Goal: Transaction & Acquisition: Purchase product/service

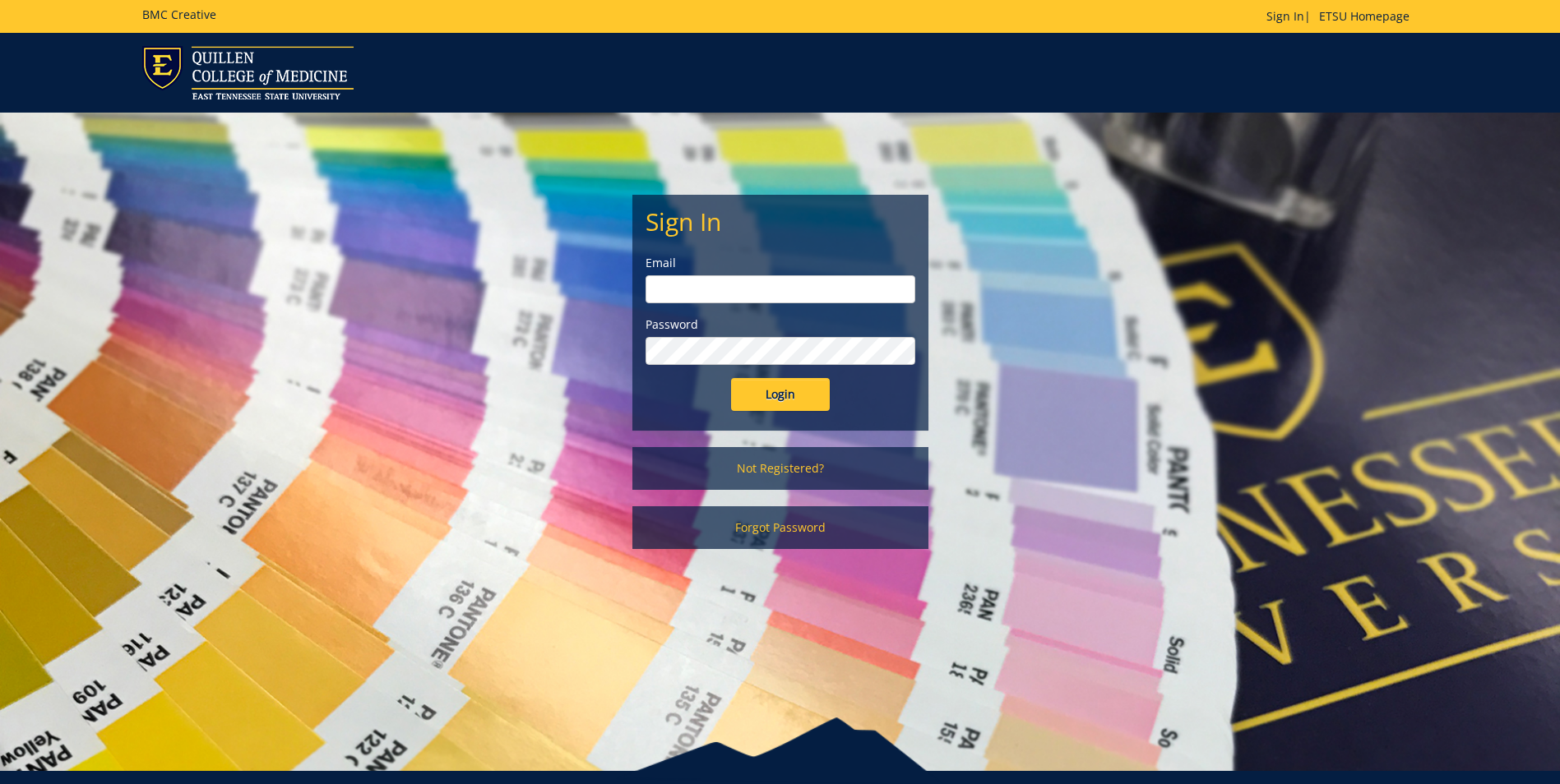
type input "stoopsa@etsu.edu"
click at [765, 408] on input "Login" at bounding box center [780, 394] width 98 height 33
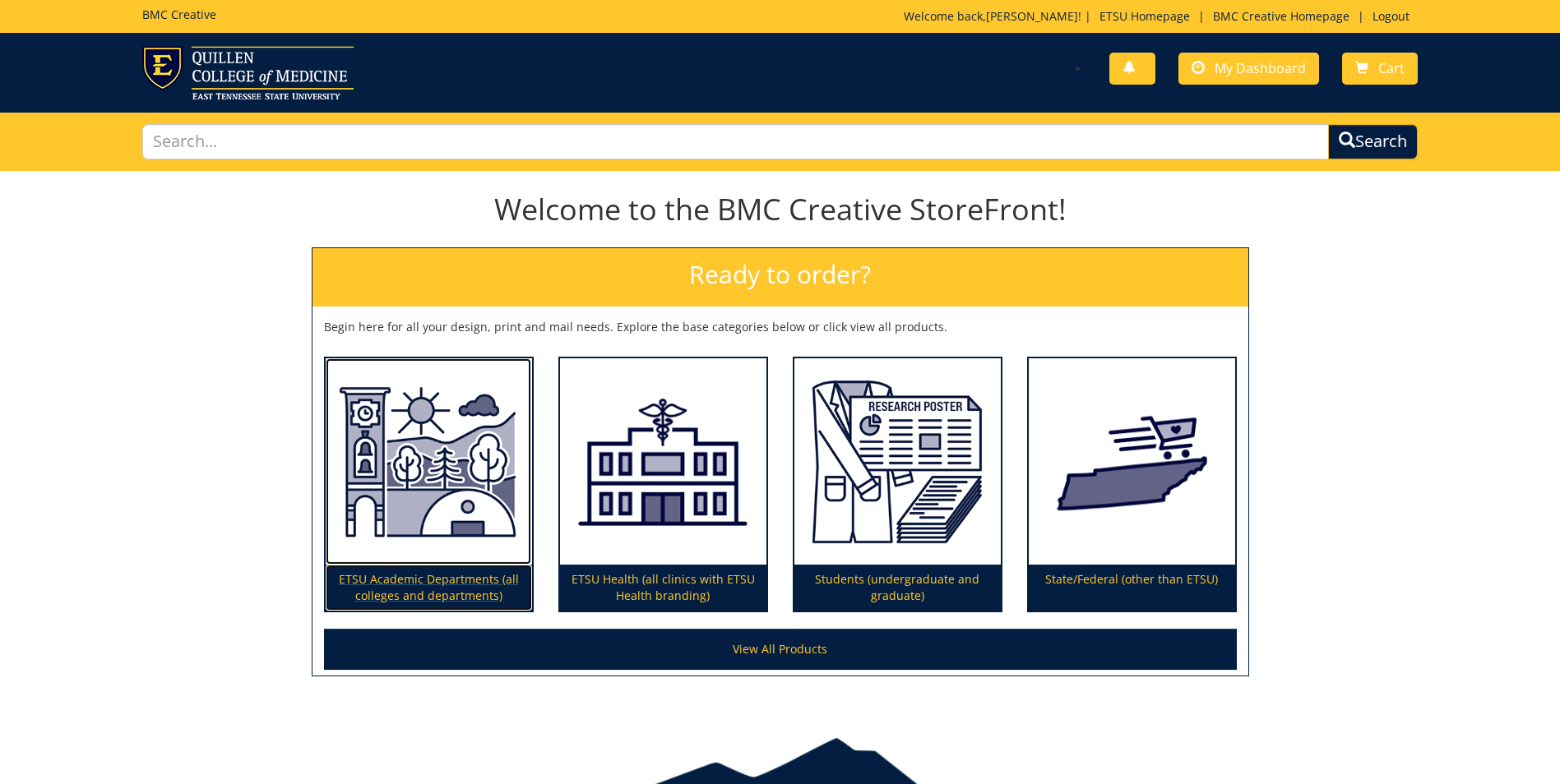
click at [466, 584] on p "ETSU Academic Departments (all colleges and departments)" at bounding box center [429, 588] width 206 height 46
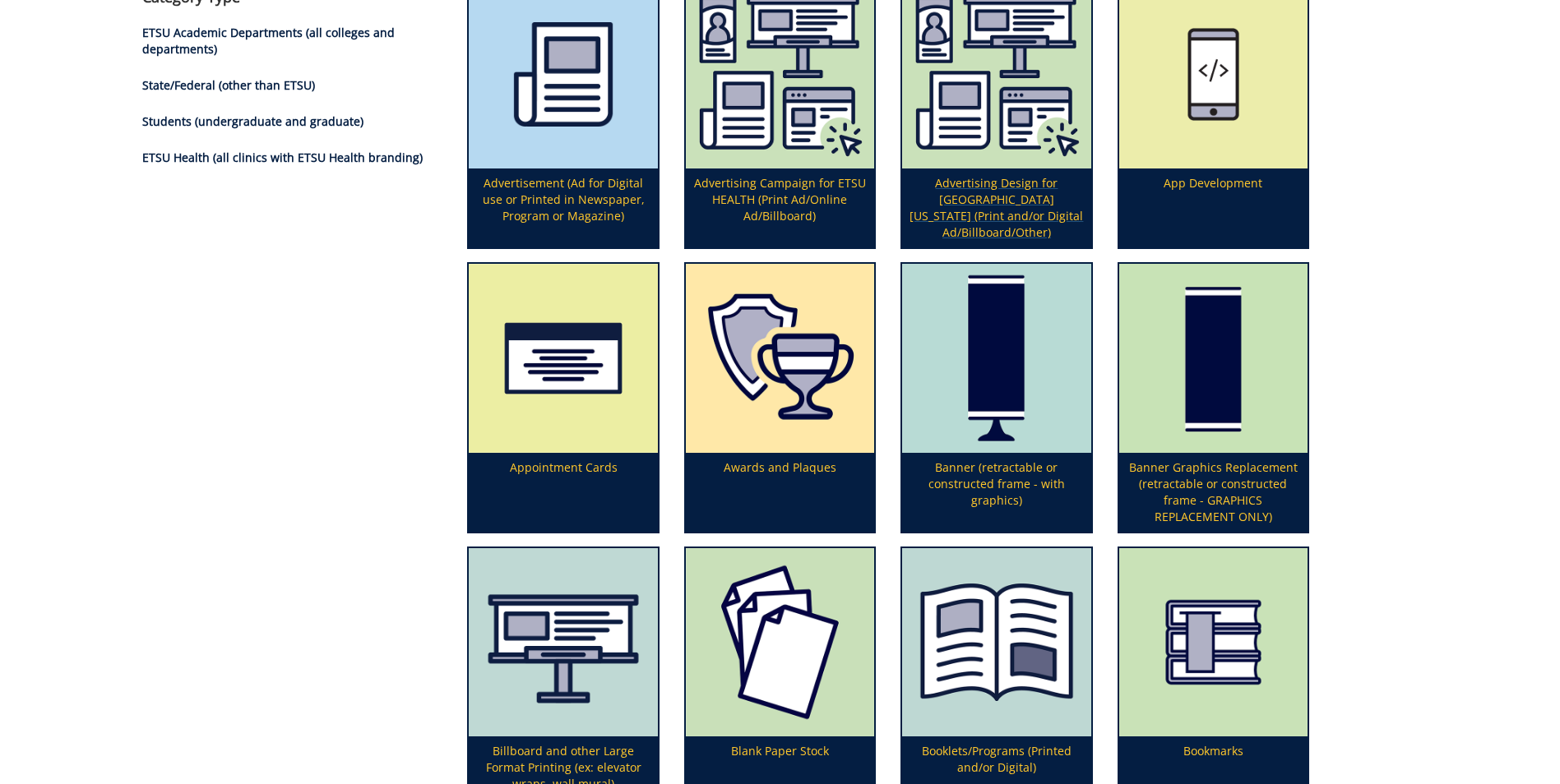
scroll to position [575, 0]
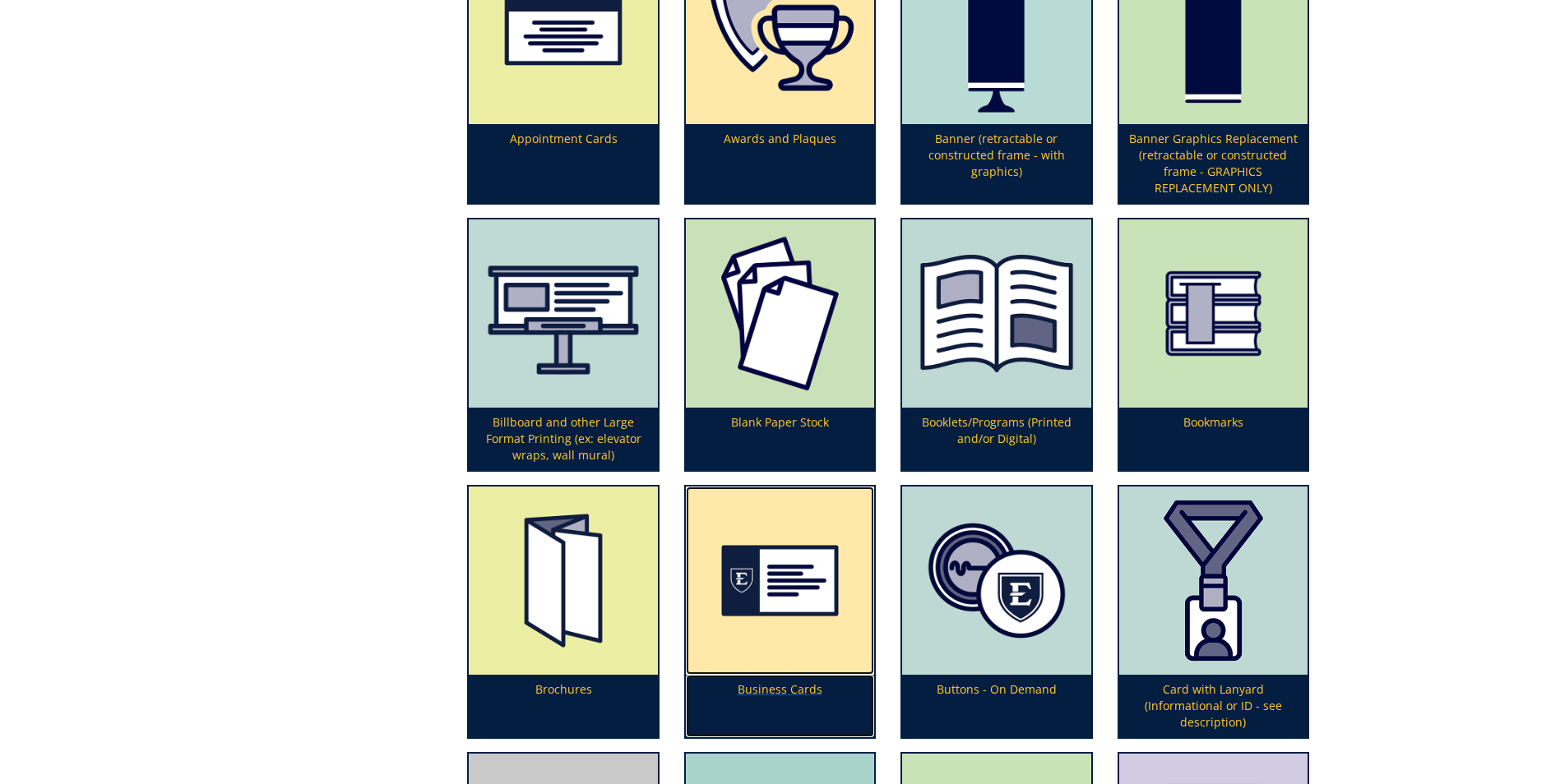
click at [805, 680] on p "Business Cards" at bounding box center [780, 706] width 188 height 62
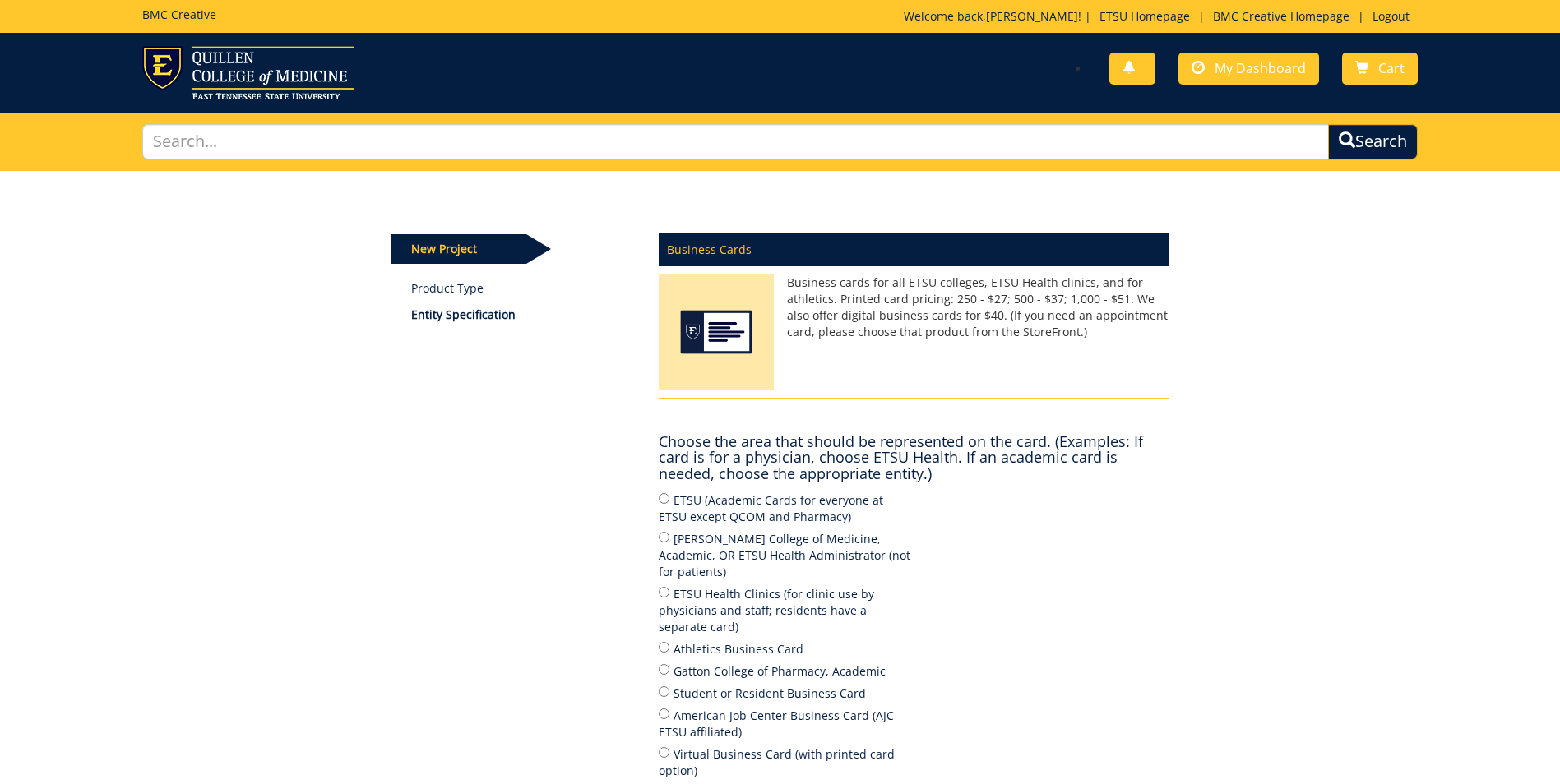
scroll to position [82, 0]
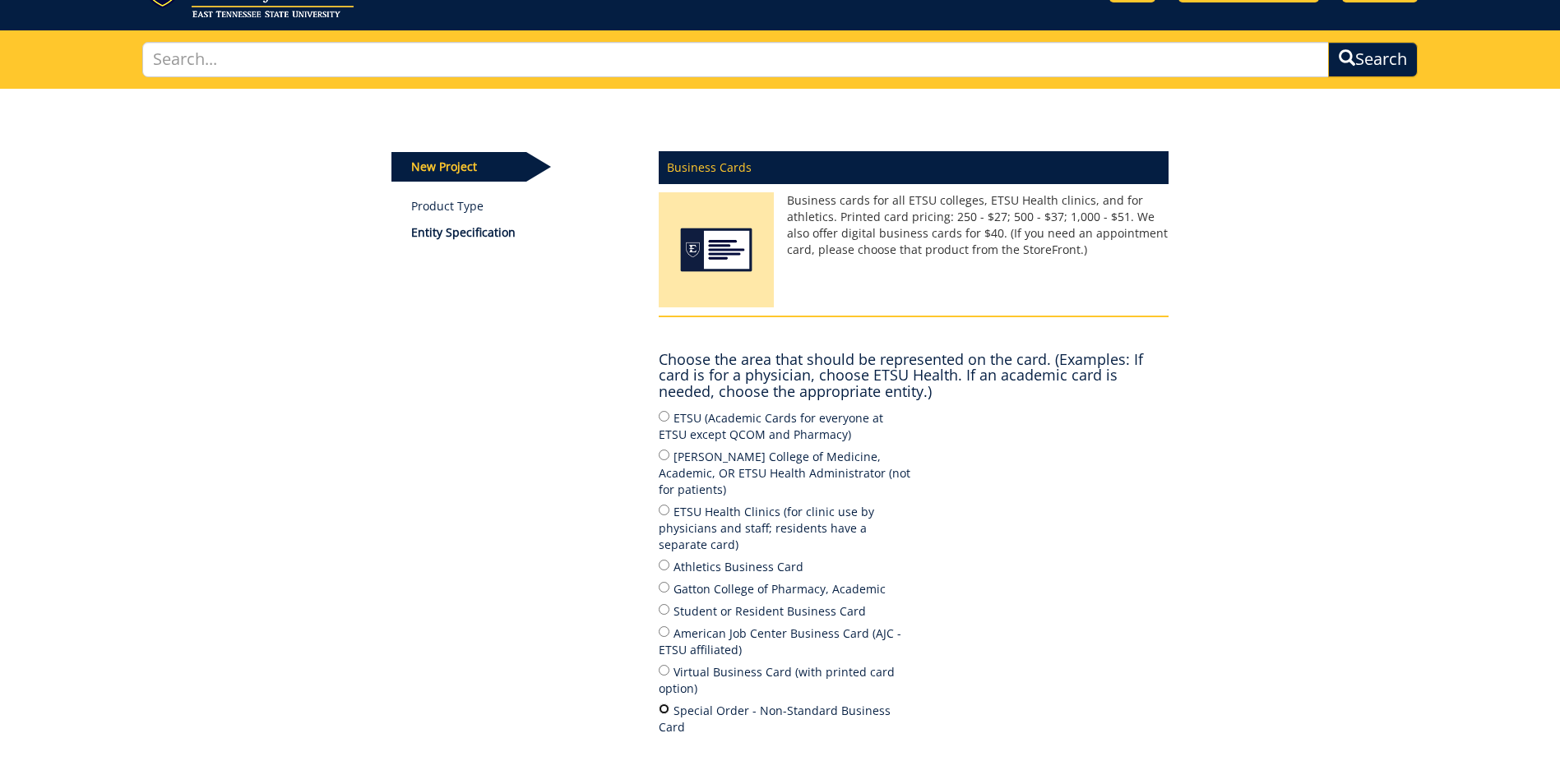
click at [665, 704] on input "Special Order - Non-Standard Business Card" at bounding box center [663, 708] width 10 height 10
radio input "true"
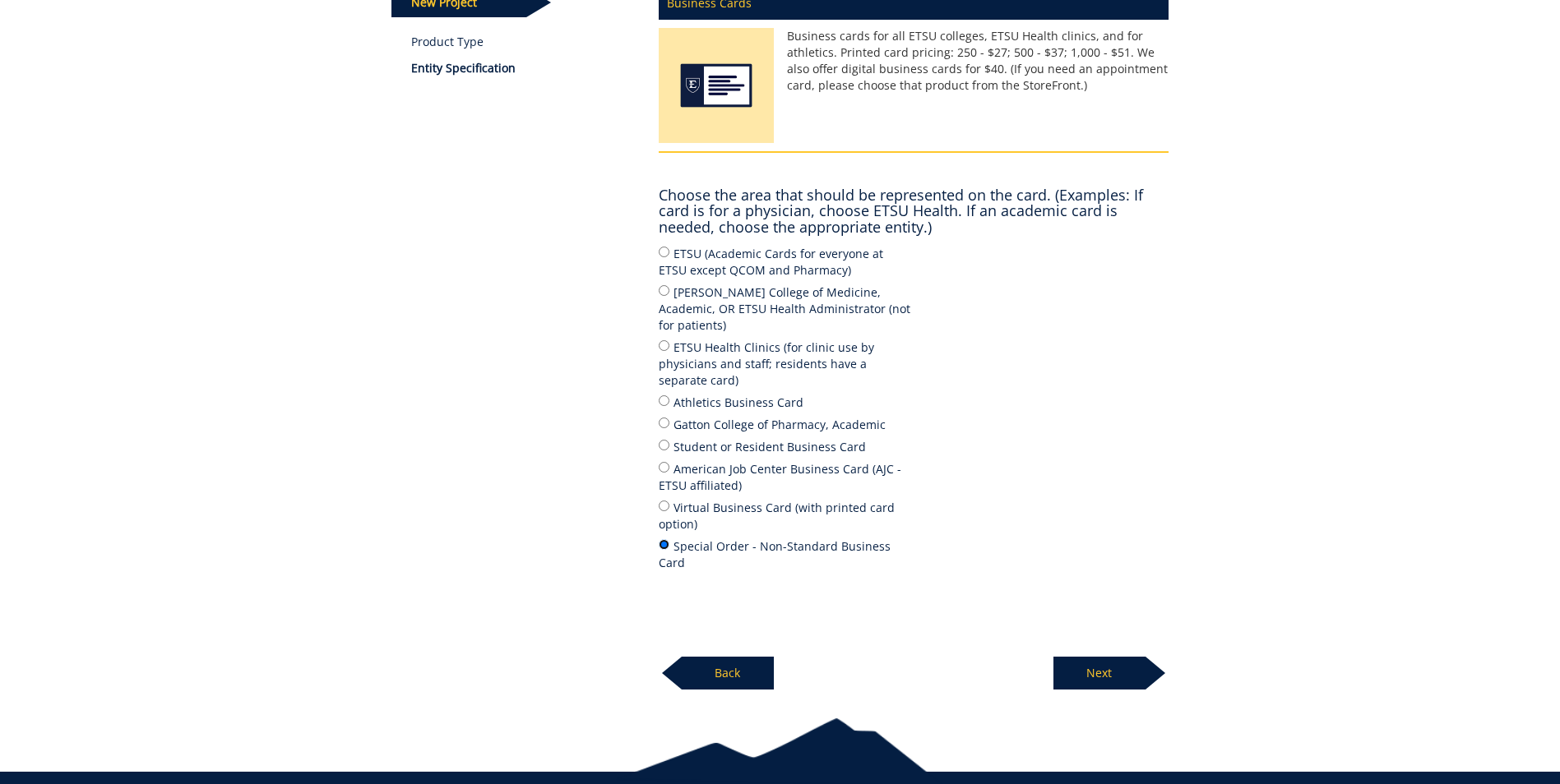
scroll to position [279, 0]
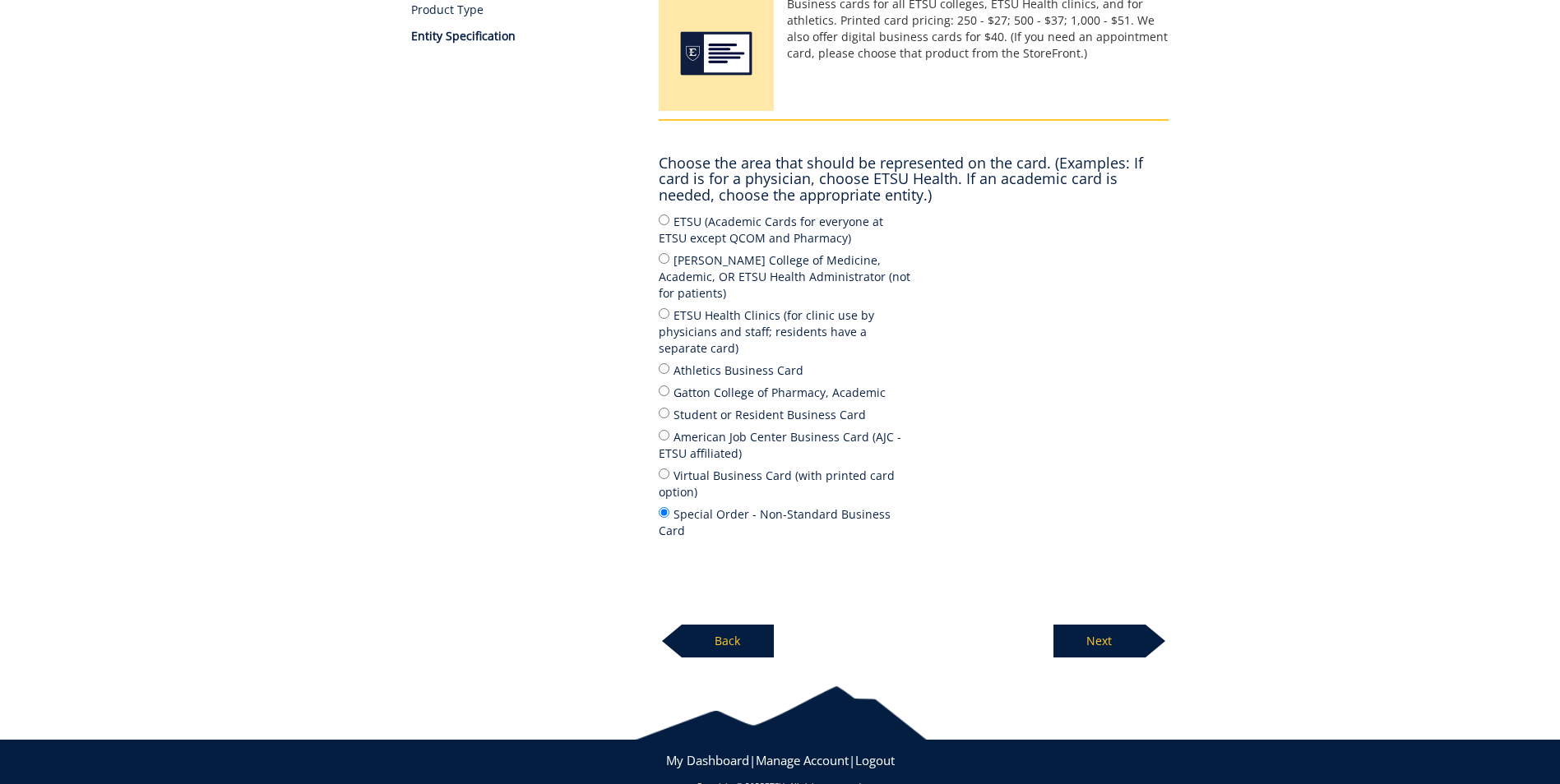
click at [1126, 624] on p "Next" at bounding box center [1099, 640] width 92 height 33
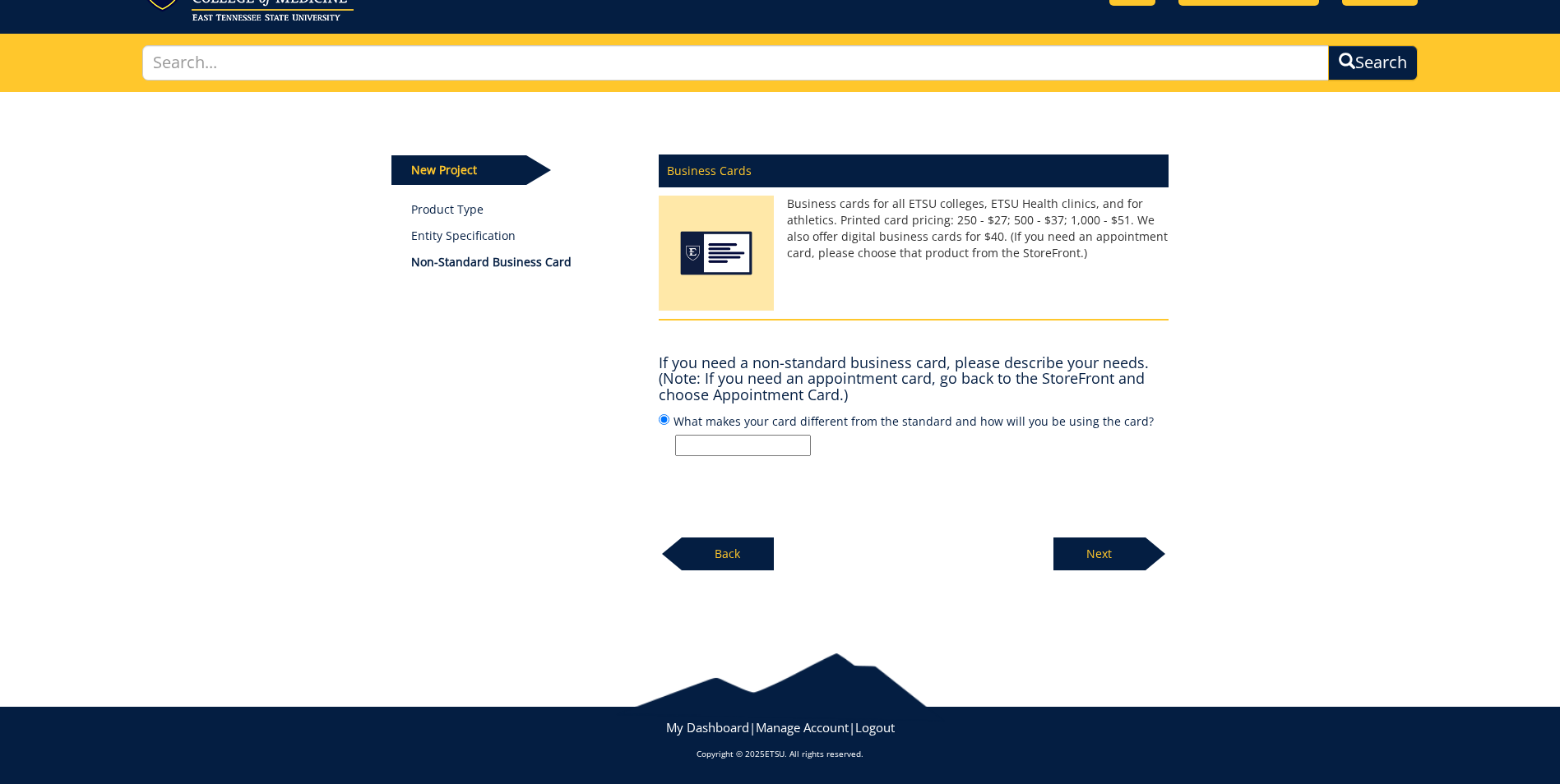
scroll to position [79, 0]
click at [737, 443] on input "What makes your card different from the standard and how will you be using the …" at bounding box center [743, 445] width 136 height 22
type input "Cocktail tickets for ETSU Internal Medicine Holiday Party"
click at [1092, 555] on p "Next" at bounding box center [1099, 554] width 92 height 33
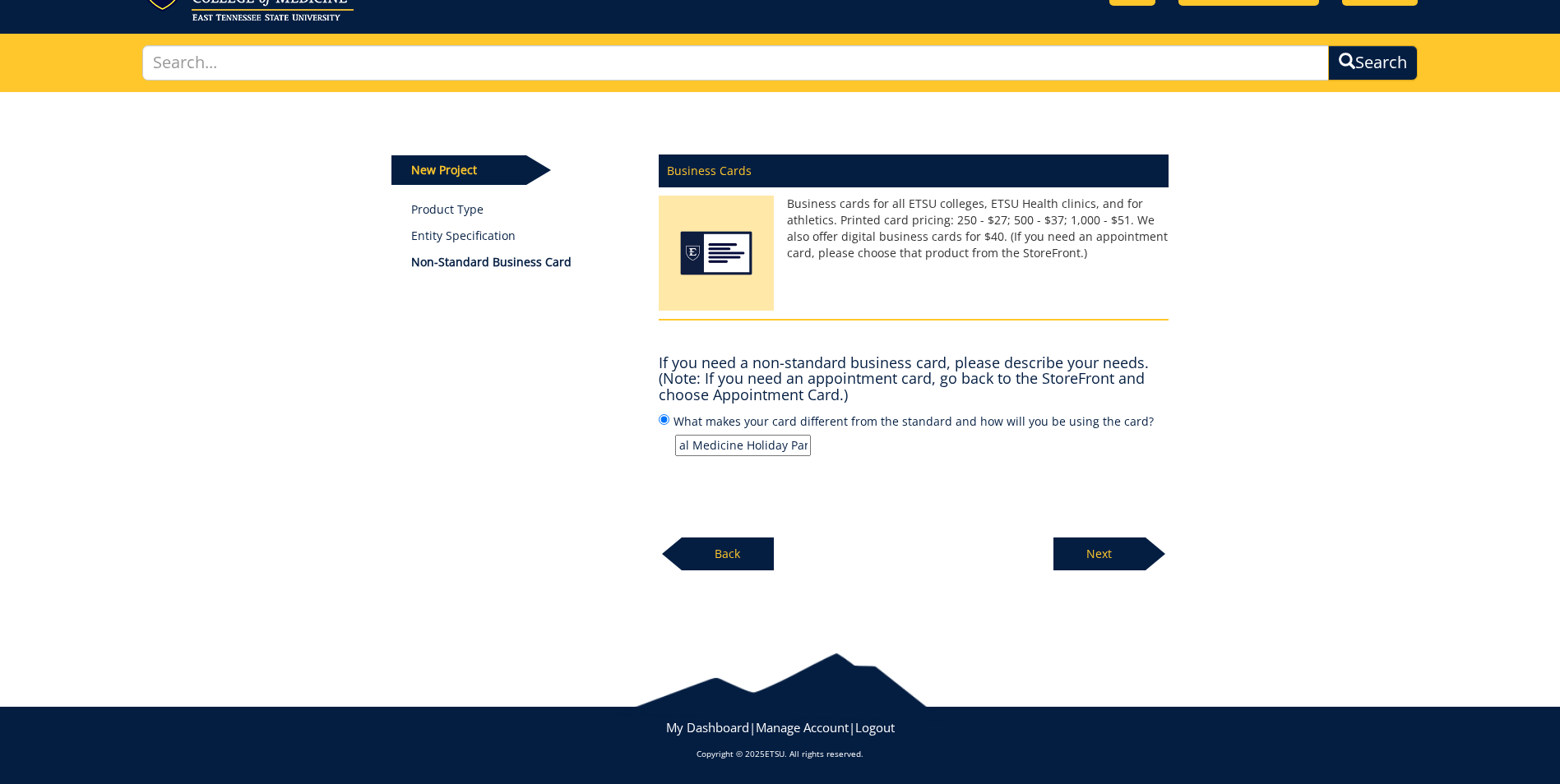
scroll to position [0, 0]
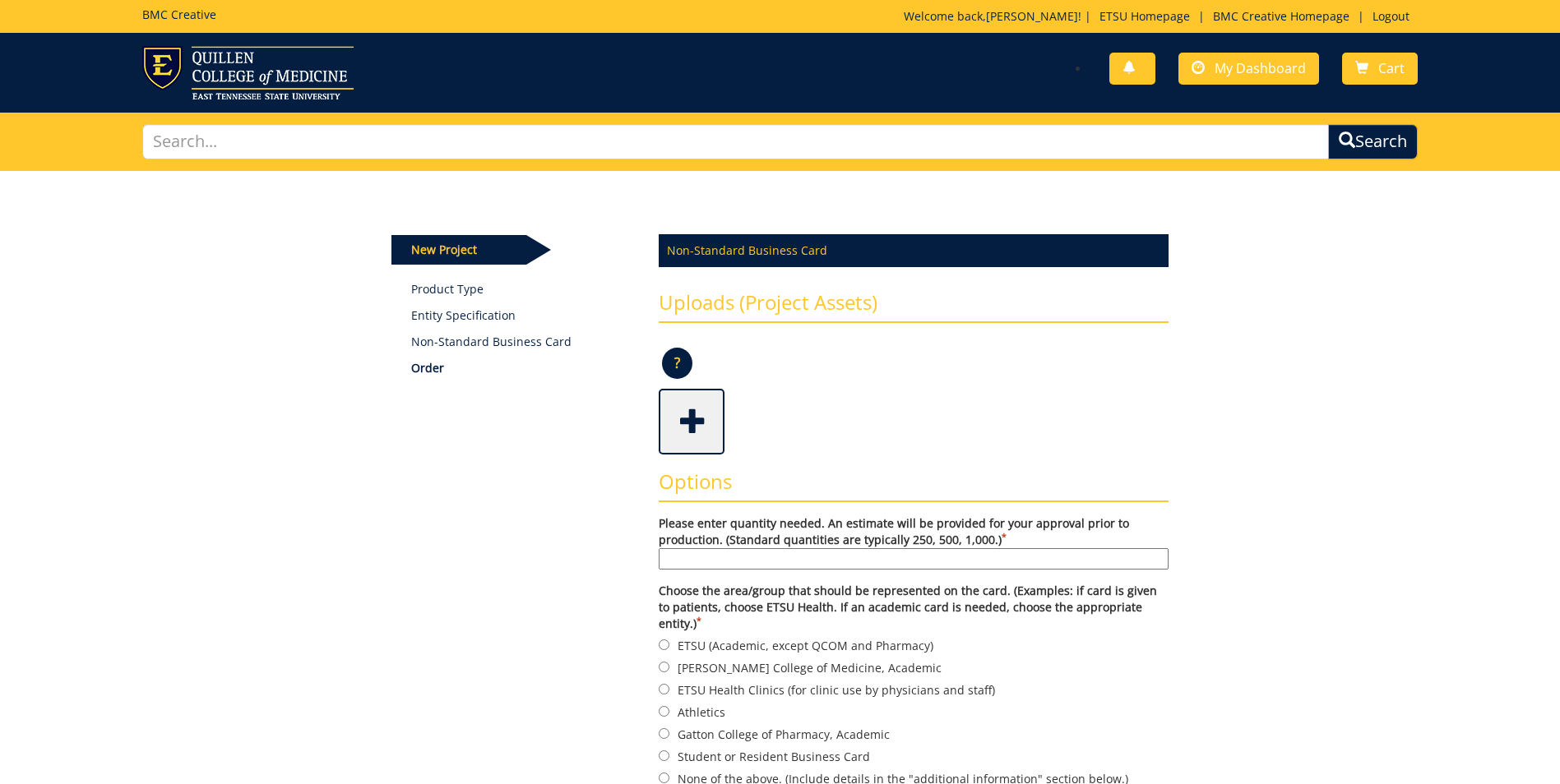
click at [682, 426] on span at bounding box center [694, 419] width 66 height 58
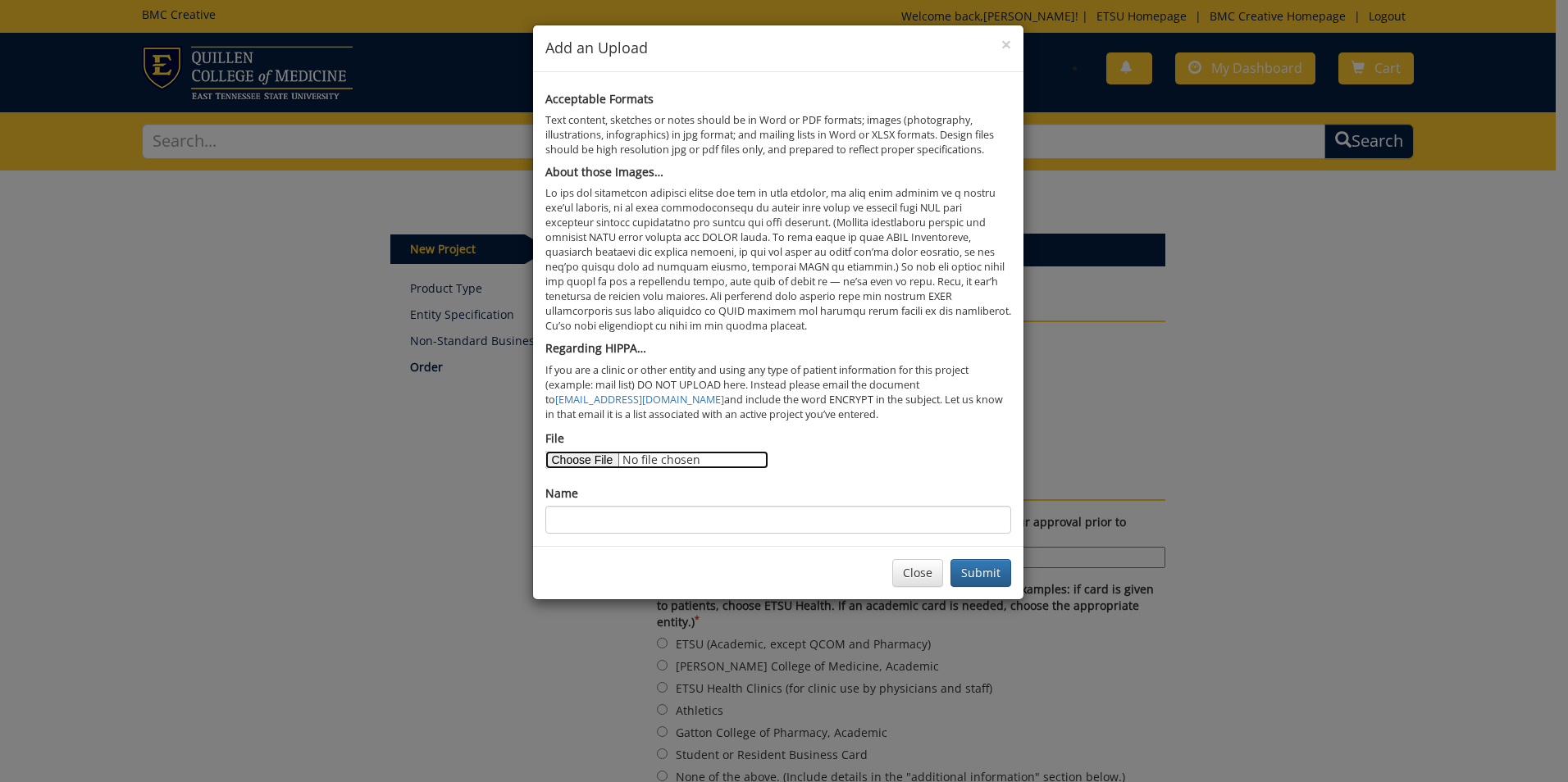
click at [596, 454] on input "File" at bounding box center [657, 460] width 223 height 18
type input "C:\fakepath\Cocktail Tickets 2025 .jpg"
click at [969, 575] on button "Submit" at bounding box center [980, 573] width 60 height 28
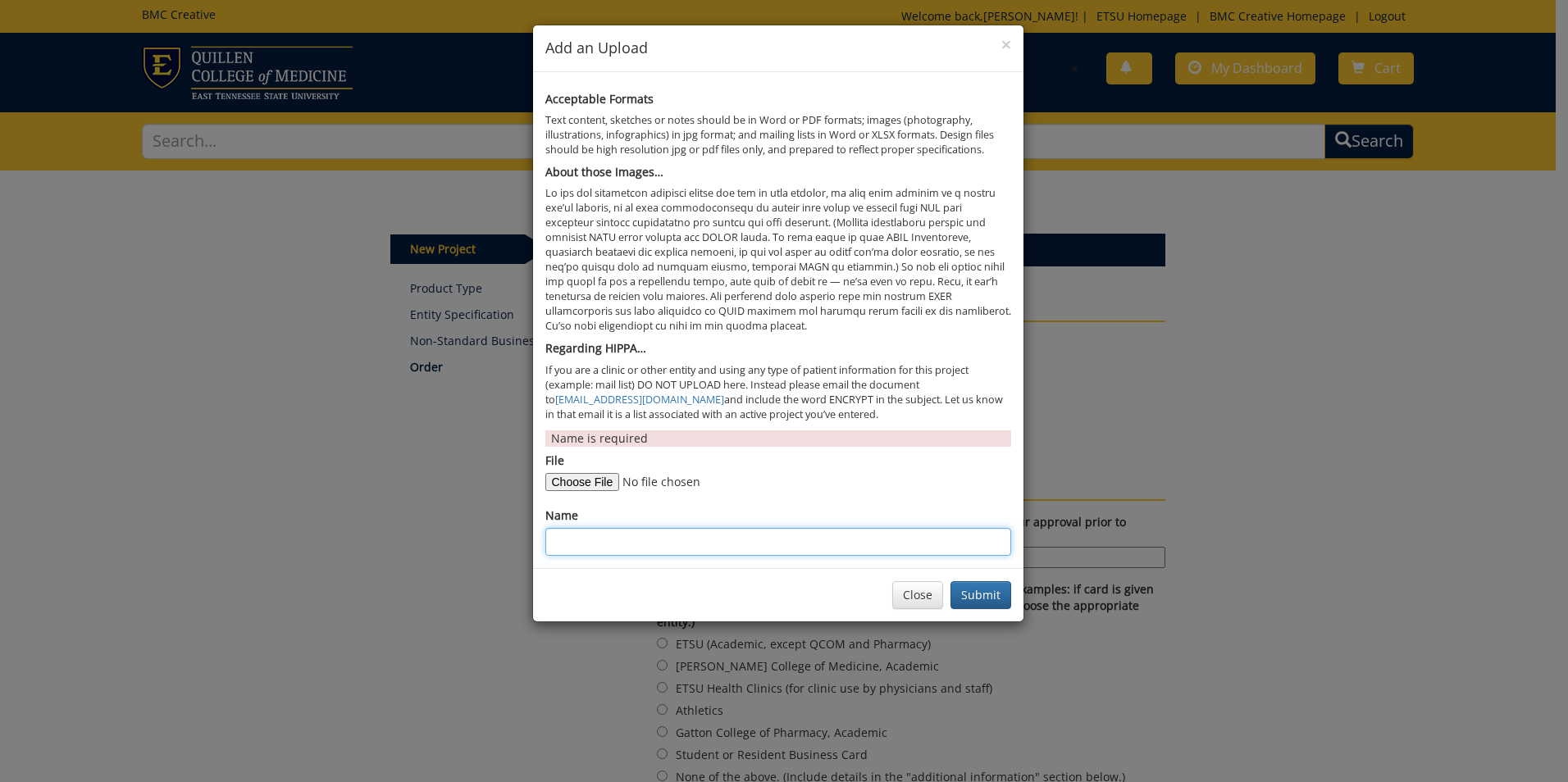
click at [612, 551] on input "Name" at bounding box center [778, 542] width 466 height 28
type input "Cocktail tickets ETSU Internal Medicine Holiday Party"
click at [975, 591] on button "Submit" at bounding box center [980, 595] width 60 height 28
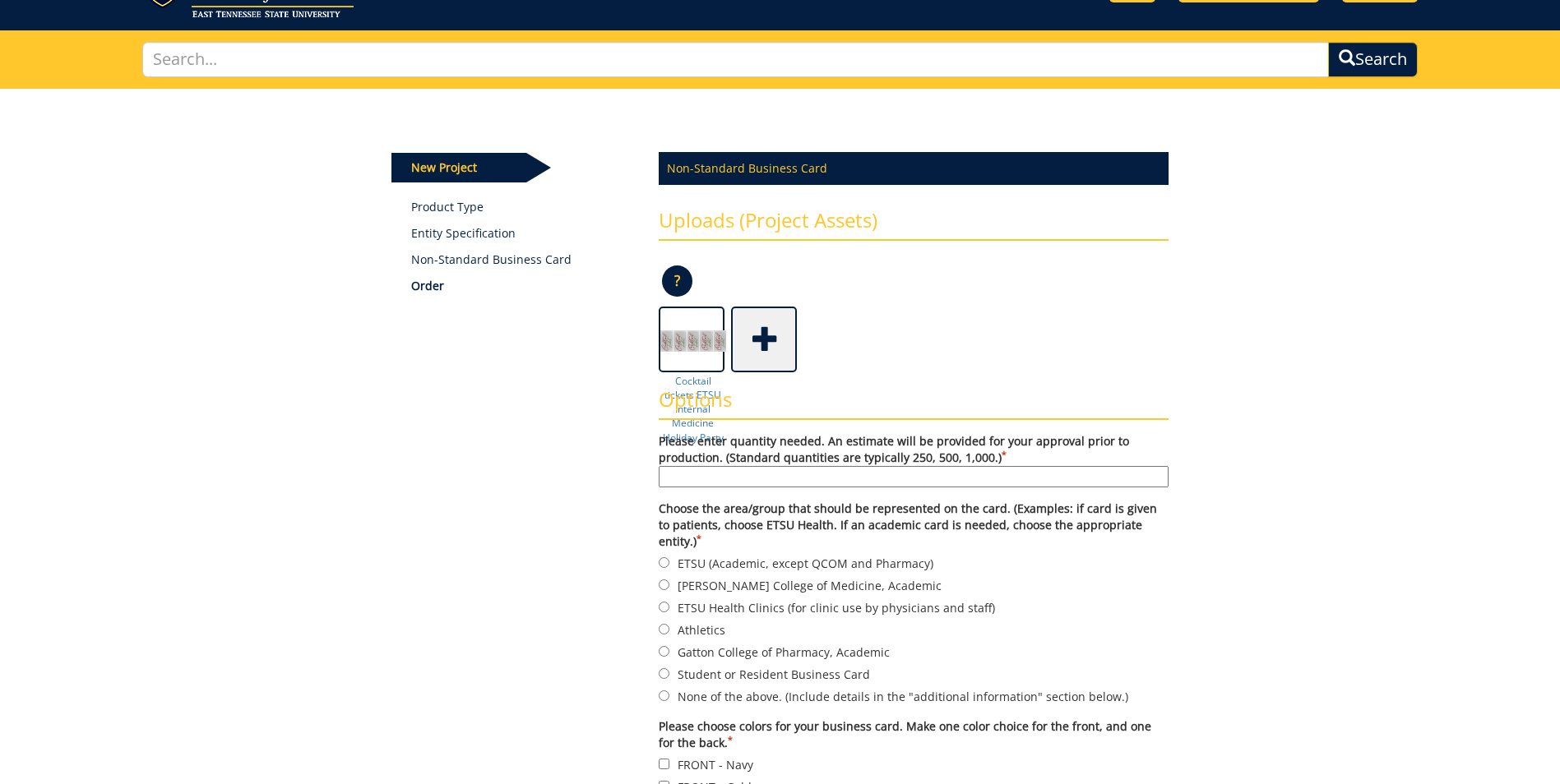
scroll to position [164, 0]
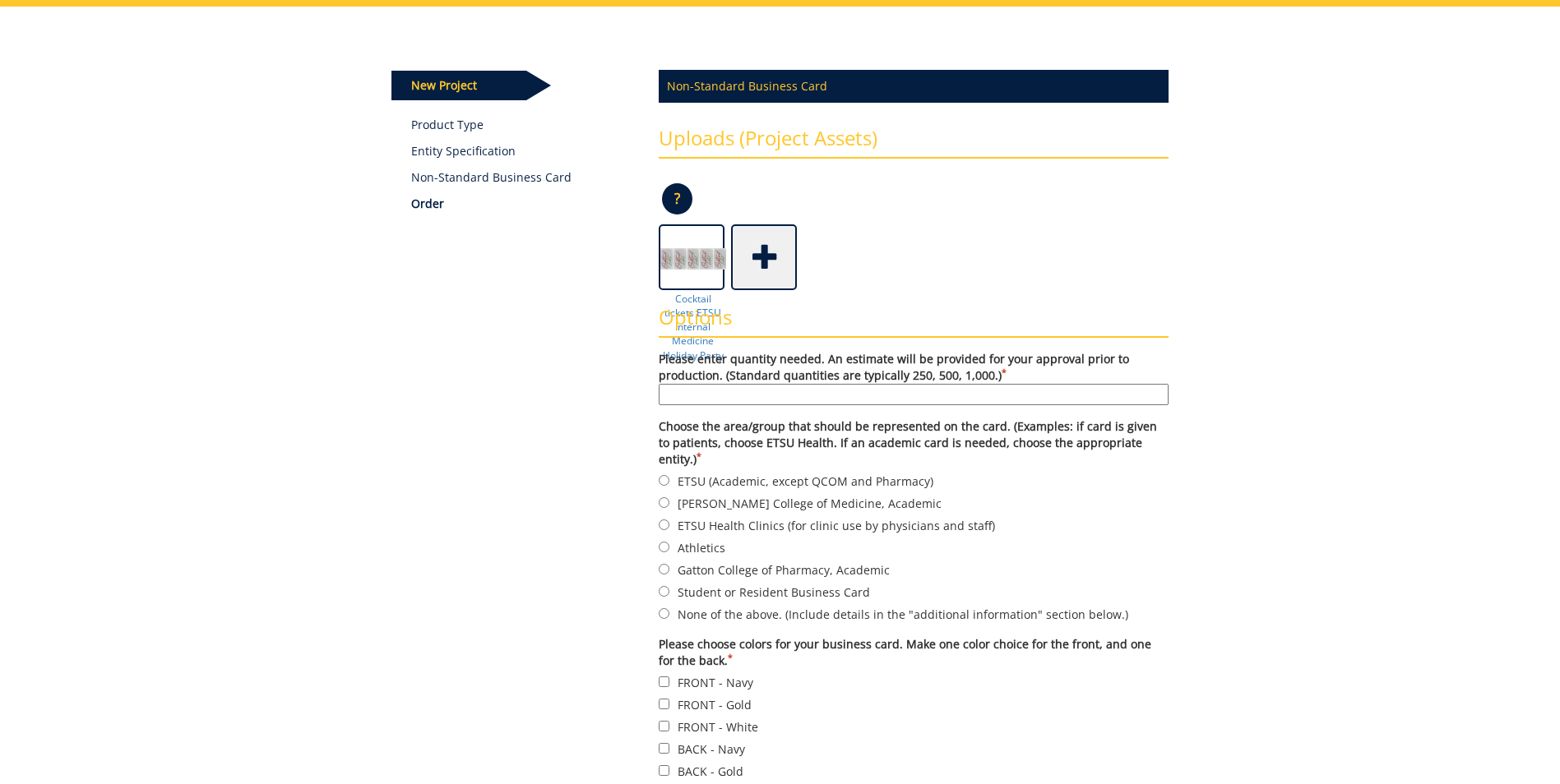
click at [825, 401] on input "Please enter quantity needed. An estimate will be provided for your approval pr…" at bounding box center [913, 394] width 509 height 22
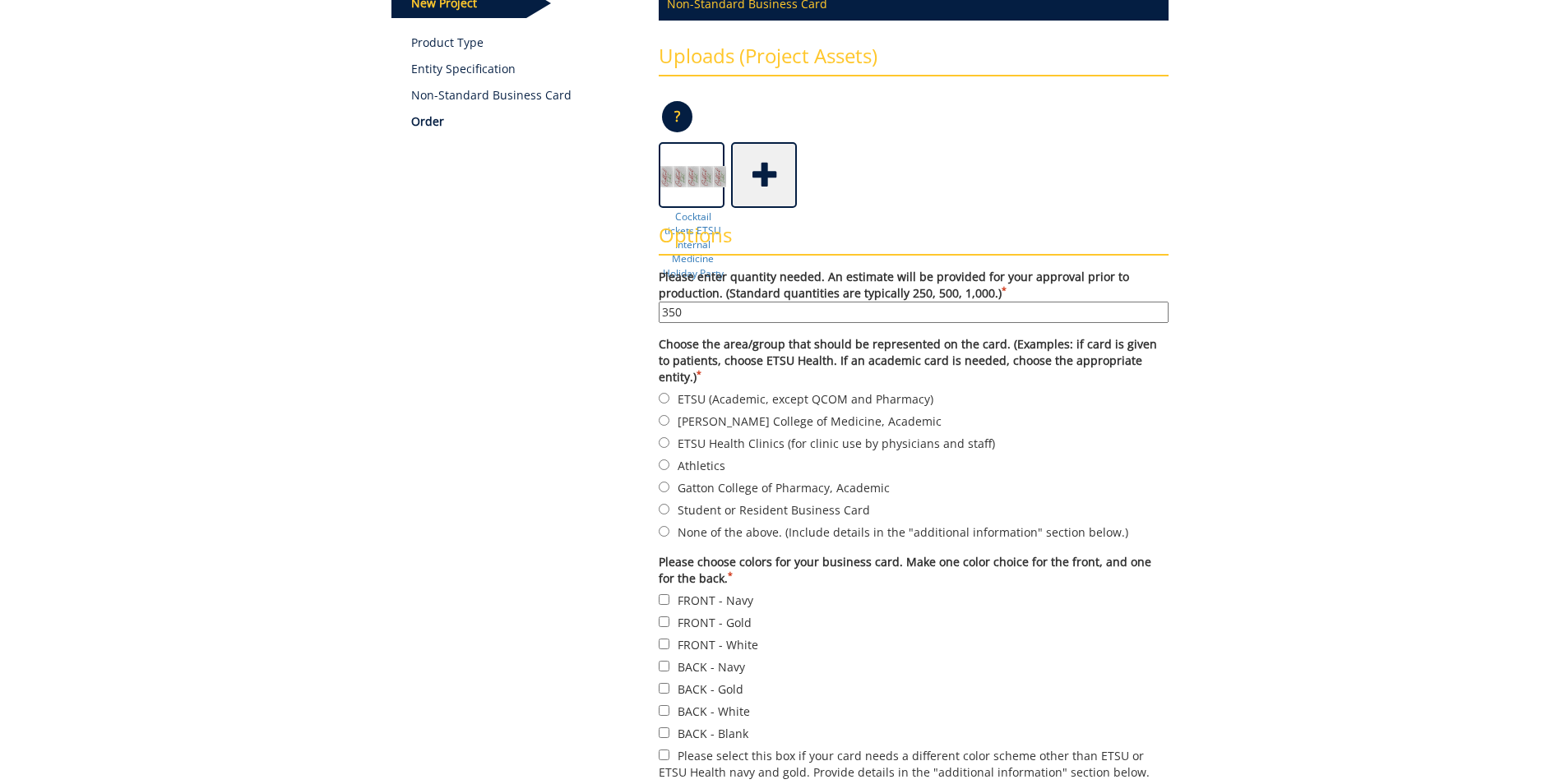
scroll to position [329, 0]
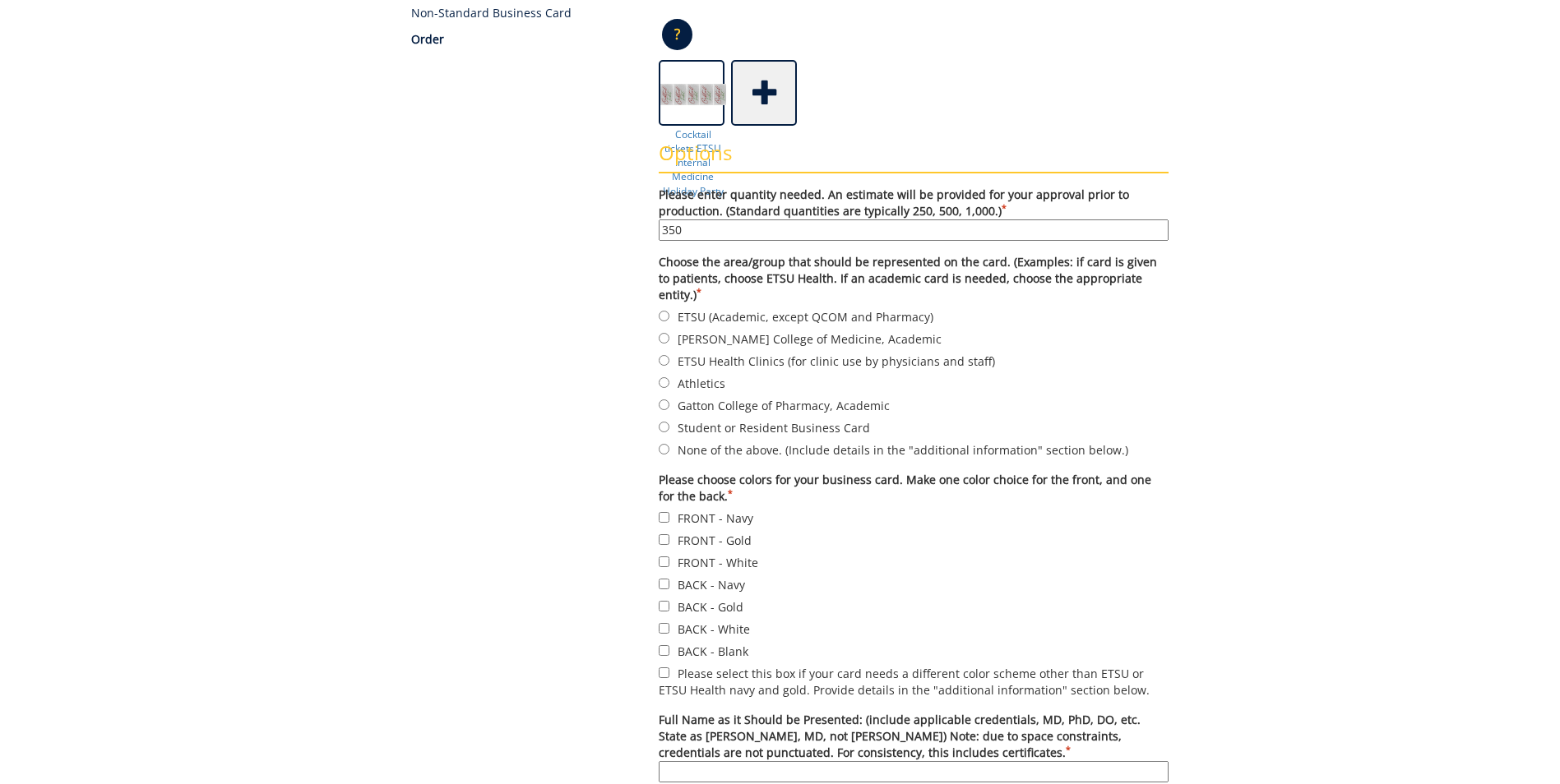
type input "350"
click at [664, 444] on input "None of the above. (Include details in the "additional information" section bel…" at bounding box center [663, 449] width 10 height 10
radio input "true"
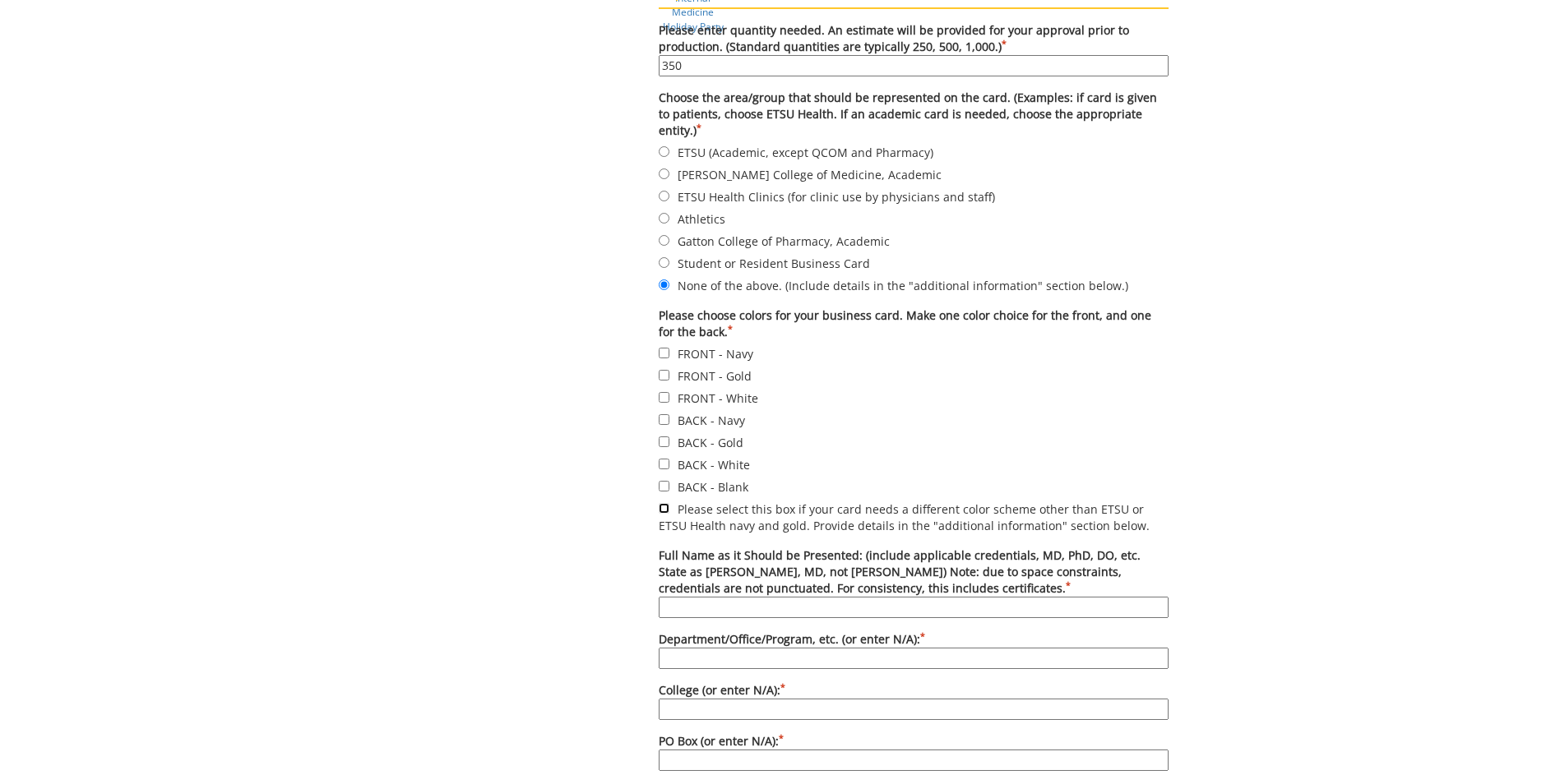
click at [666, 503] on input "Please select this box if your card needs a different color scheme other than E…" at bounding box center [663, 508] width 10 height 10
checkbox input "true"
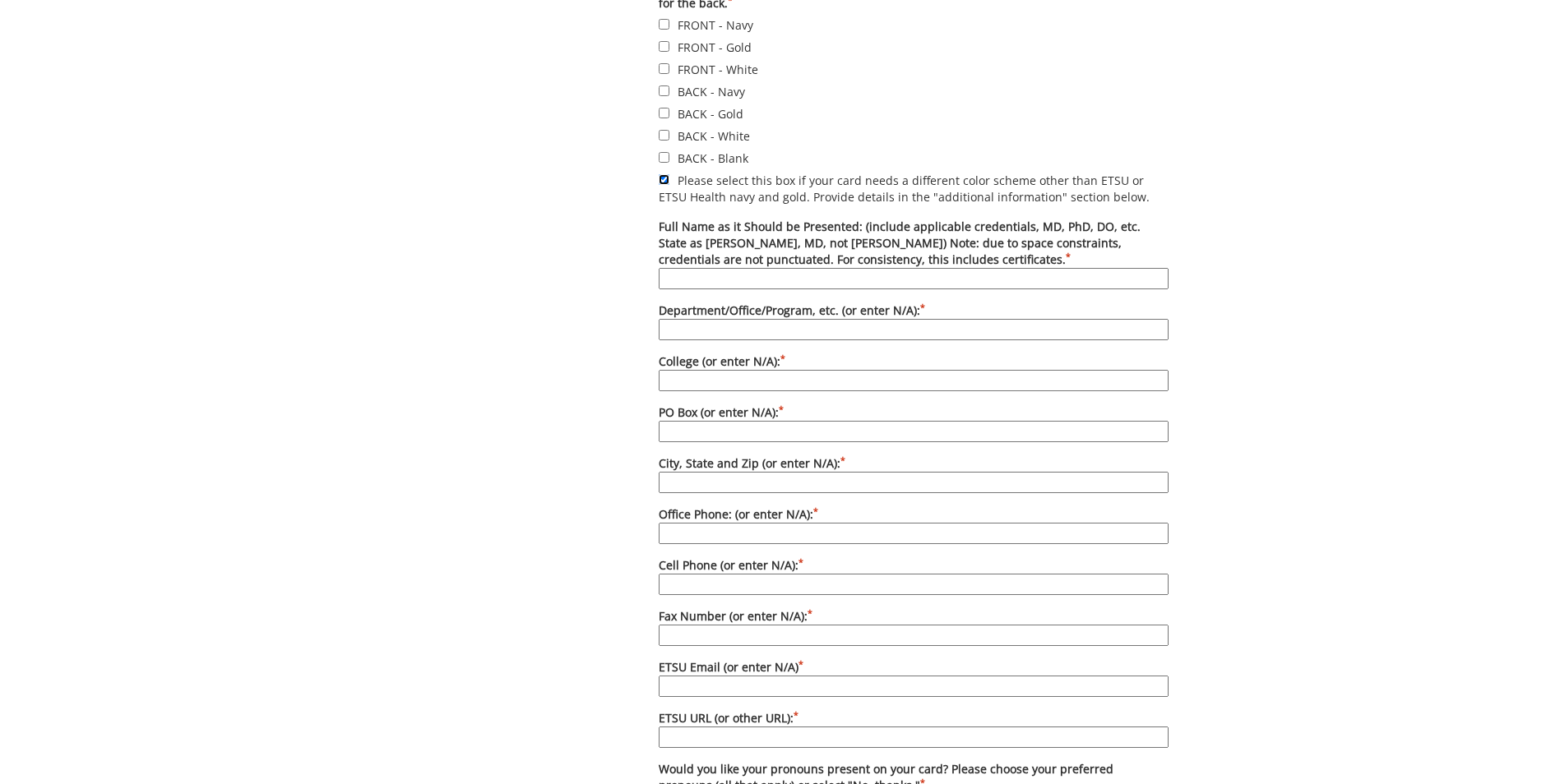
scroll to position [904, 0]
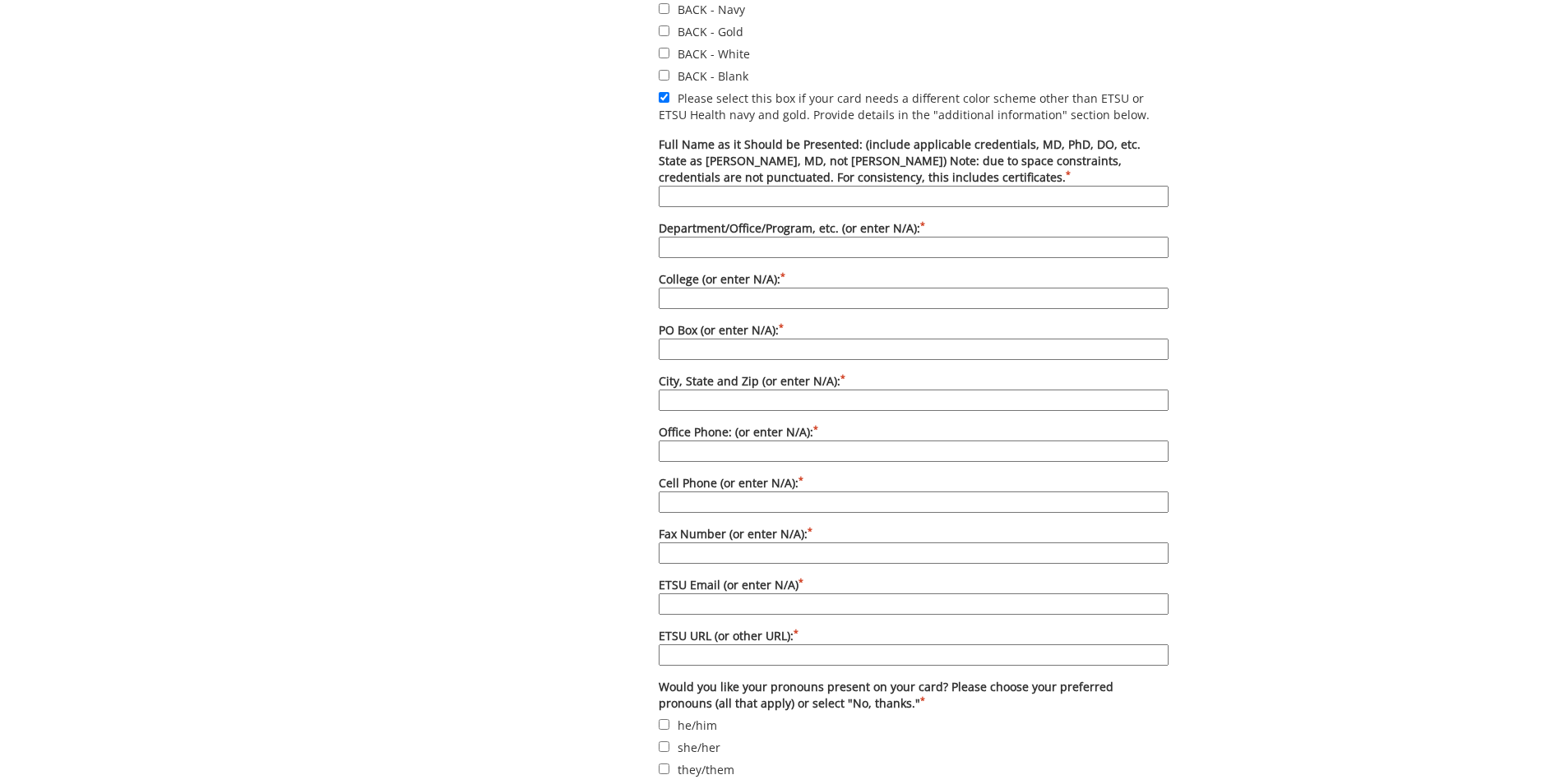
click at [685, 186] on input "Full Name as it Should be Presented: (include applicable credentials, MD, PhD, …" at bounding box center [913, 196] width 509 height 22
type input "NA"
type input "n"
type input "NA"
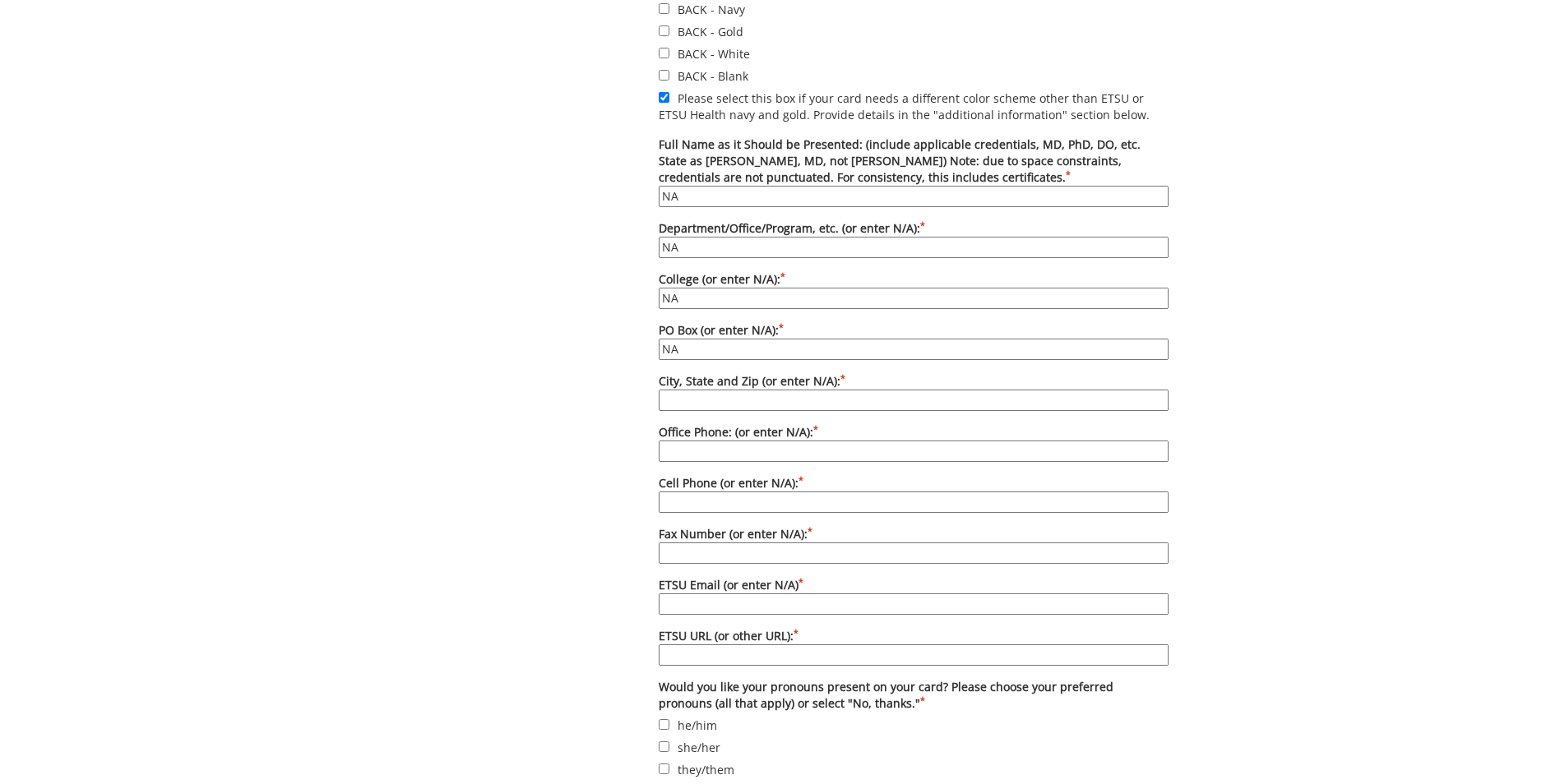
type input "NA"
type input "M"
type input "NA"
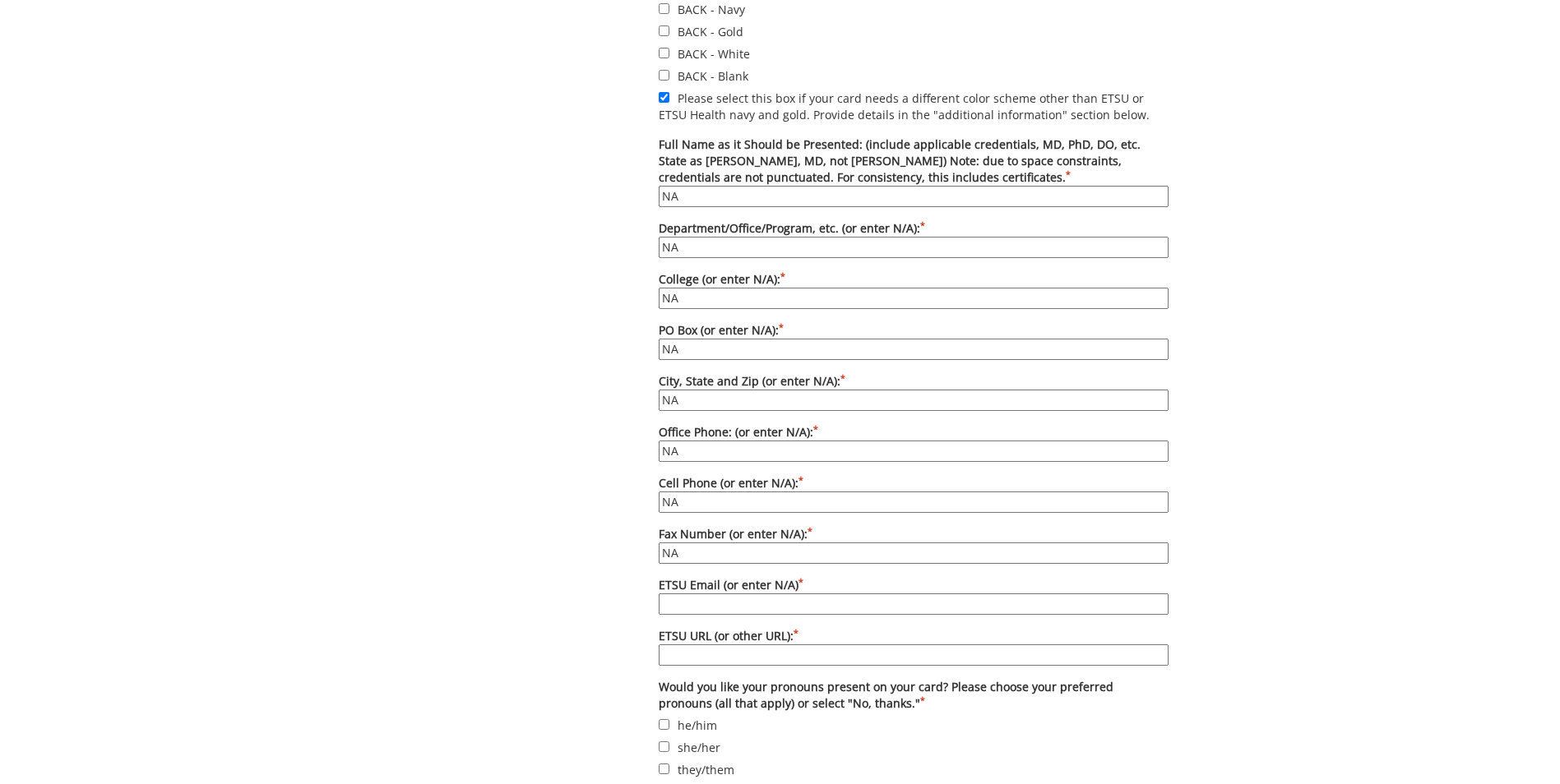
type input "NA"
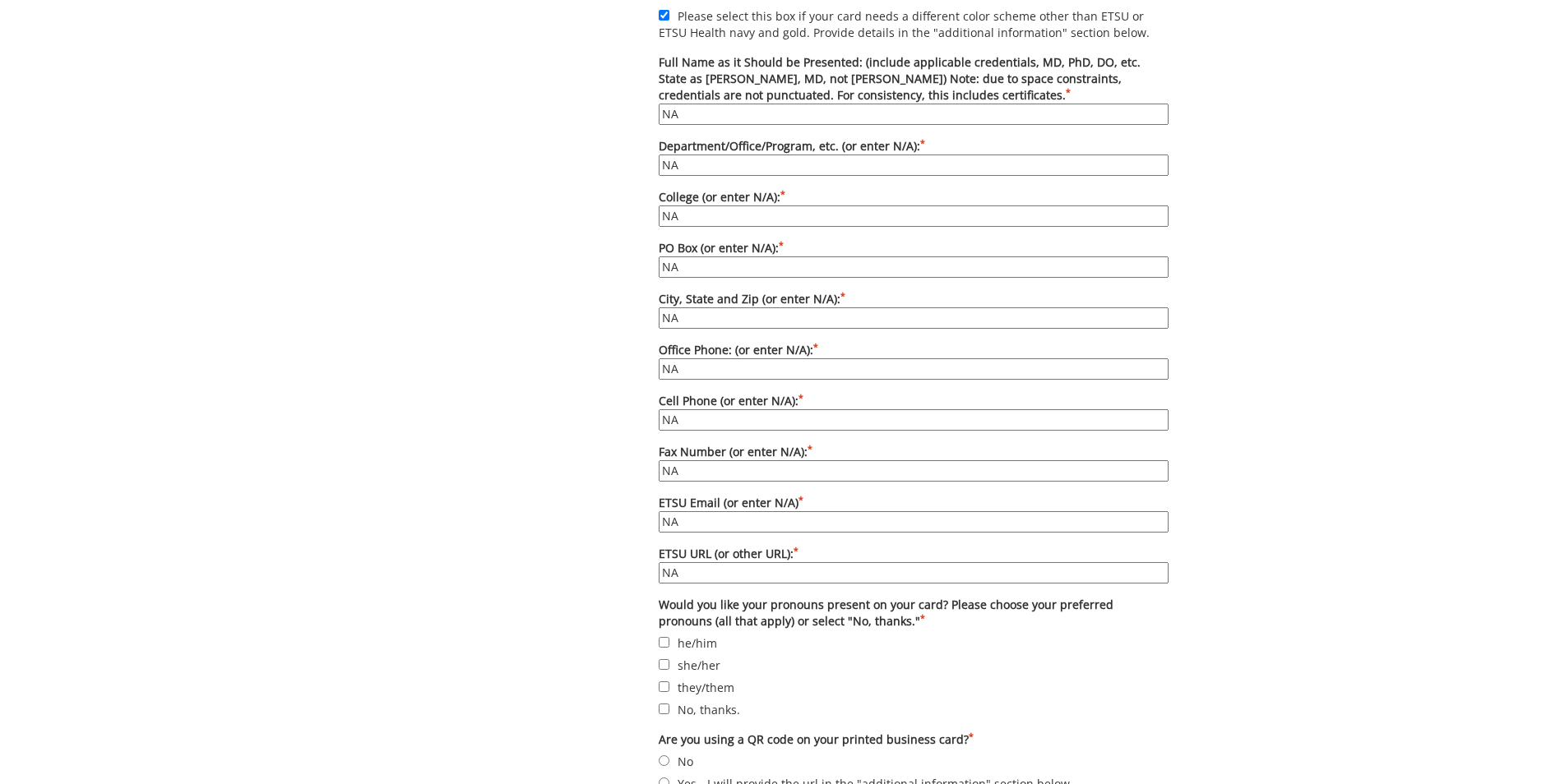
scroll to position [1150, 0]
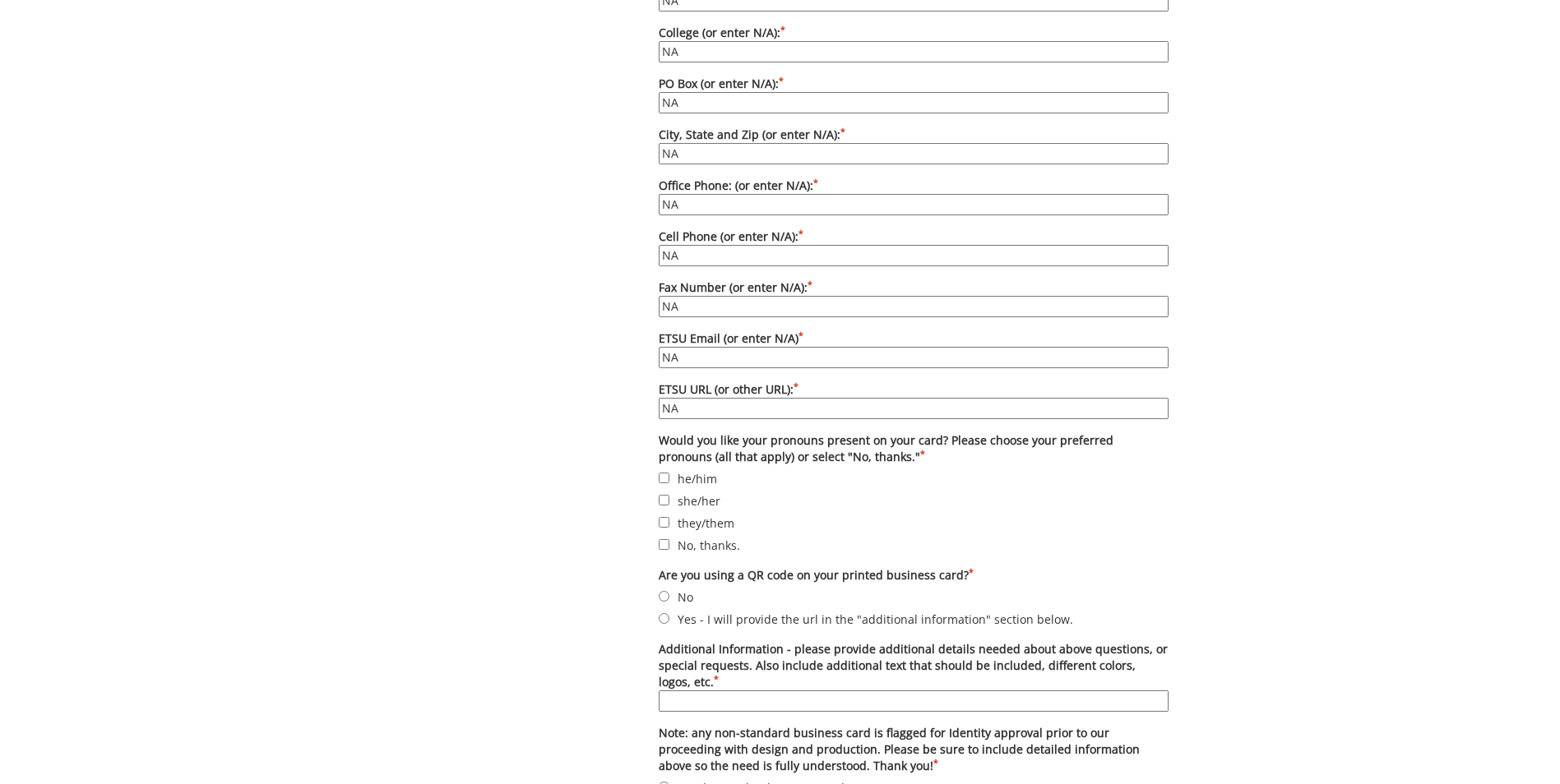
type input "NA"
click at [661, 539] on input "No, thanks." at bounding box center [663, 544] width 10 height 10
checkbox input "true"
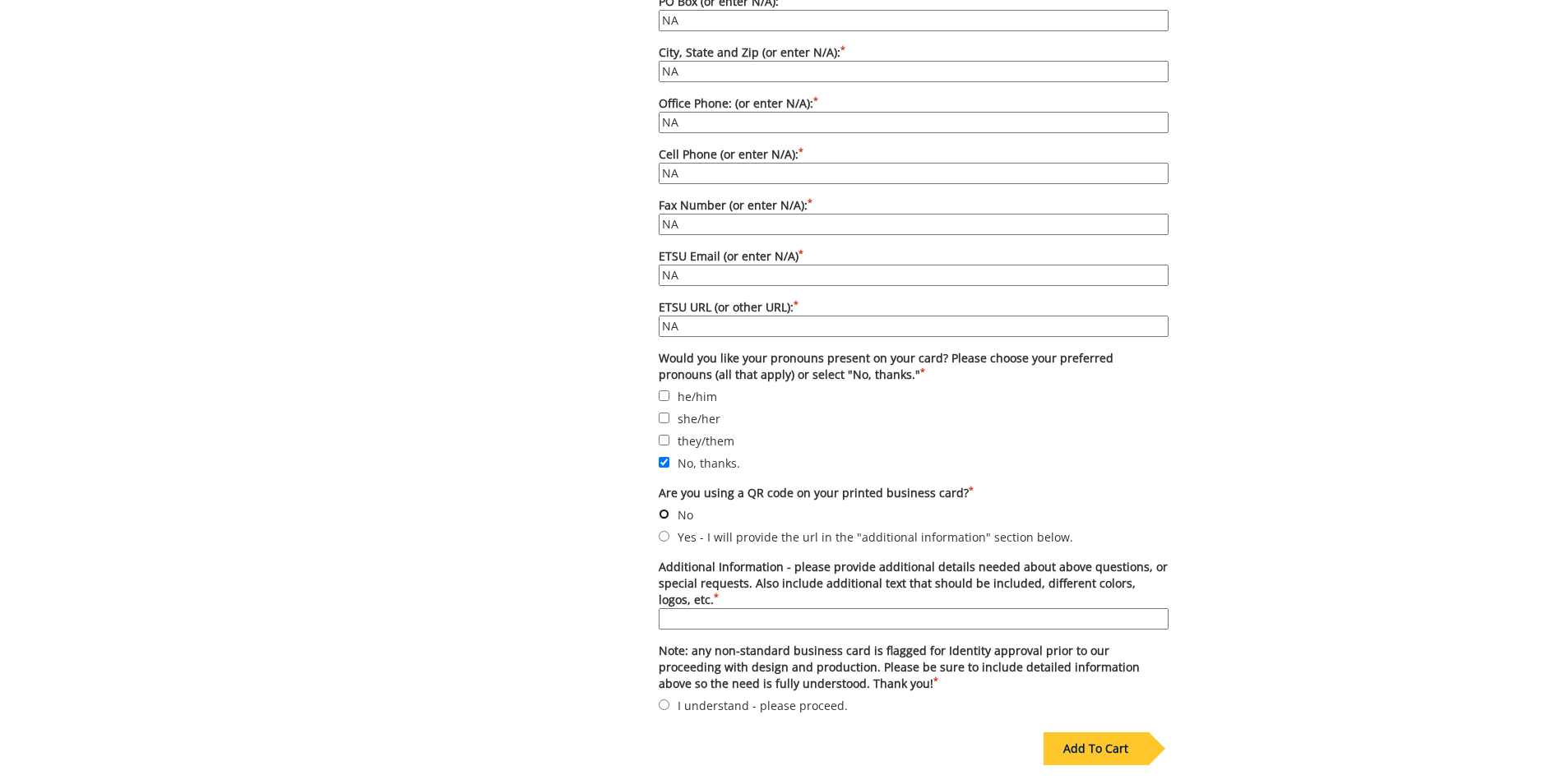
click at [666, 509] on input "No" at bounding box center [663, 514] width 10 height 10
radio input "true"
click at [675, 608] on input "Additional Information - please provide additional details needed about above q…" at bounding box center [913, 619] width 509 height 22
type input "Cocktail Tickets - create like business card with the design I have attached ab…"
click at [667, 699] on input "I understand - please proceed." at bounding box center [663, 704] width 10 height 10
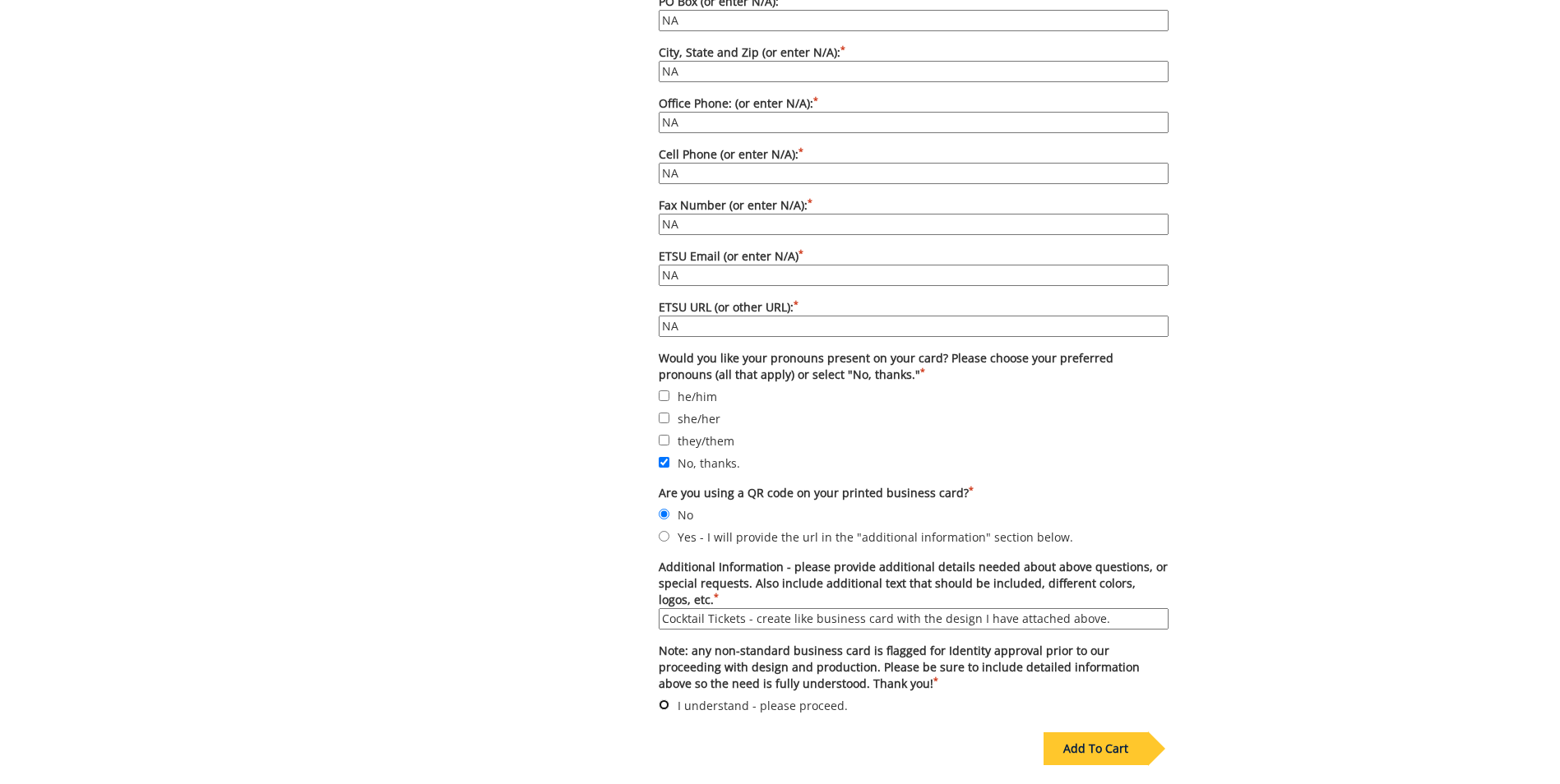
radio input "true"
click at [1099, 732] on div "Add To Cart" at bounding box center [1095, 748] width 105 height 33
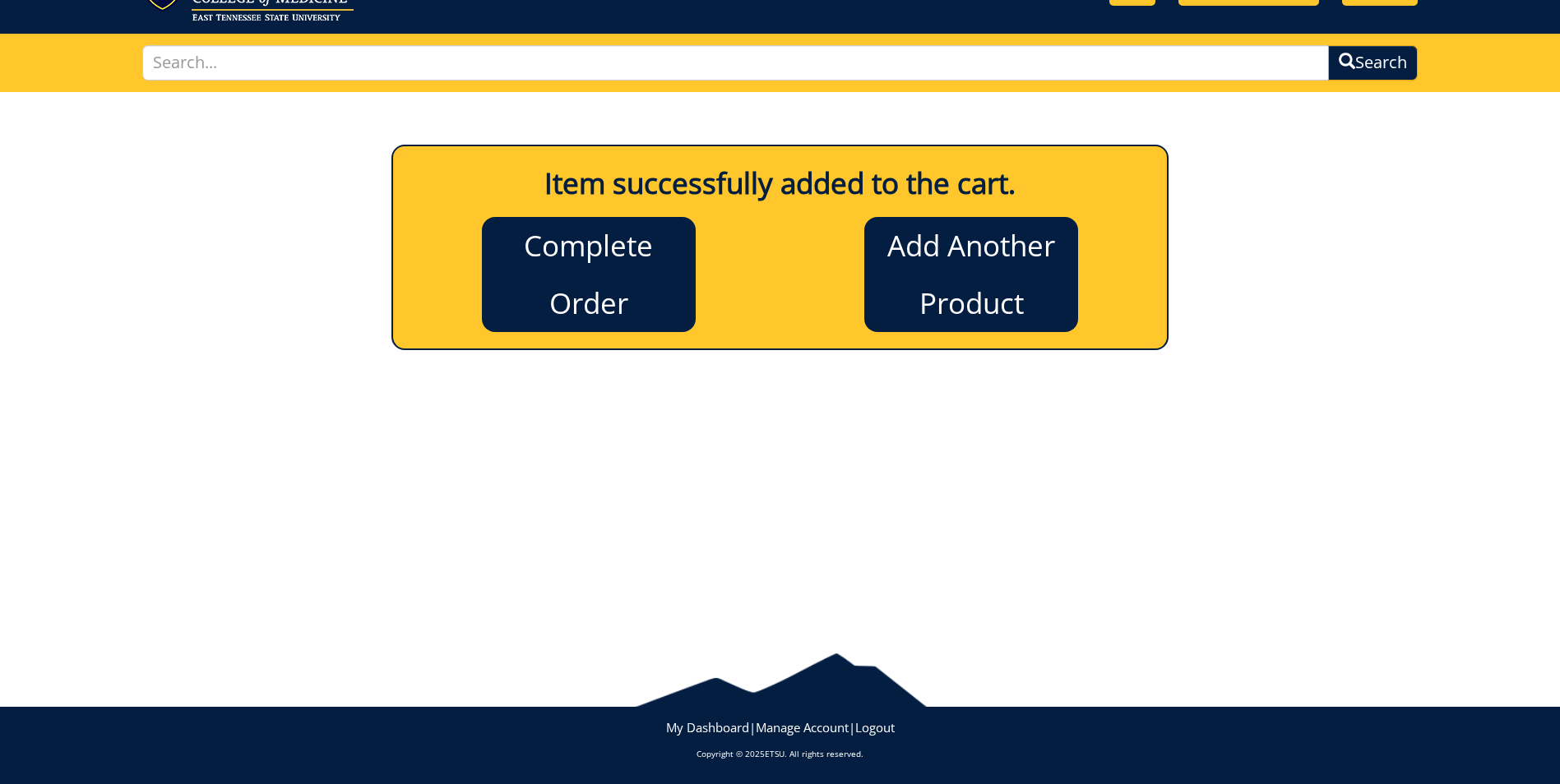
scroll to position [79, 0]
click at [601, 285] on link "Complete Order" at bounding box center [589, 275] width 214 height 115
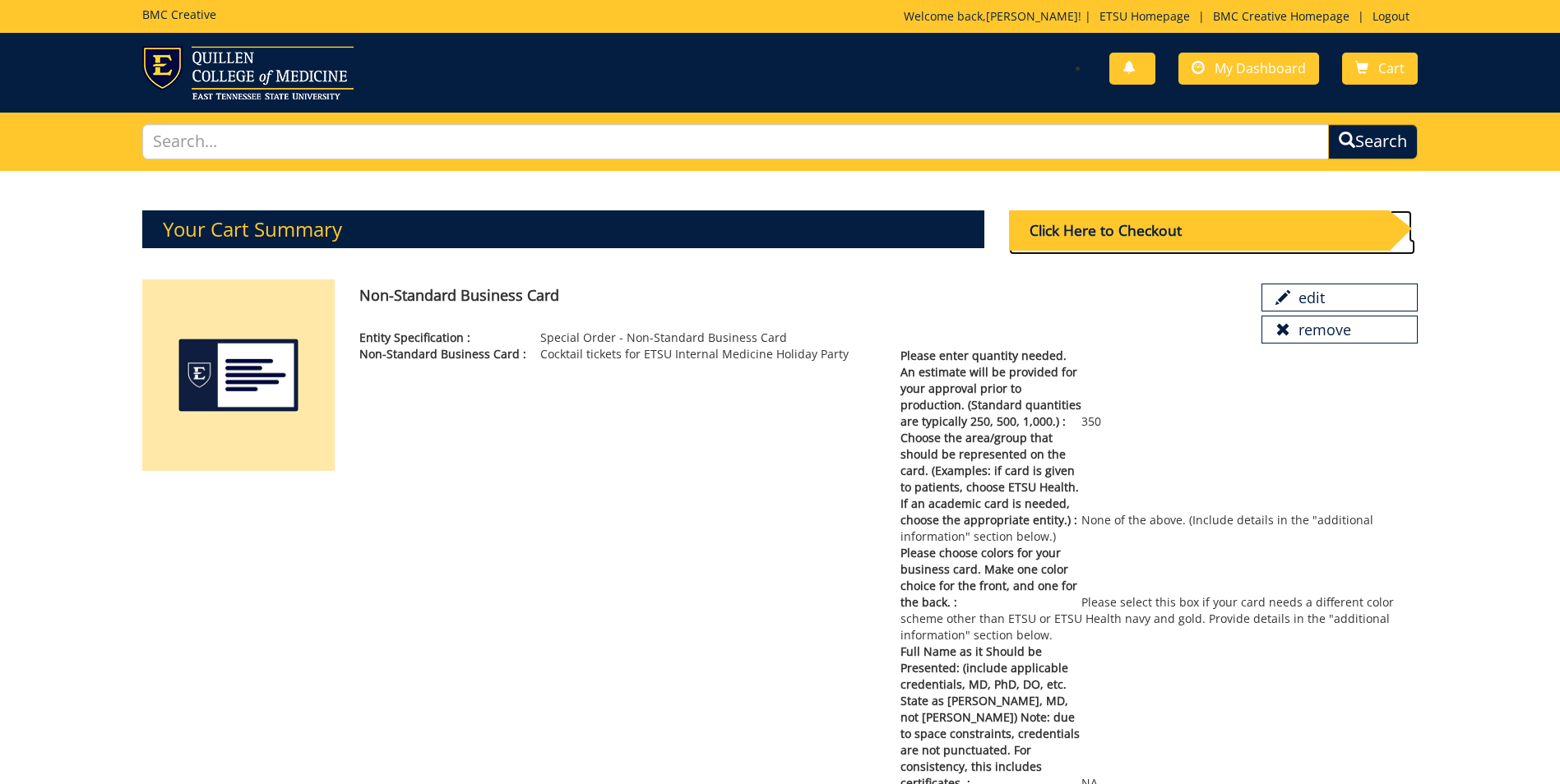
click at [1113, 215] on div "Click Here to Checkout" at bounding box center [1199, 230] width 380 height 41
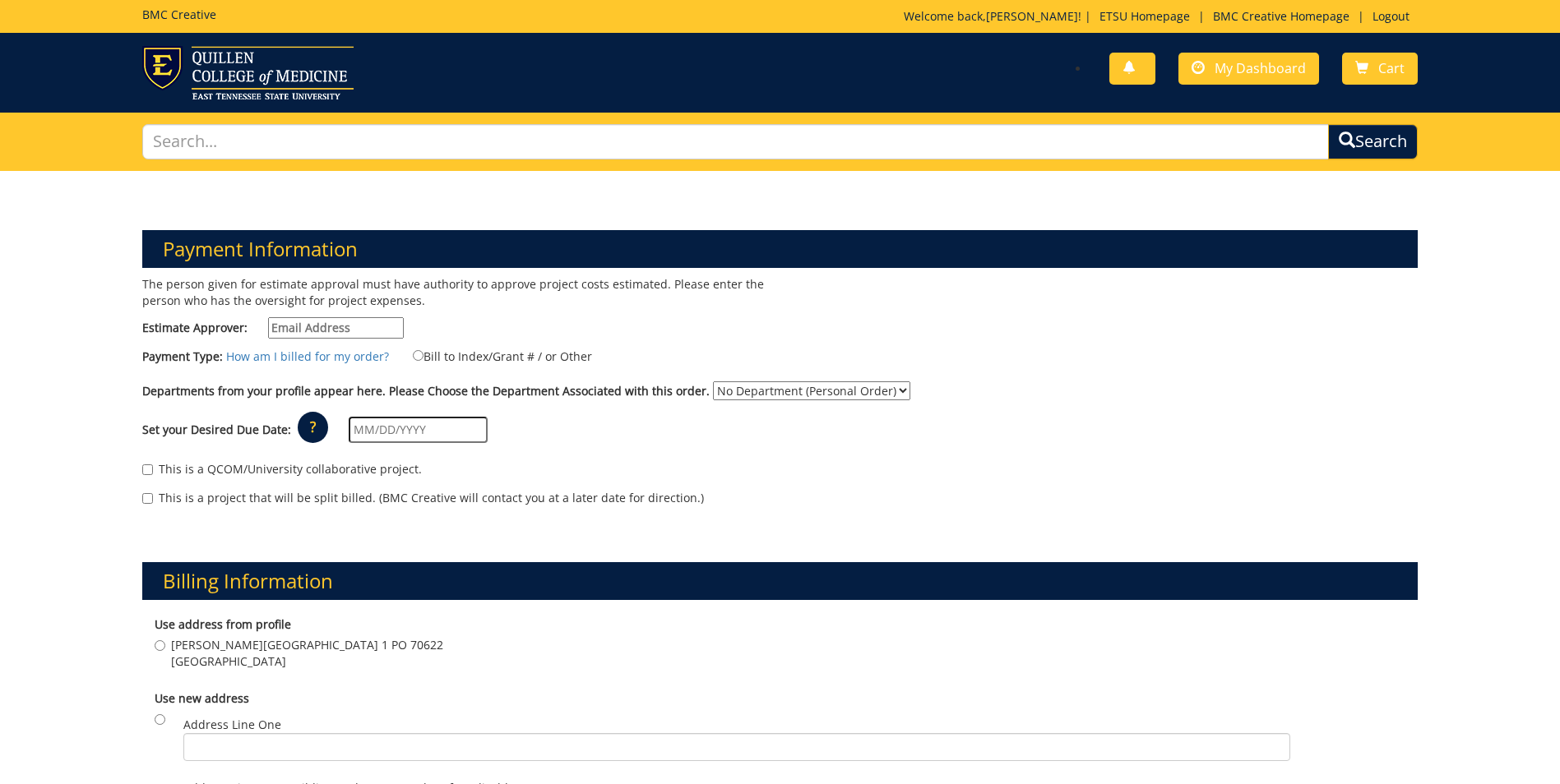
scroll to position [82, 0]
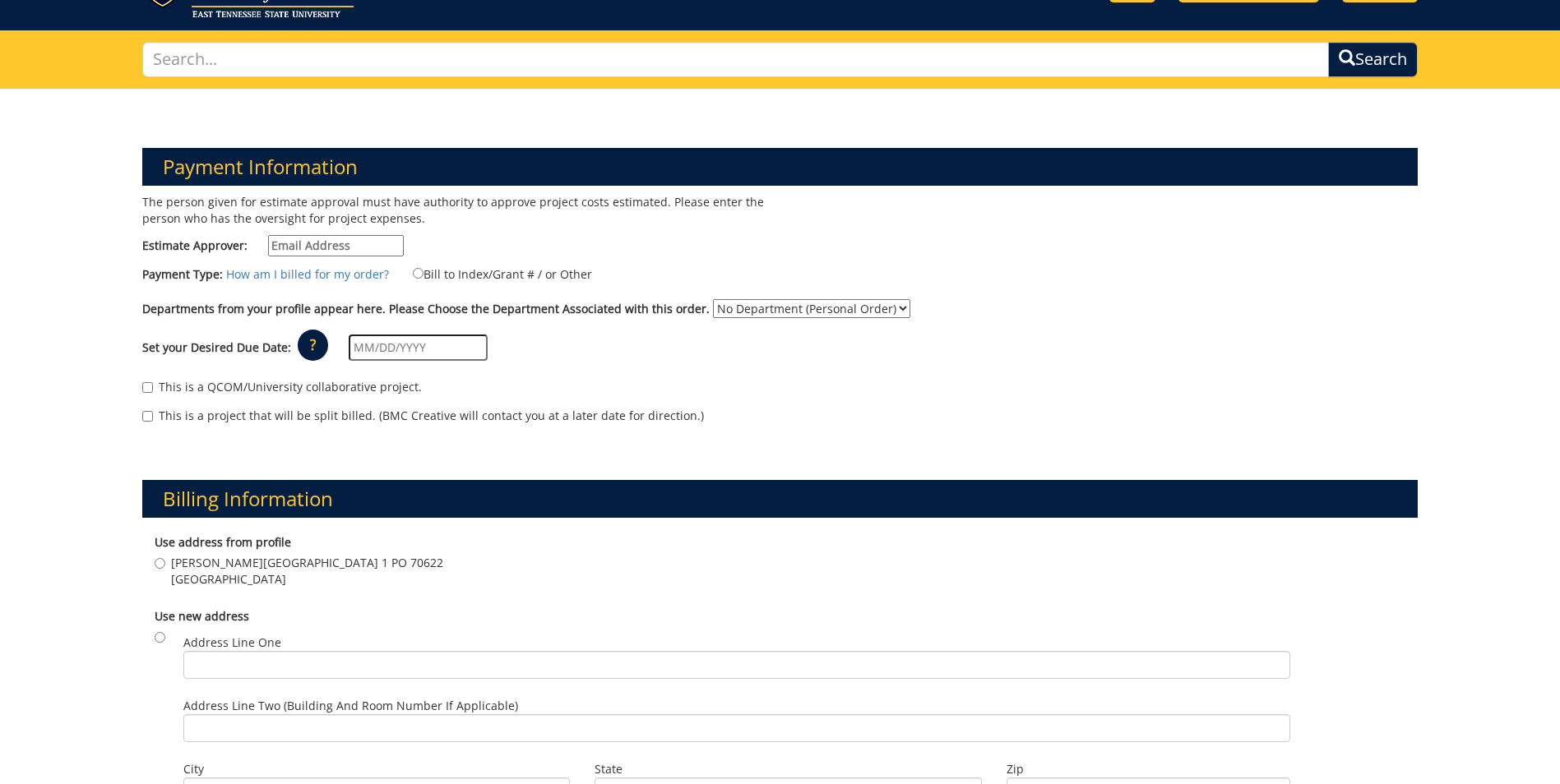
click at [338, 245] on input "Estimate Approver:" at bounding box center [336, 246] width 136 height 22
type input "Metclaf"
click at [320, 237] on input "Metclaf" at bounding box center [336, 246] width 136 height 22
drag, startPoint x: 318, startPoint y: 241, endPoint x: 254, endPoint y: 244, distance: 64.1
click at [254, 244] on label "Estimate Approver: Metclaf" at bounding box center [273, 246] width 262 height 22
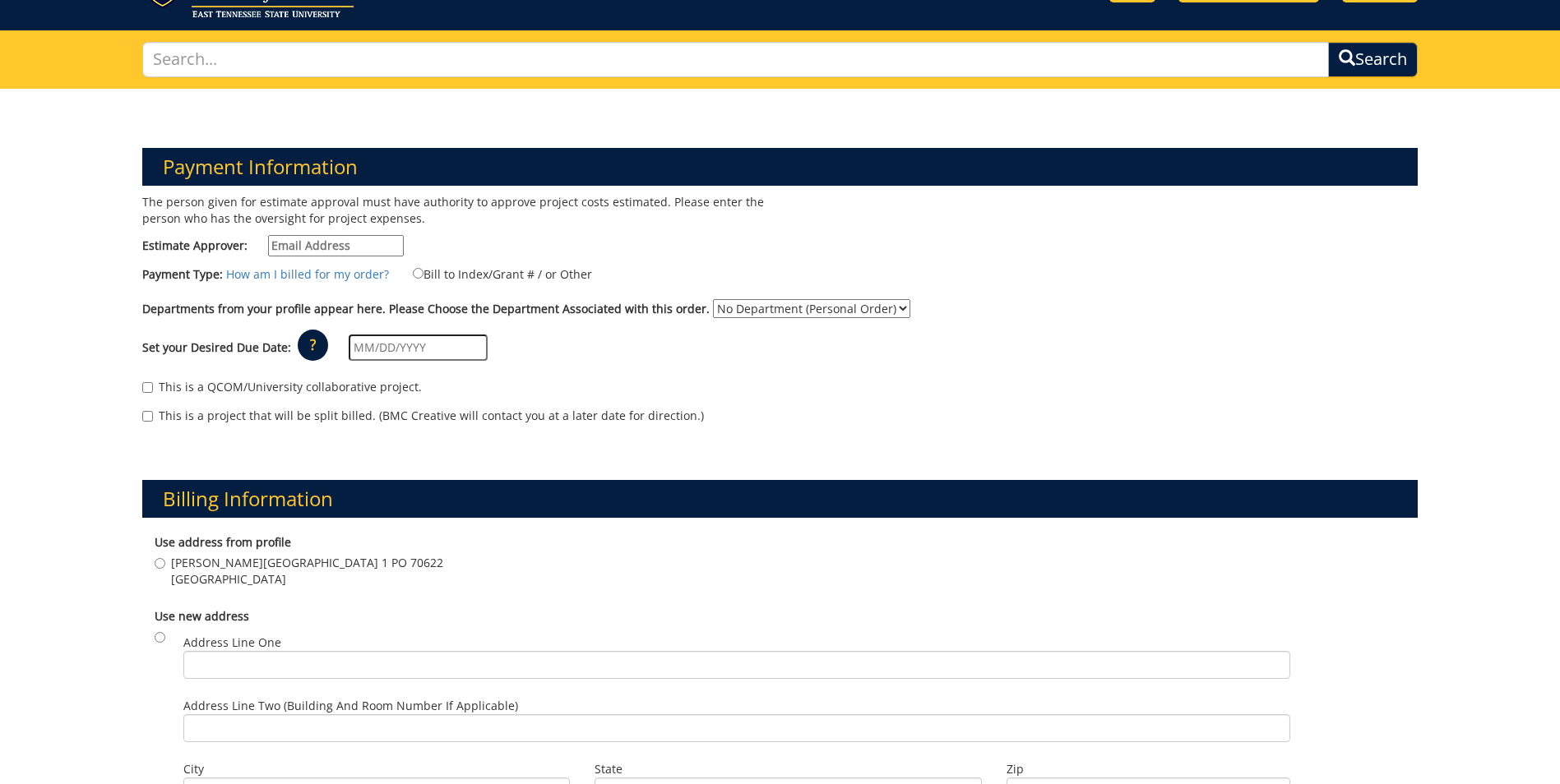
paste input "[PERSON_NAME][EMAIL_ADDRESS][DOMAIN_NAME]"
type input "[PERSON_NAME][EMAIL_ADDRESS][DOMAIN_NAME]"
click at [413, 274] on input "Bill to Index/Grant # / or Other" at bounding box center [418, 273] width 10 height 10
radio input "true"
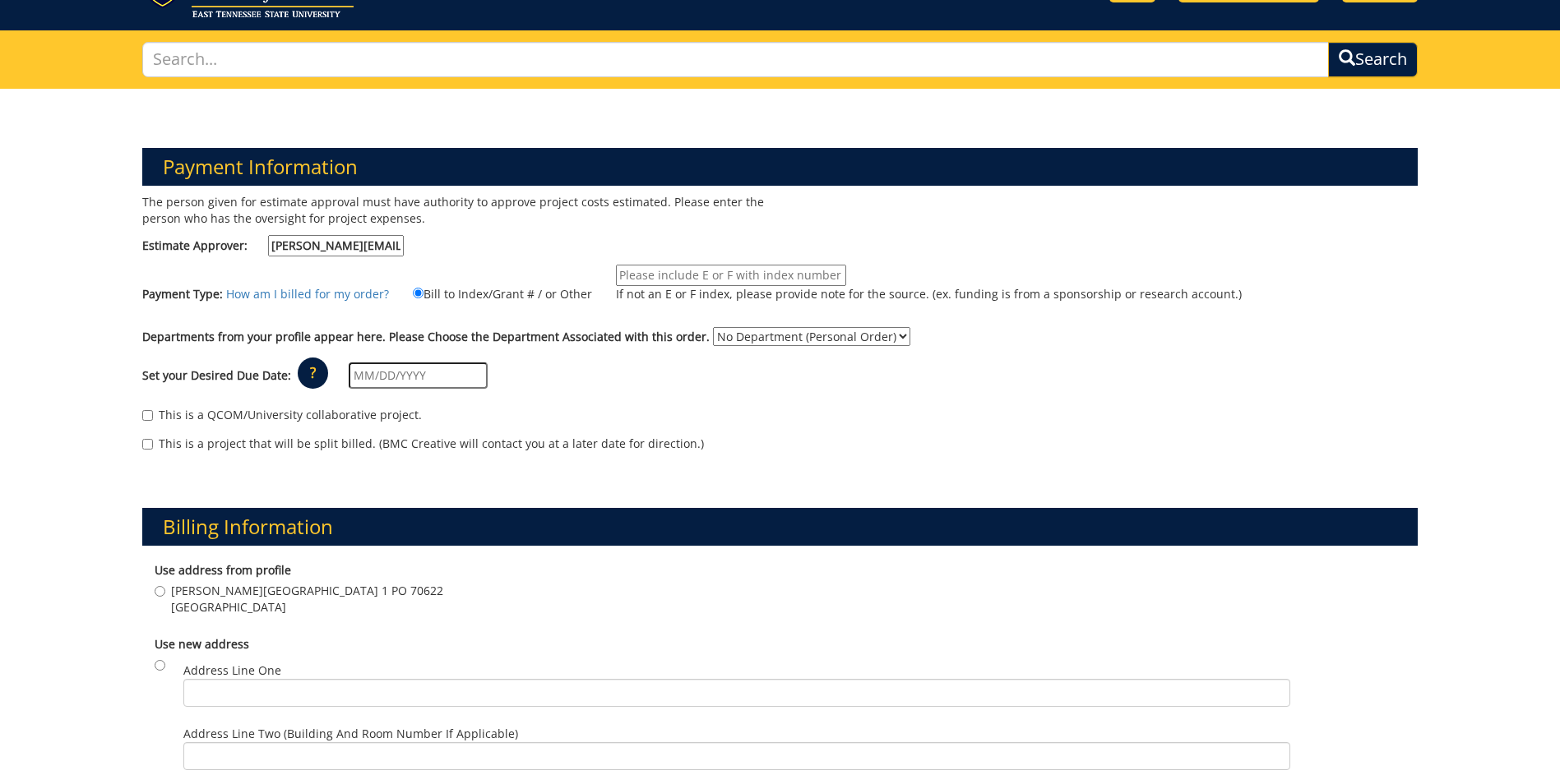
click at [655, 275] on input "If not an E or F index, please provide note for the source. (ex. funding is fro…" at bounding box center [731, 275] width 231 height 22
type input "TBD - [PERSON_NAME]"
click at [756, 338] on select "No Department (Personal Order) Internal Medicine" at bounding box center [811, 336] width 197 height 19
select select "247"
click at [712, 327] on select "No Department (Personal Order) Internal Medicine" at bounding box center [811, 336] width 197 height 19
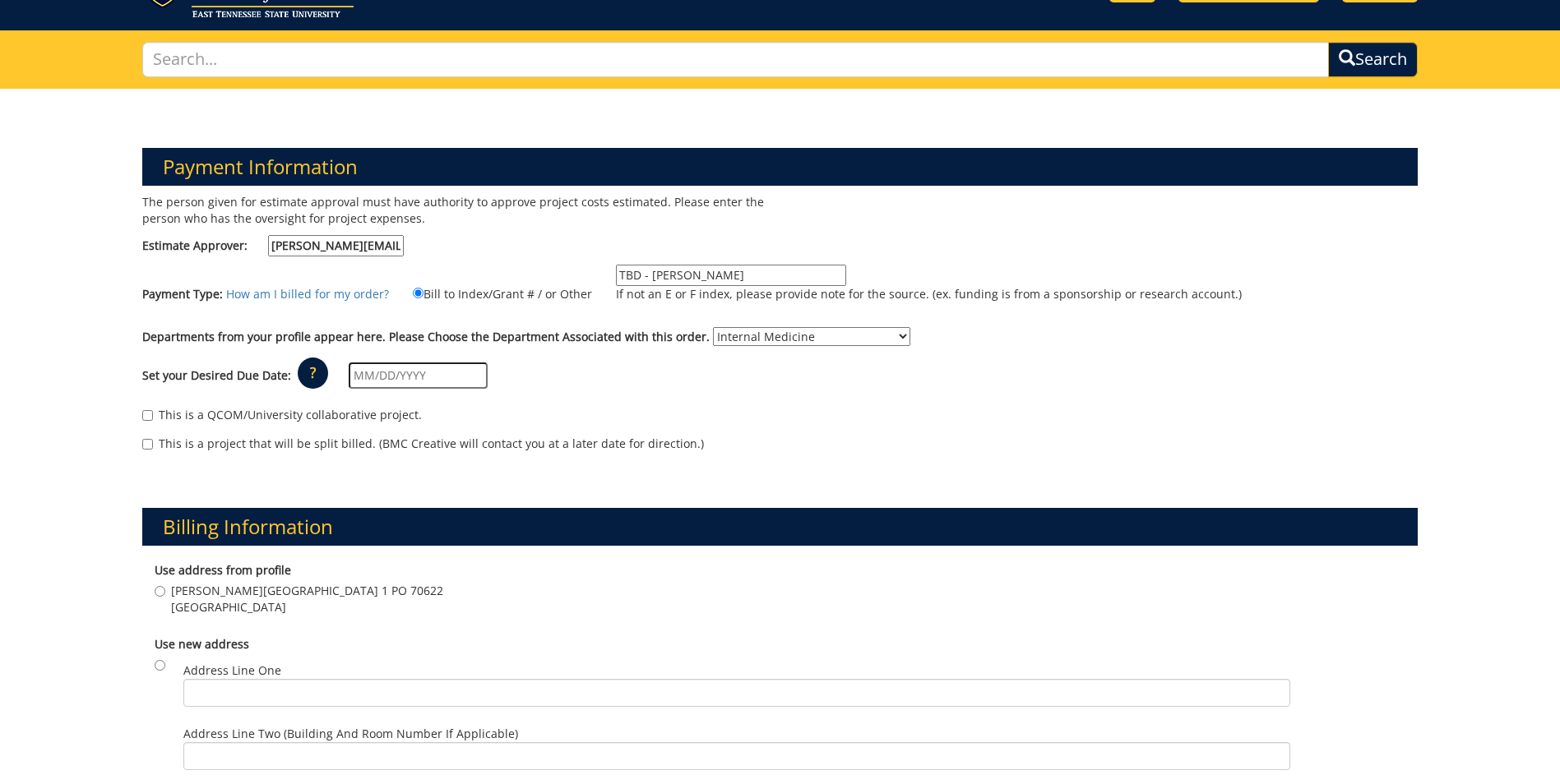
scroll to position [164, 0]
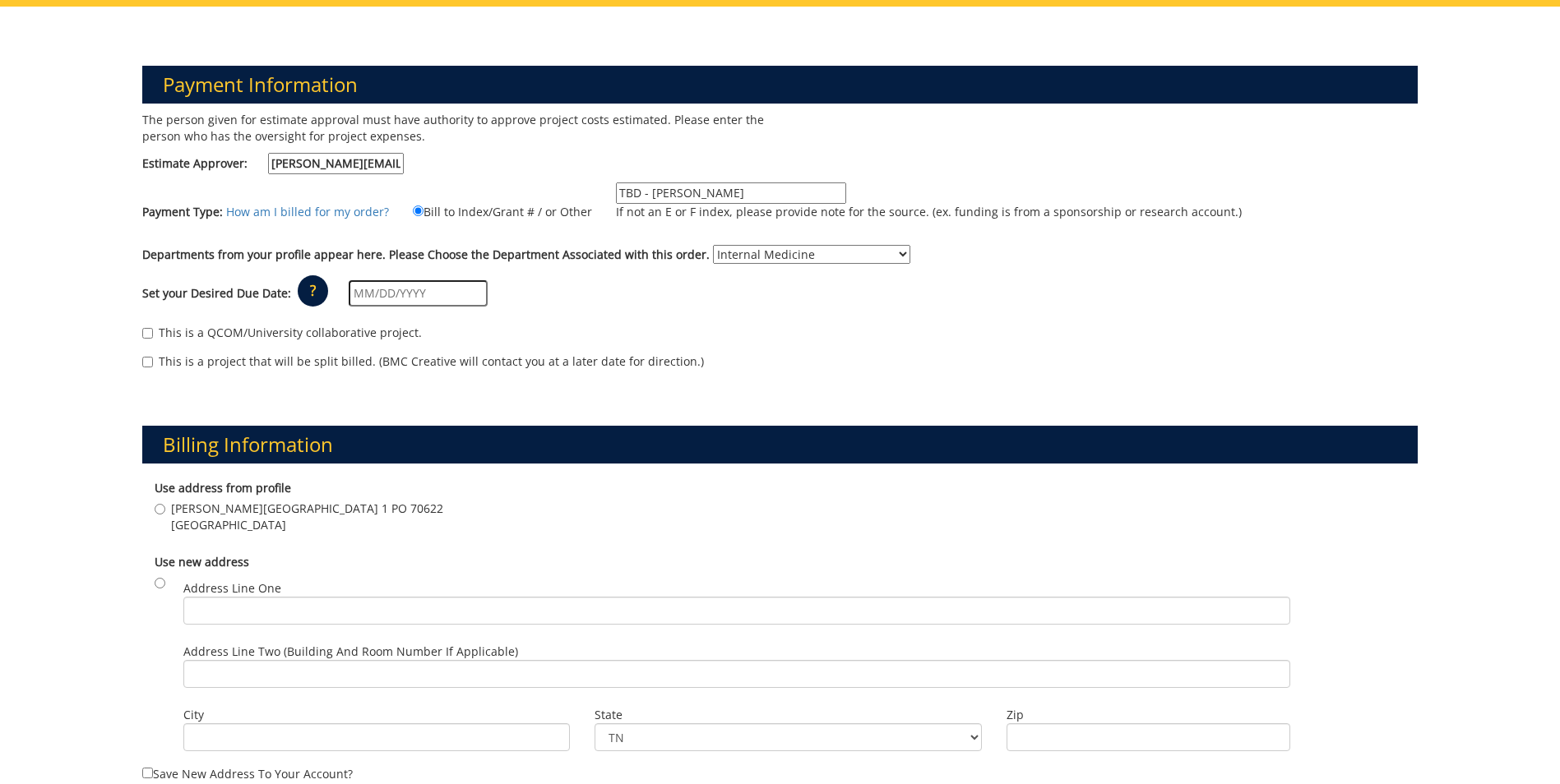
click at [383, 294] on input "text" at bounding box center [418, 294] width 139 height 26
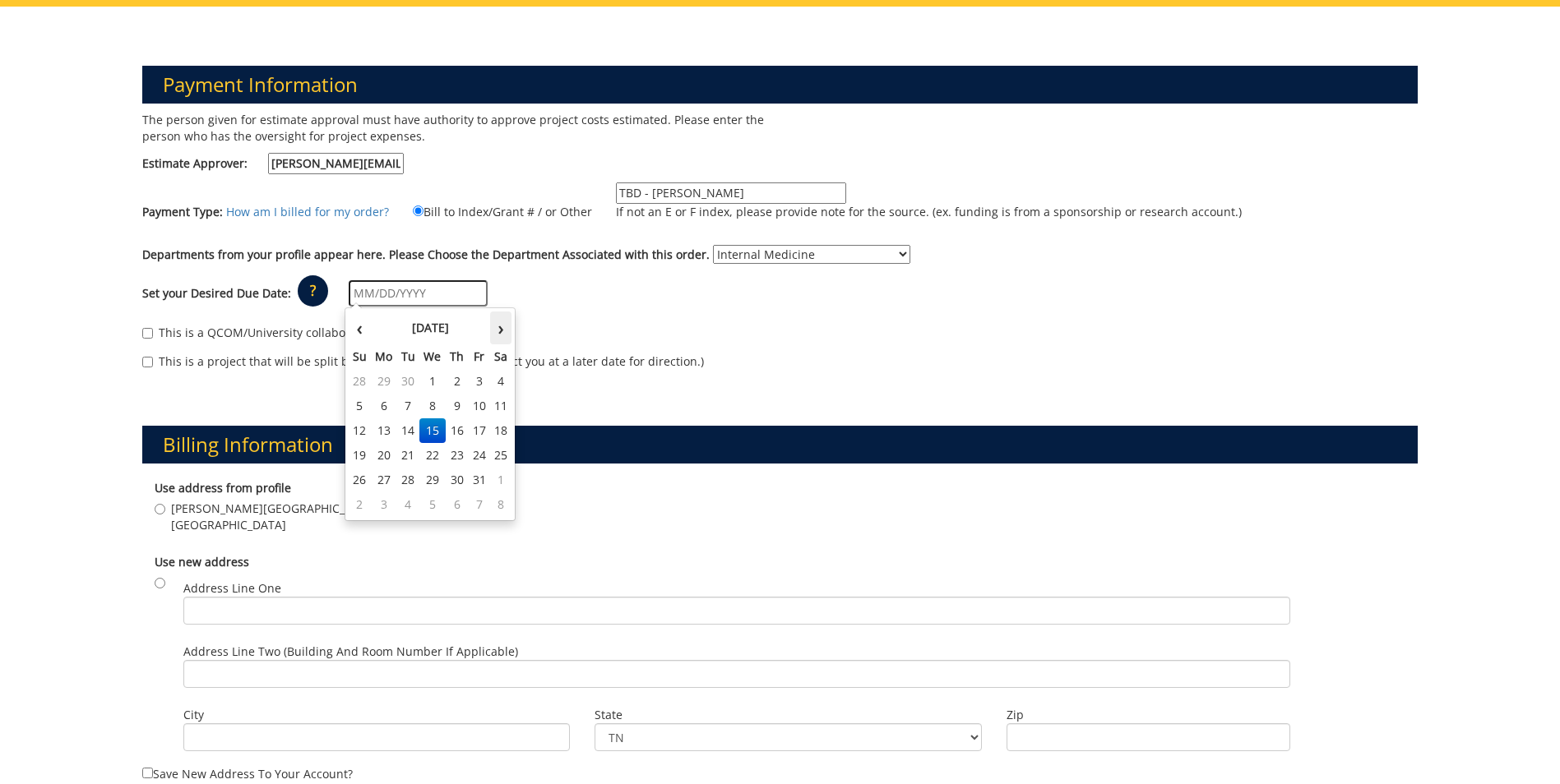
click at [492, 332] on th "›" at bounding box center [501, 328] width 22 height 33
click at [471, 478] on td "28" at bounding box center [478, 480] width 22 height 25
type input "11/28/2025"
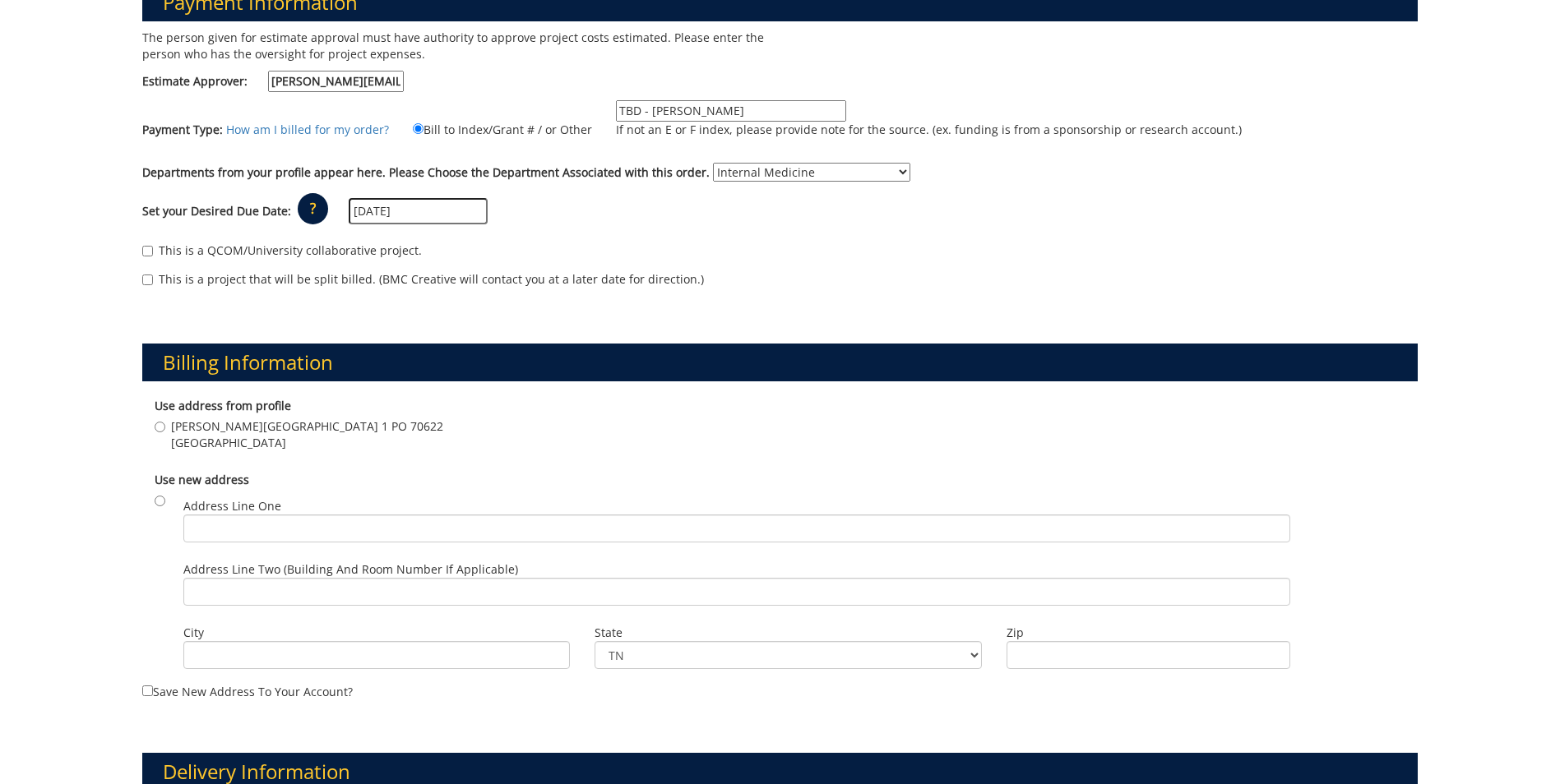
scroll to position [329, 0]
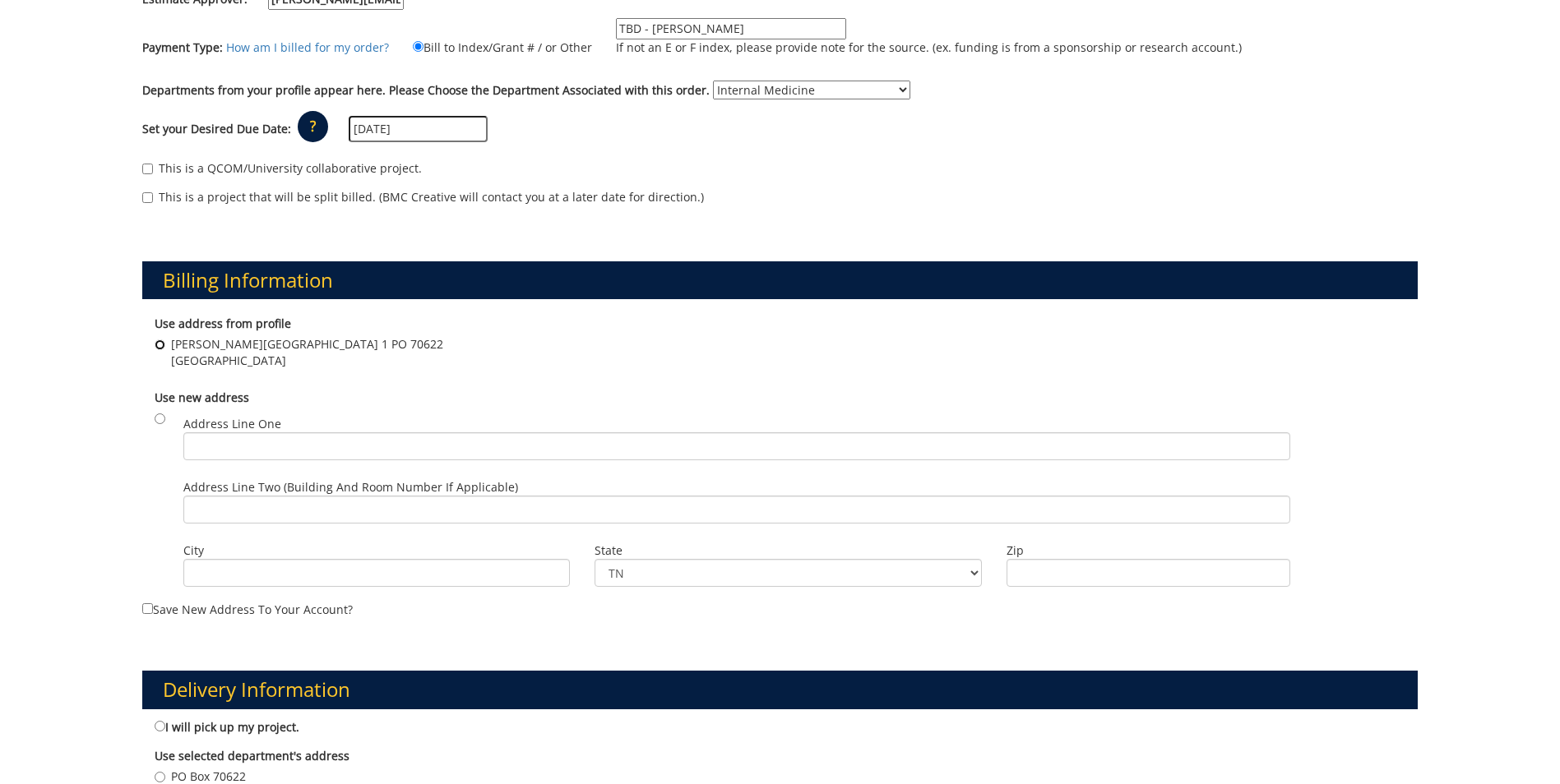
click at [159, 346] on input "Carl A Jones Building 1 PO 70622 Johnson City , TN 37604" at bounding box center [160, 344] width 10 height 10
radio input "true"
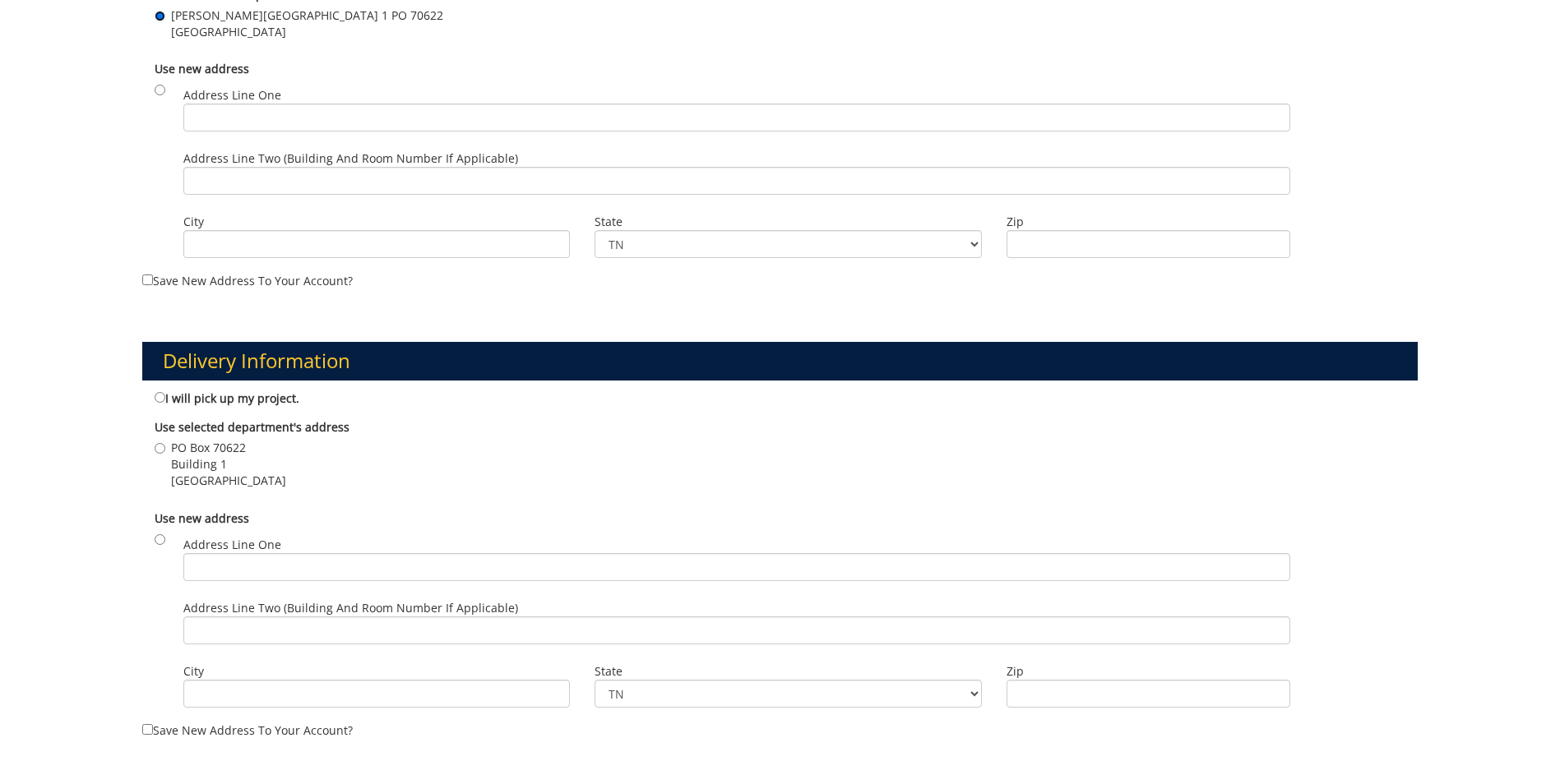
scroll to position [740, 0]
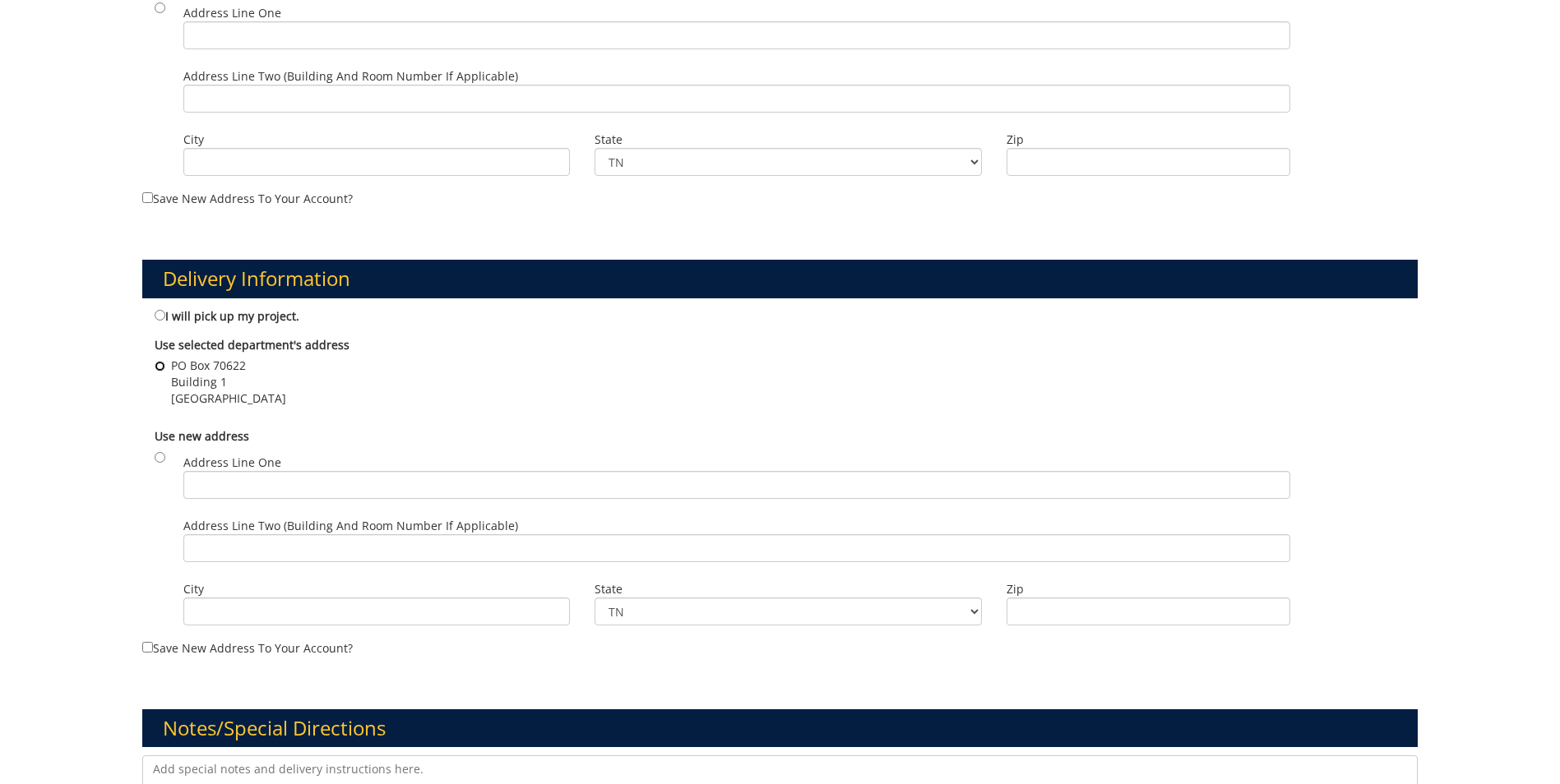
click at [163, 364] on input "PO Box 70622 Building 1 Johnson City , TN 37614" at bounding box center [160, 366] width 10 height 10
radio input "true"
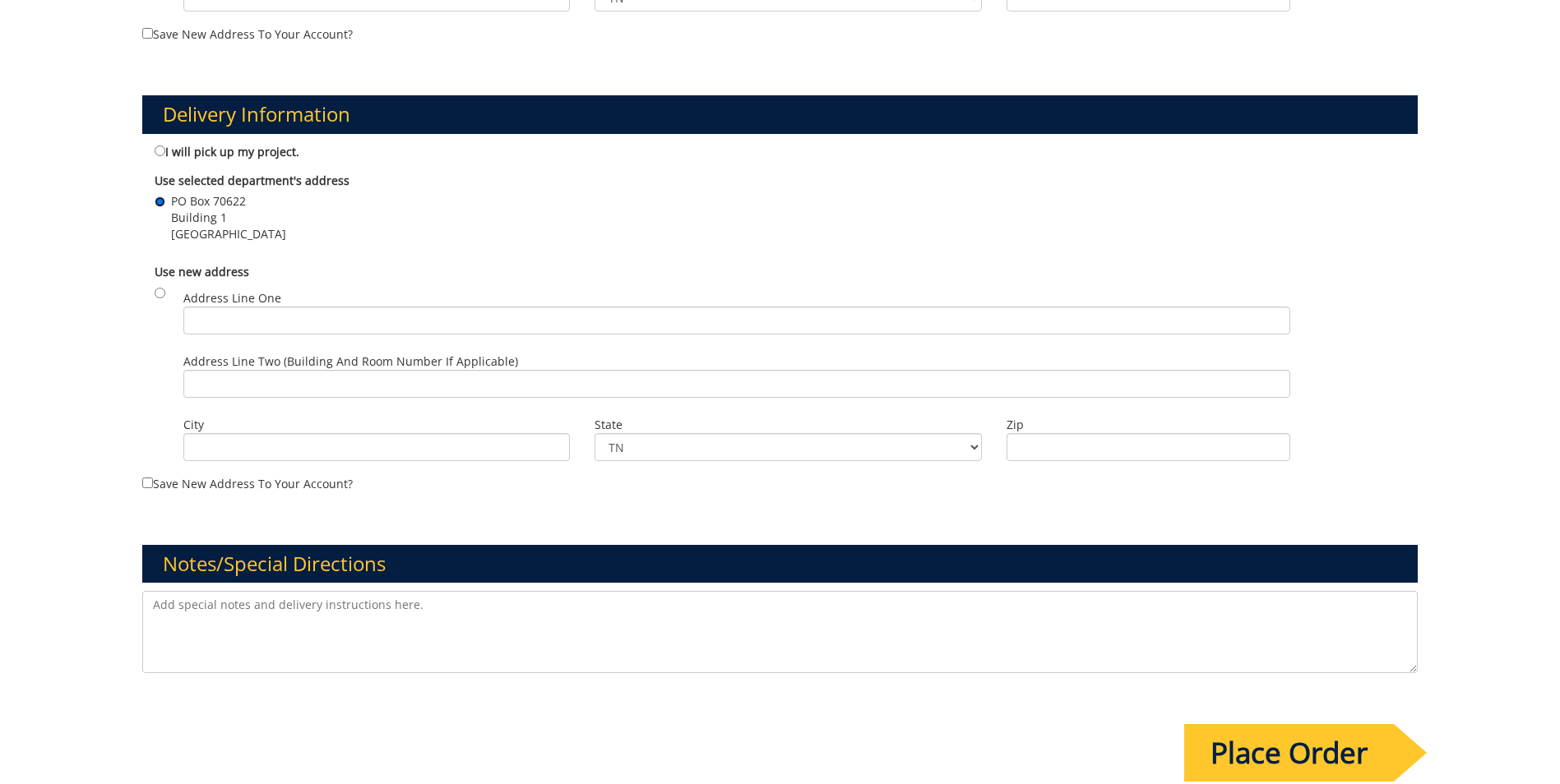
scroll to position [822, 0]
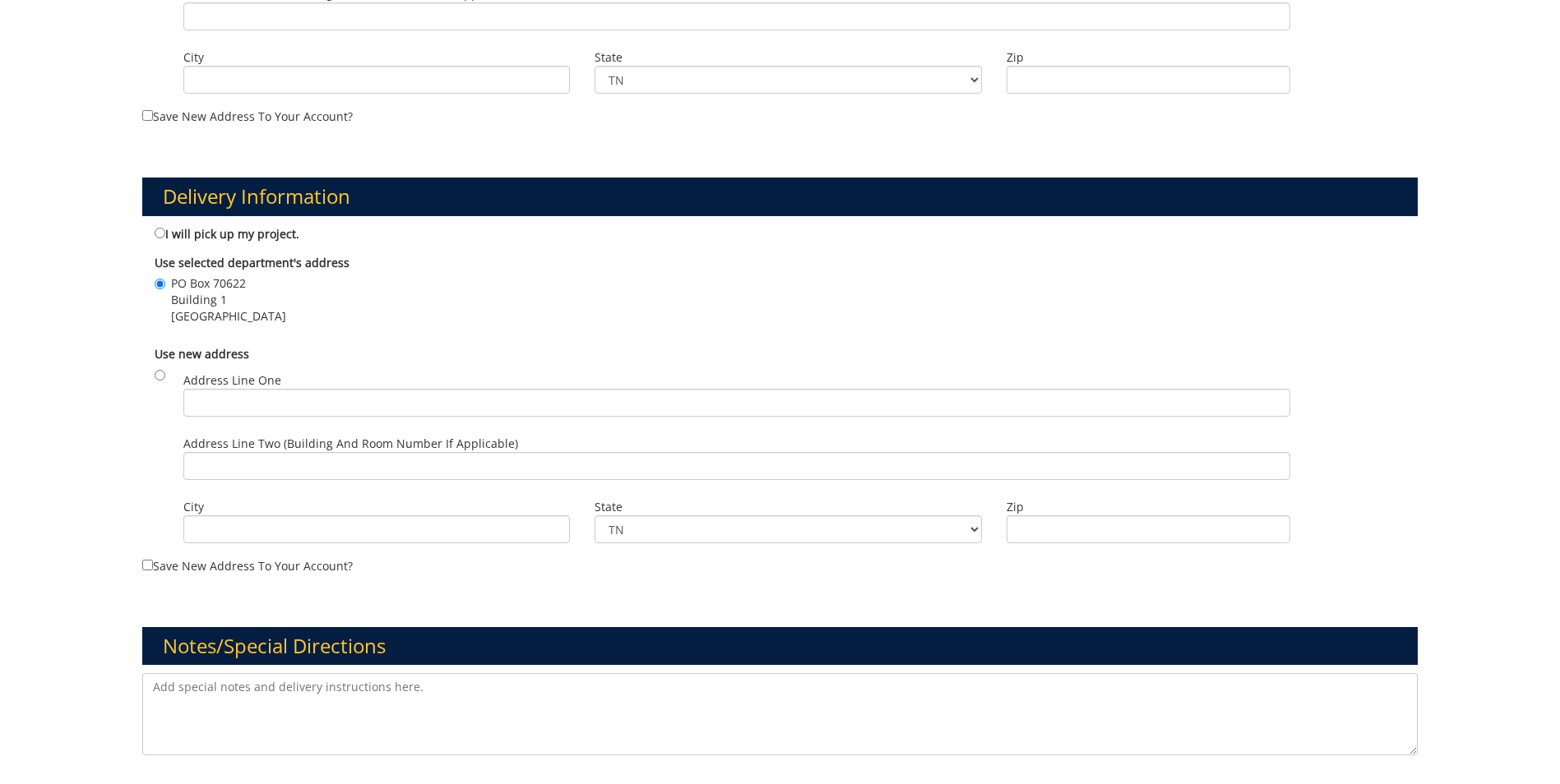
click at [282, 696] on textarea at bounding box center [780, 714] width 1276 height 82
click at [338, 689] on textarea "Please Reach out to Ally Stoops" at bounding box center [780, 714] width 1276 height 82
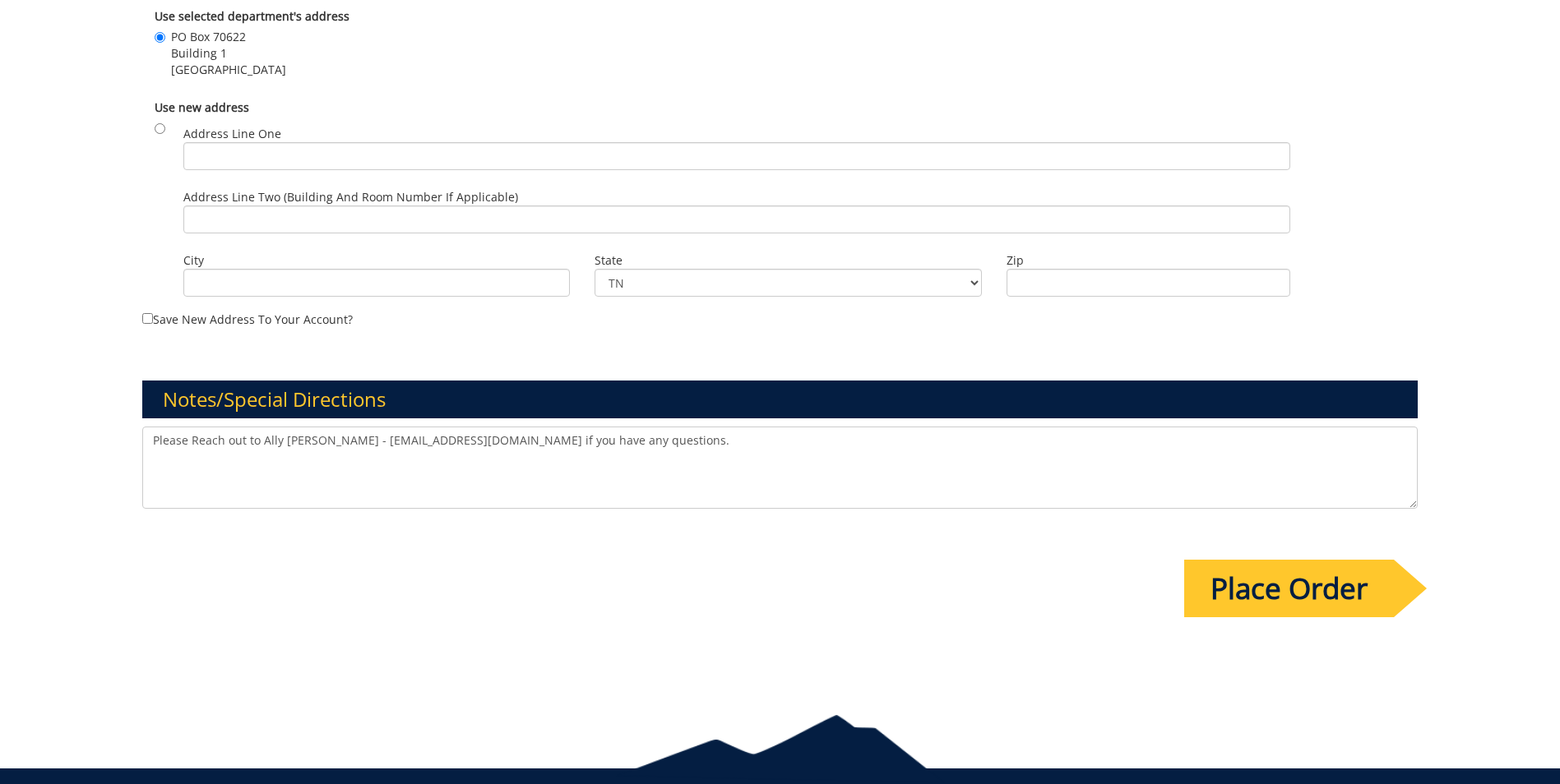
type textarea "Please Reach out to Ally Stoops - Stoopsa@etsu.edu if you have any questions."
click at [1312, 611] on input "Place Order" at bounding box center [1289, 588] width 210 height 58
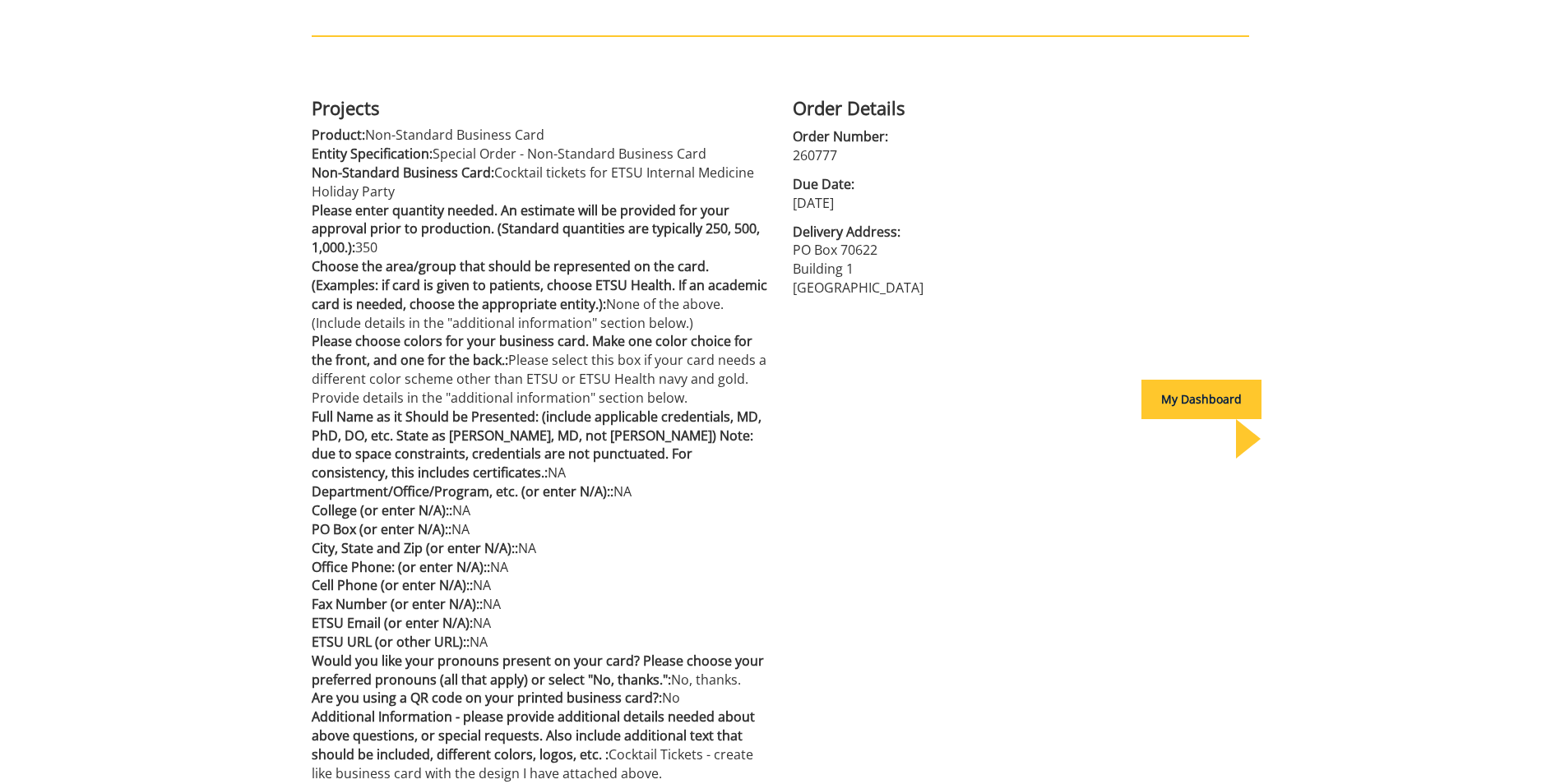
scroll to position [187, 0]
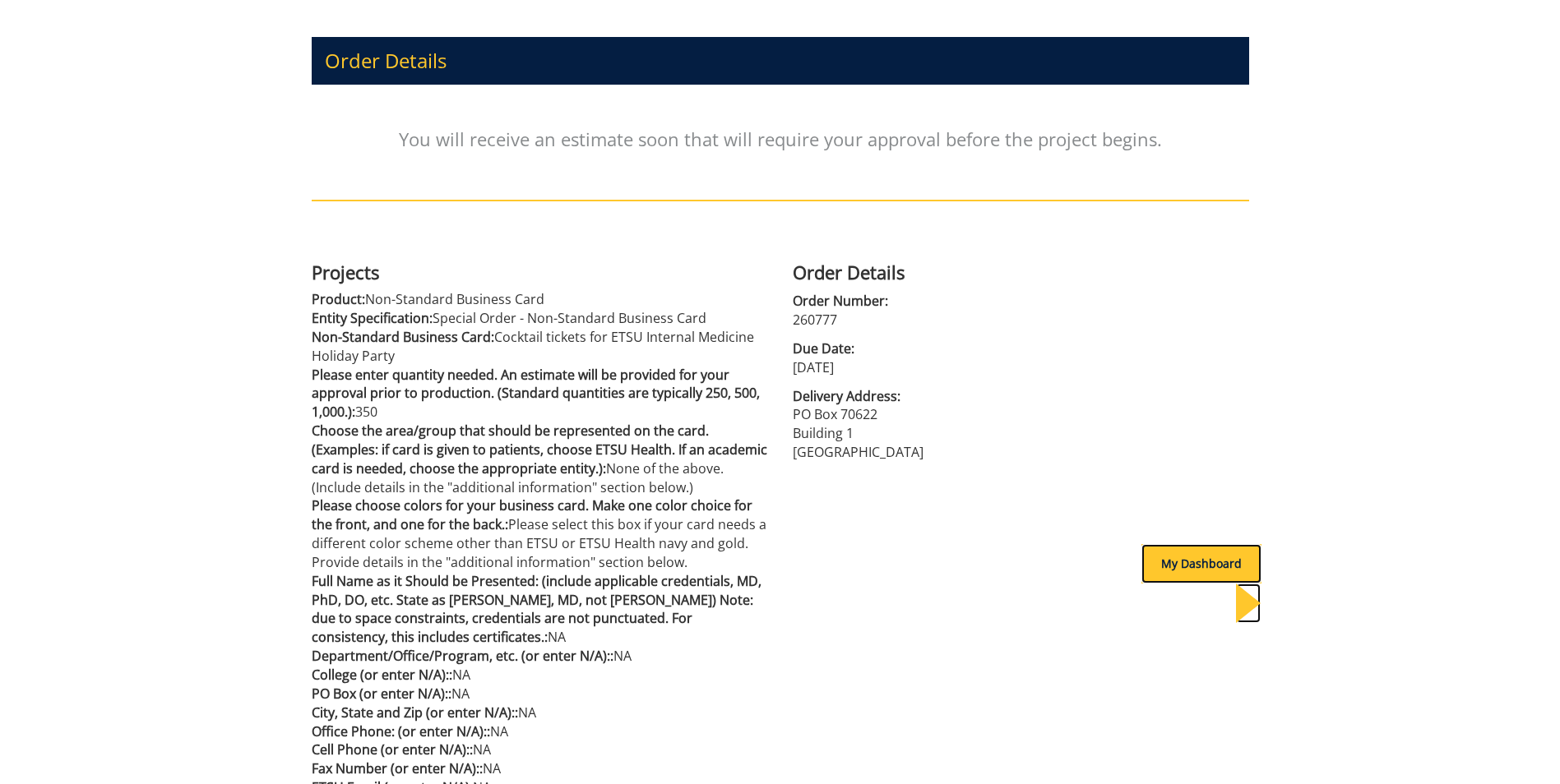
click at [1224, 568] on div "My Dashboard" at bounding box center [1201, 564] width 120 height 40
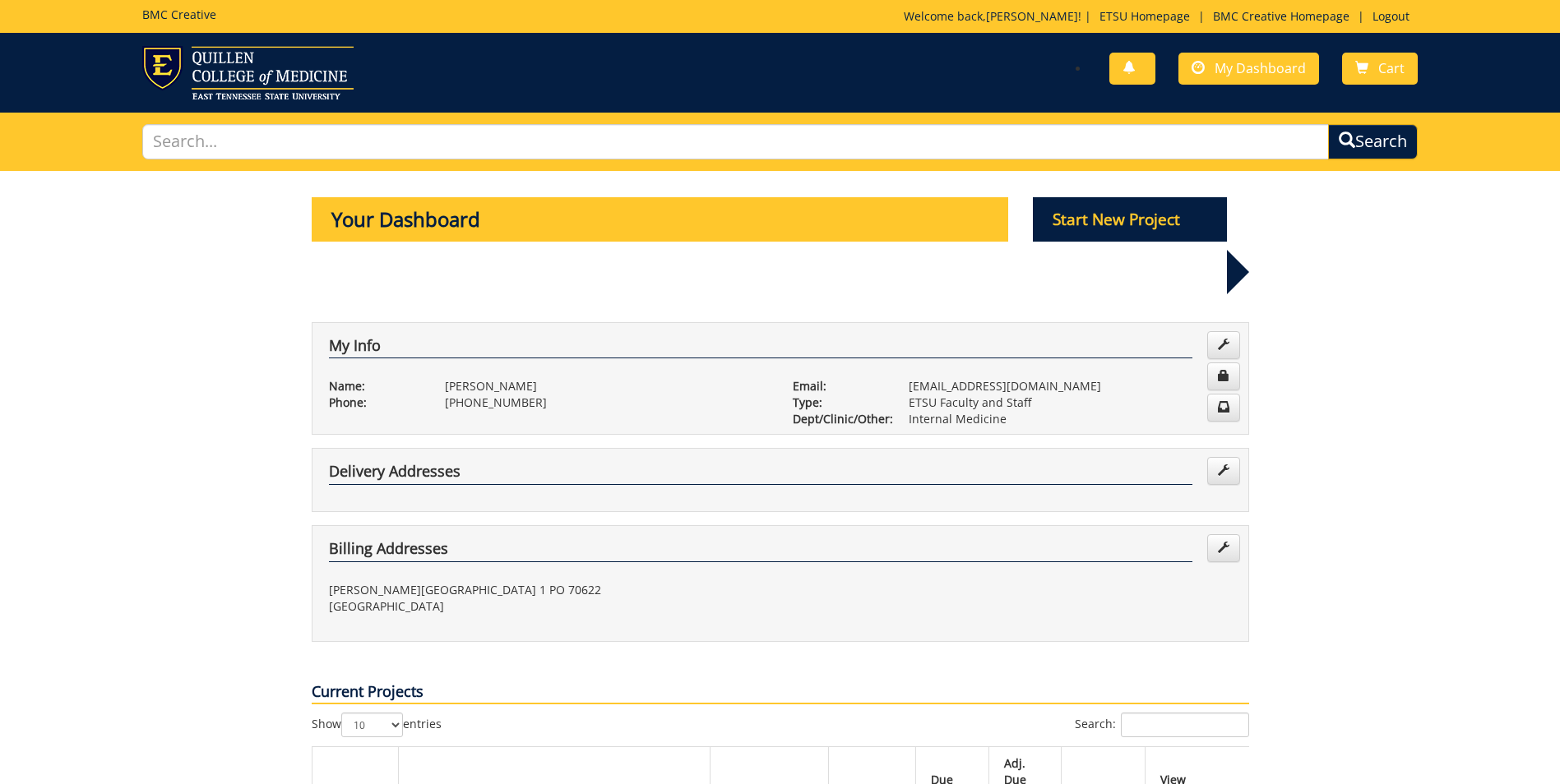
scroll to position [82, 0]
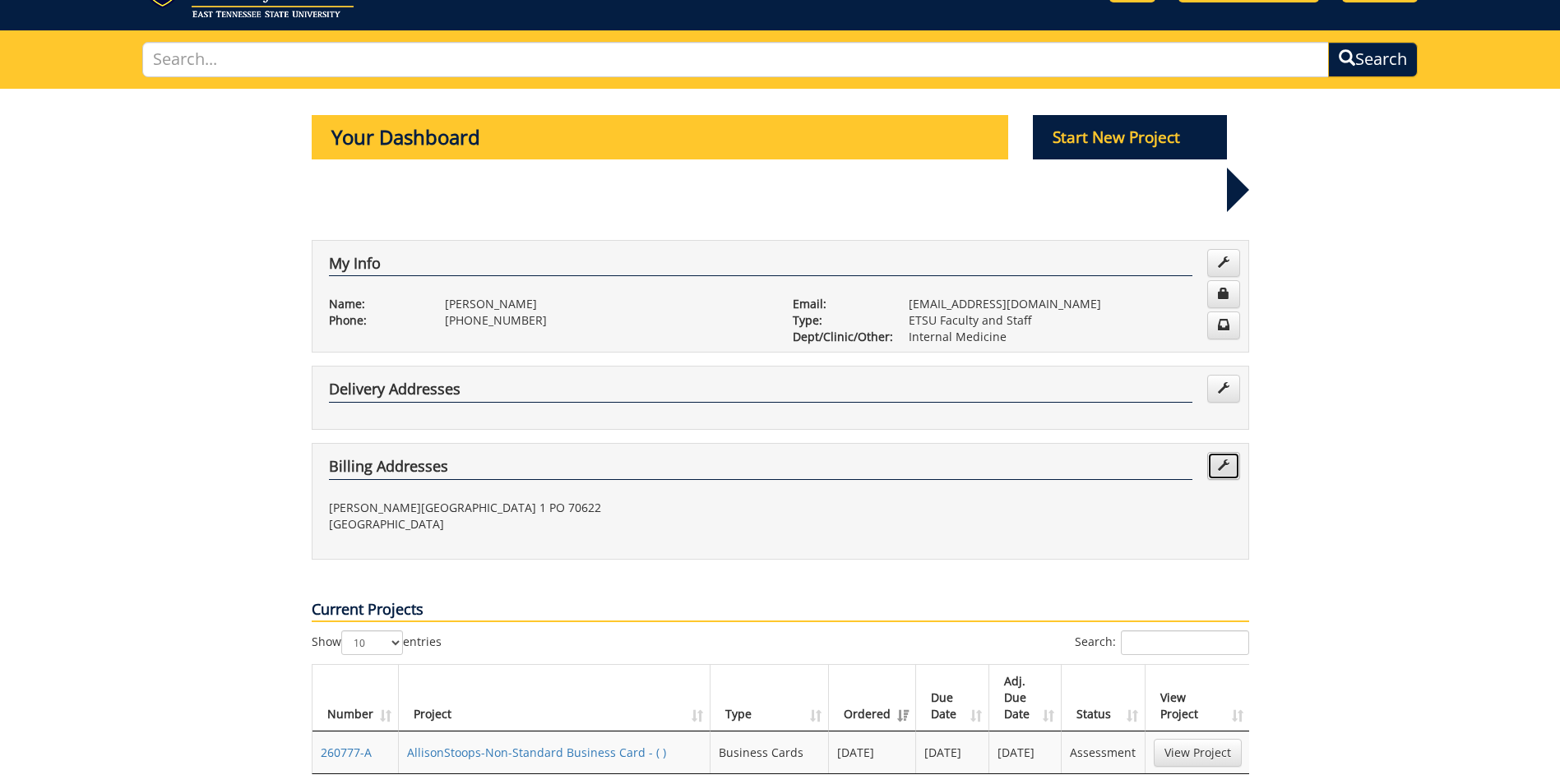
click at [1220, 459] on span at bounding box center [1224, 465] width 11 height 11
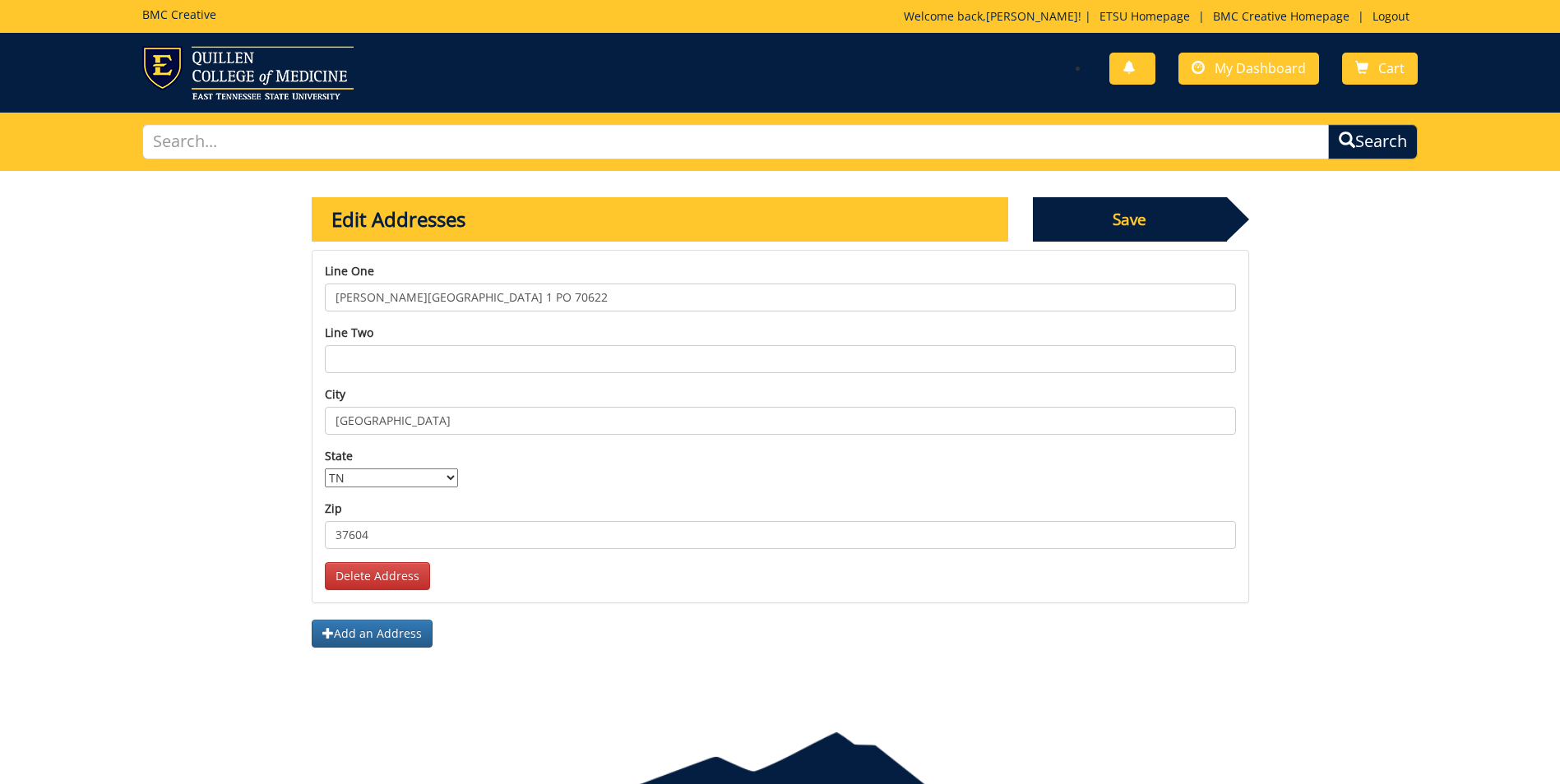
drag, startPoint x: 400, startPoint y: 298, endPoint x: 322, endPoint y: 292, distance: 78.2
click at [322, 292] on div "Line one [PERSON_NAME] Building 1 PO 70622 Line two City [GEOGRAPHIC_DATA] Plea…" at bounding box center [780, 427] width 937 height 353
type input "Internal Medicine Building 1 PO 70622"
click at [1139, 197] on span "Save" at bounding box center [1129, 219] width 194 height 44
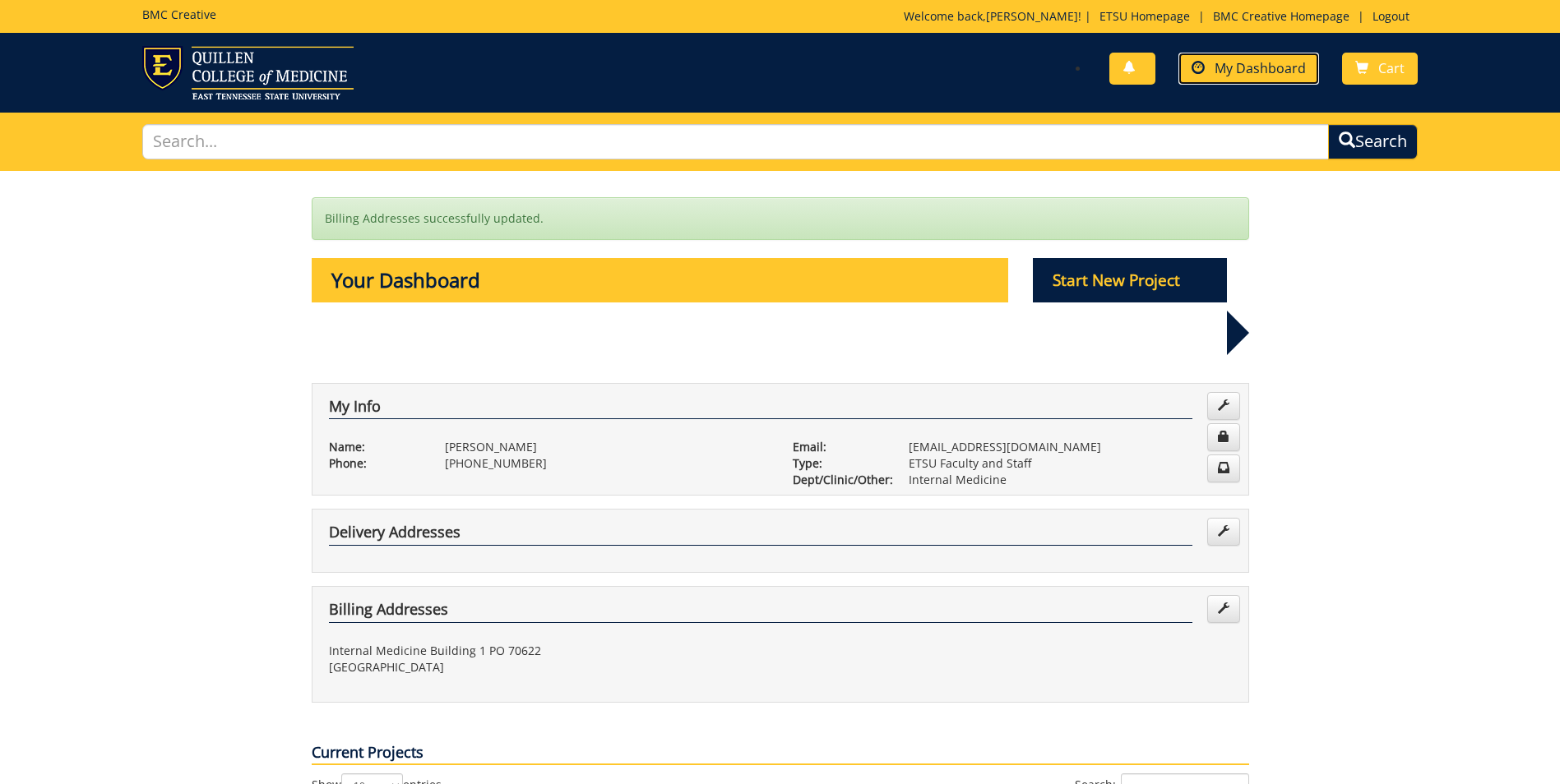
click at [1294, 67] on span "My Dashboard" at bounding box center [1260, 68] width 92 height 18
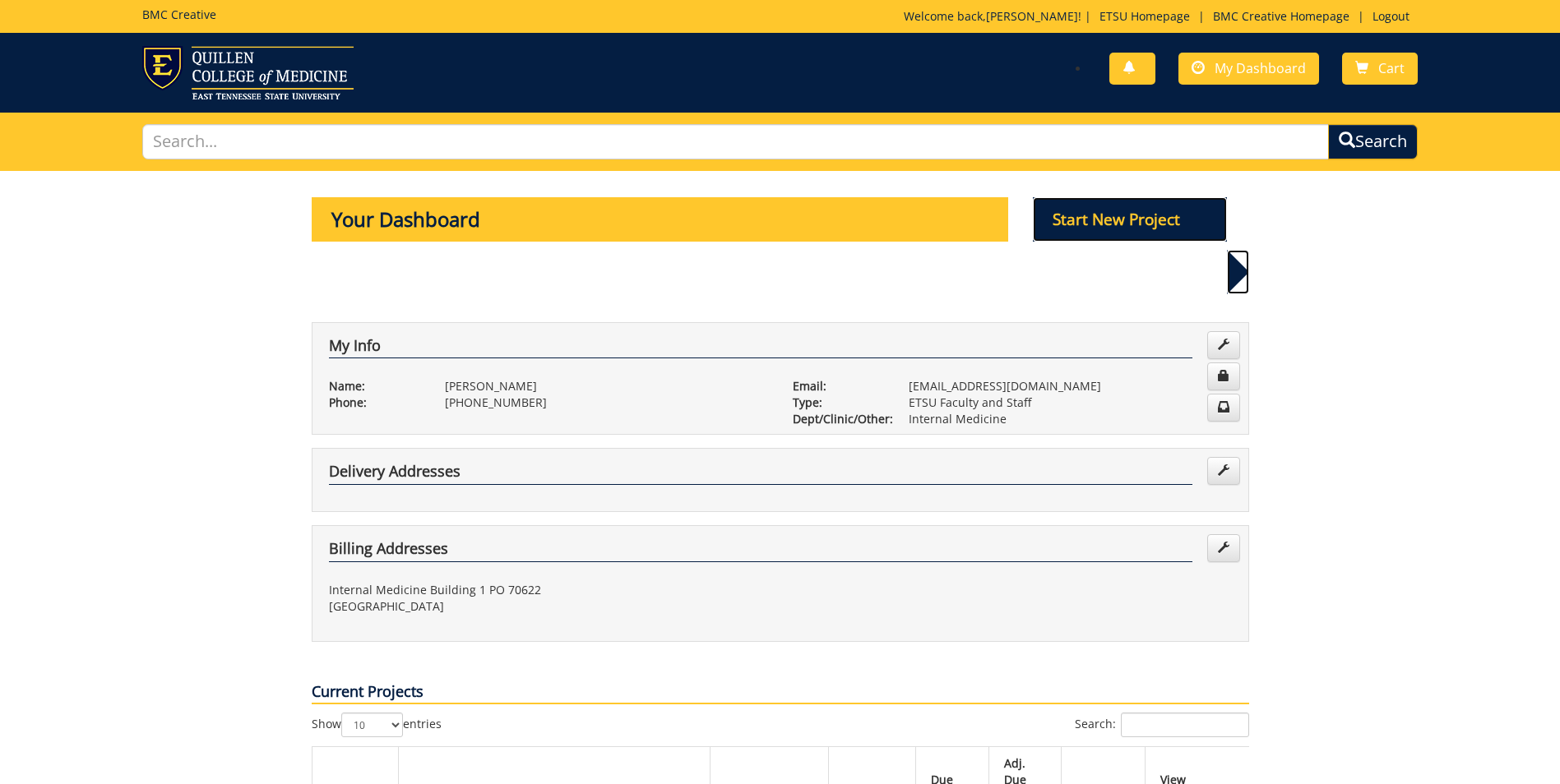
click at [1080, 232] on p "Start New Project" at bounding box center [1129, 219] width 194 height 44
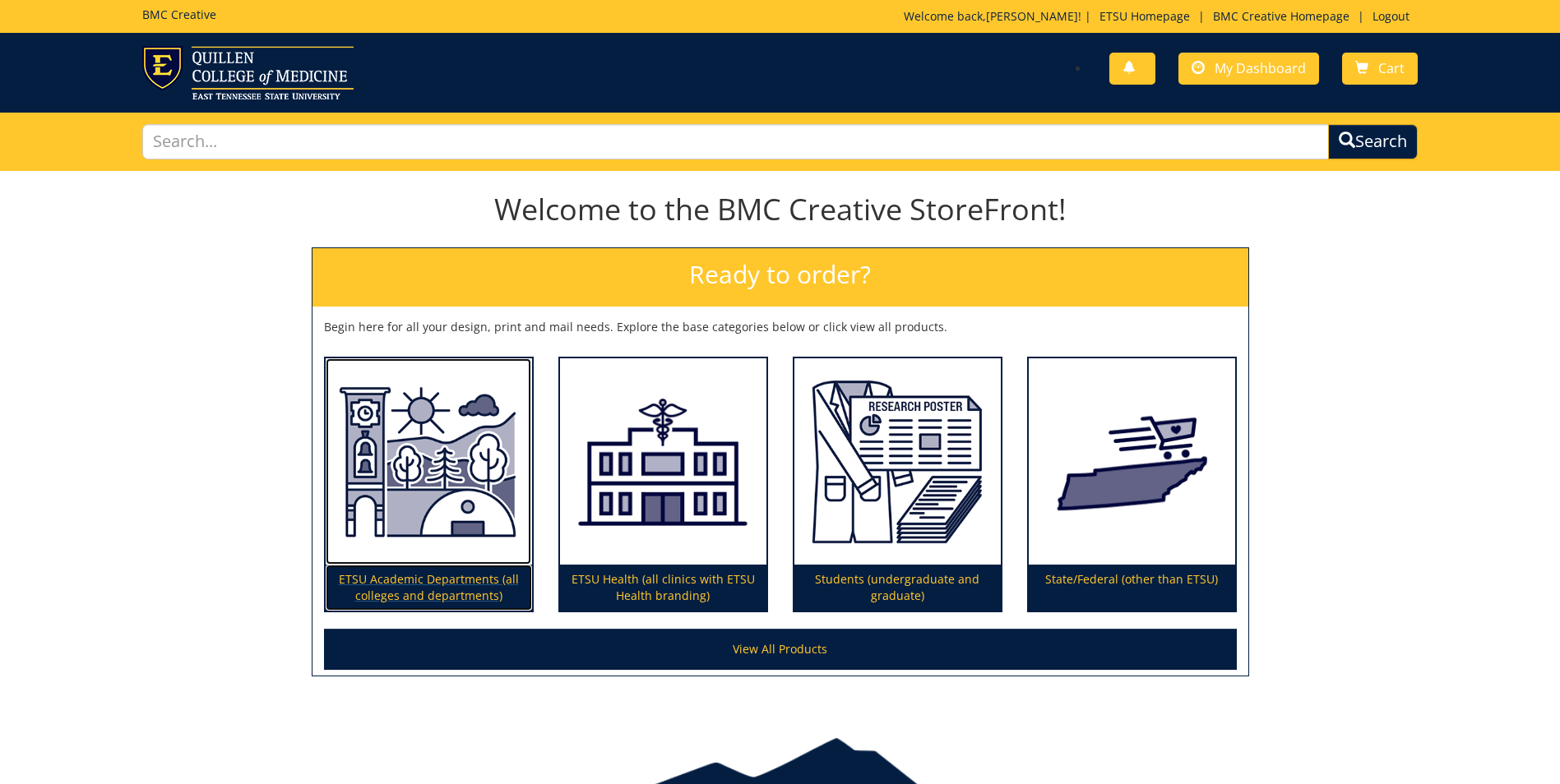
click at [508, 540] on img at bounding box center [429, 461] width 206 height 207
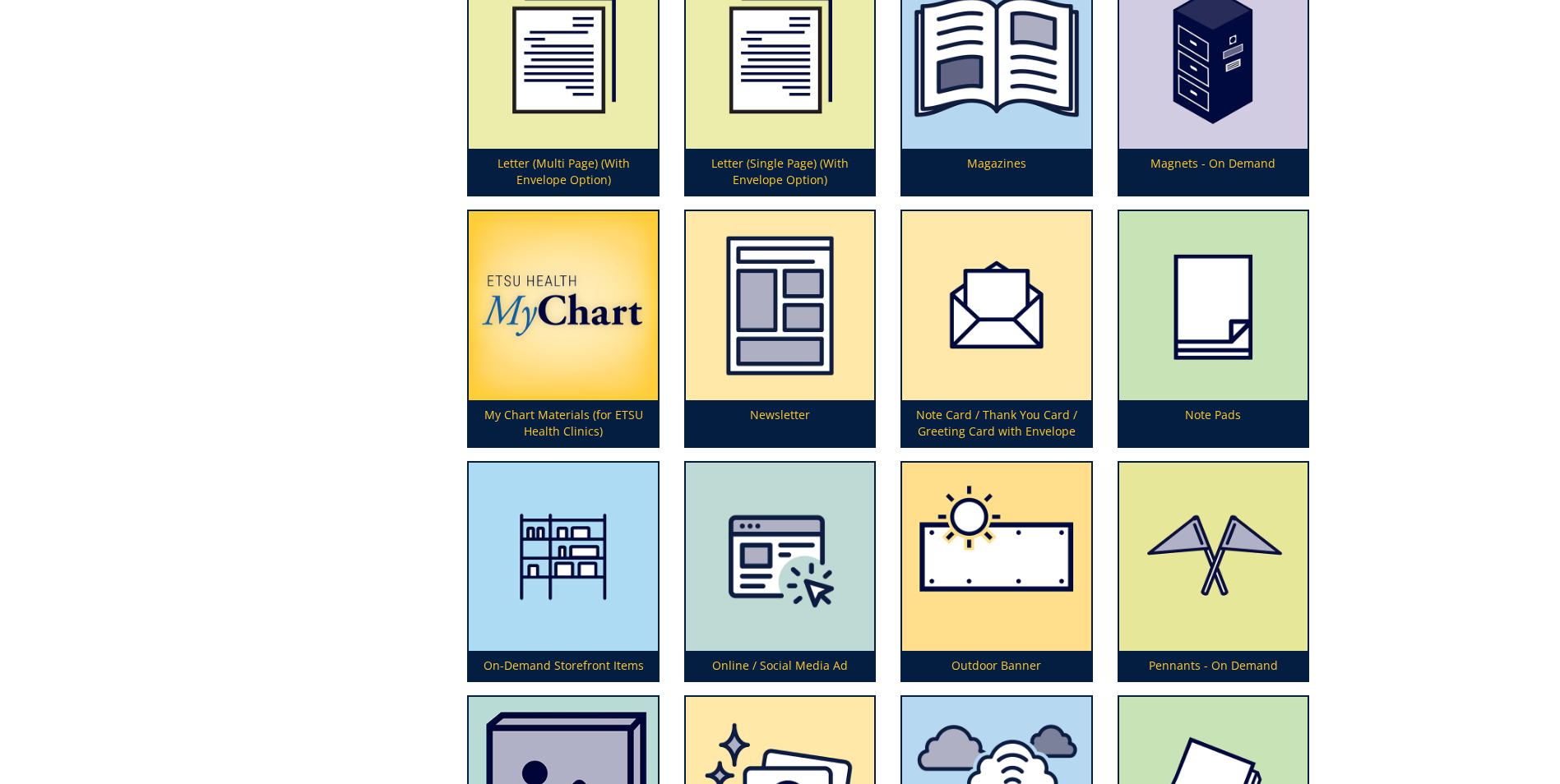
scroll to position [3617, 0]
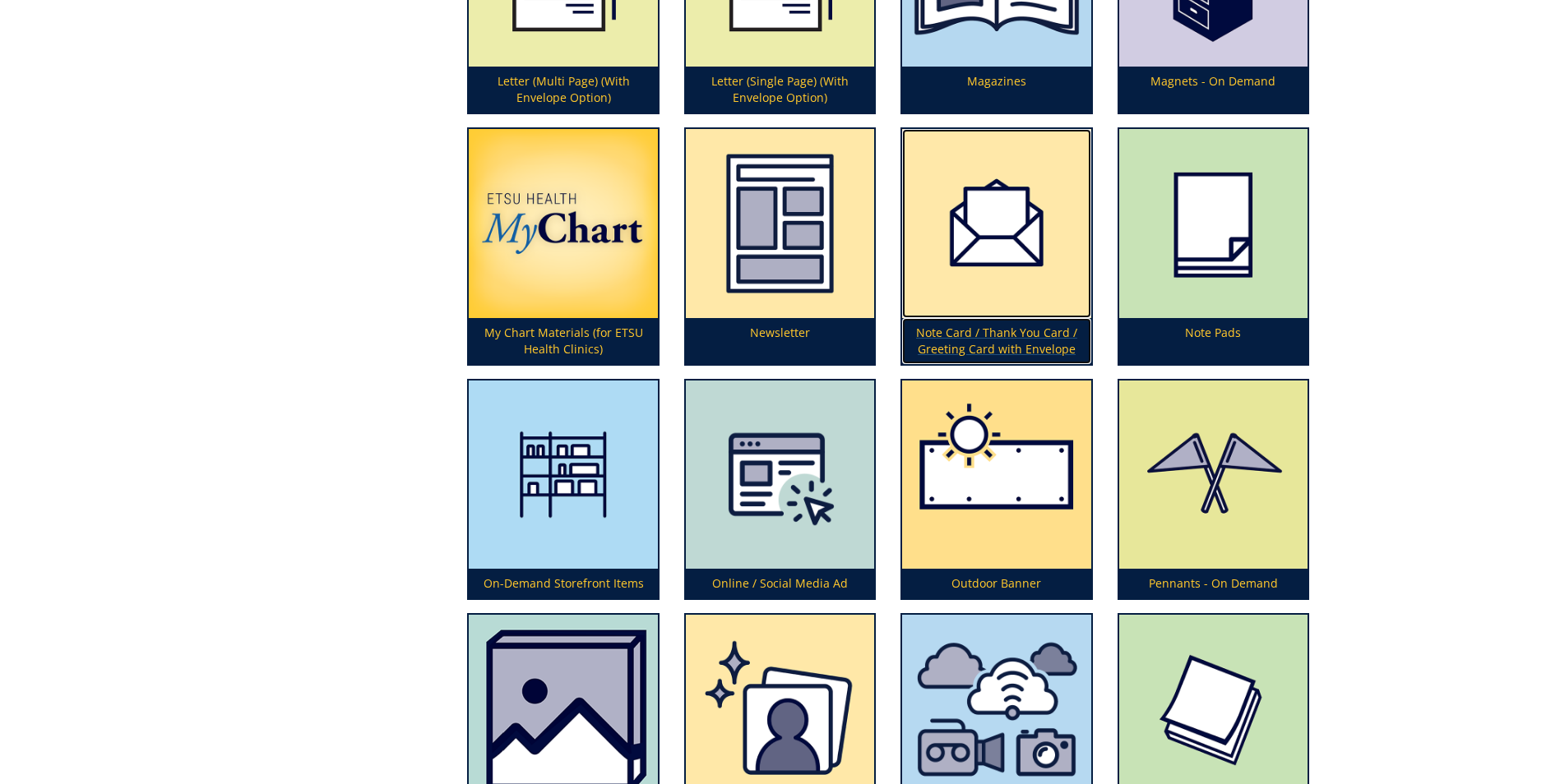
click at [1012, 339] on p "Note Card / Thank You Card / Greeting Card with Envelope" at bounding box center [996, 341] width 188 height 46
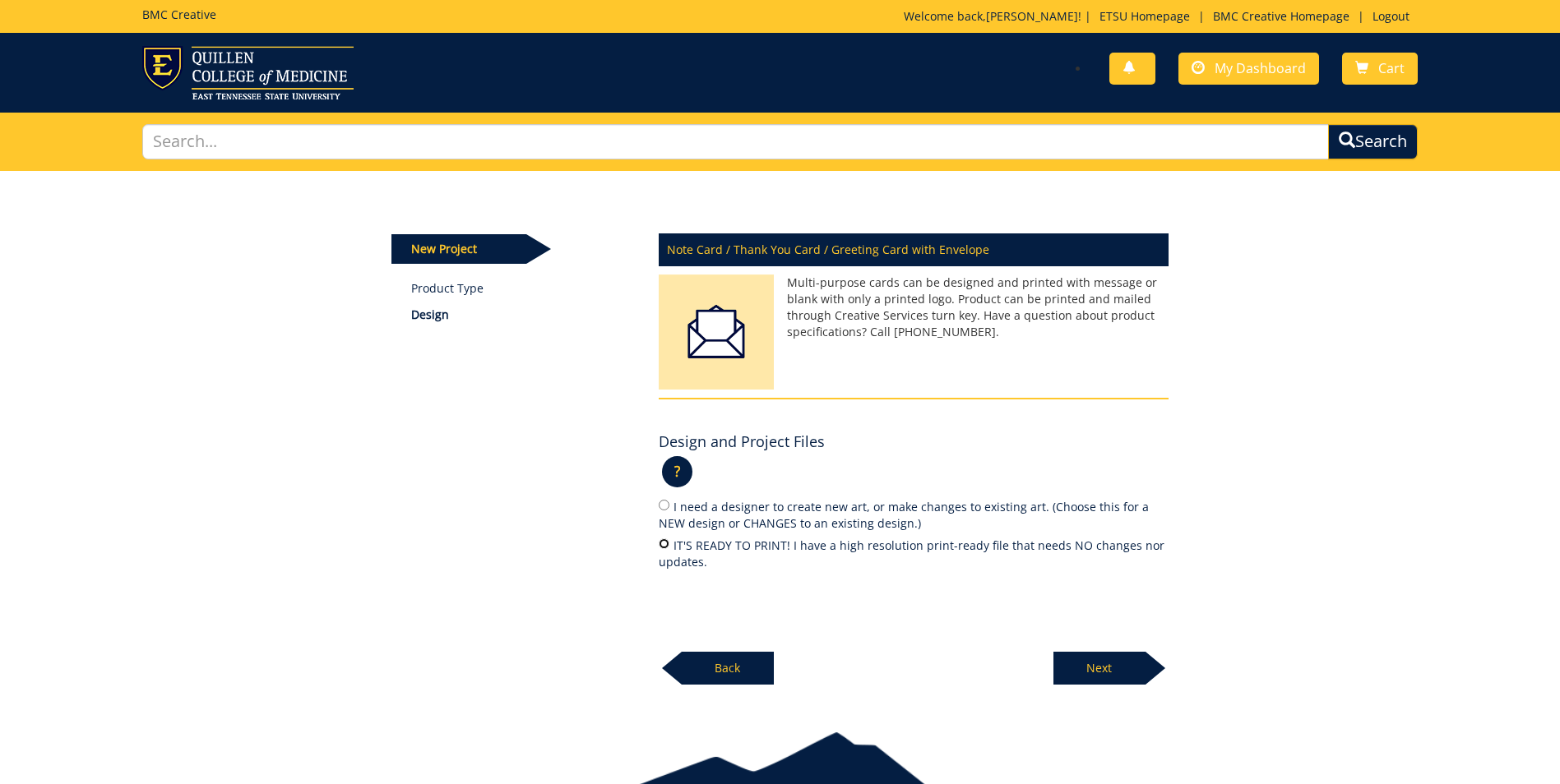
click at [662, 544] on input "IT'S READY TO PRINT! I have a high resolution print-ready file that needs NO ch…" at bounding box center [663, 543] width 10 height 10
radio input "true"
click at [1135, 676] on p "Next" at bounding box center [1099, 668] width 92 height 33
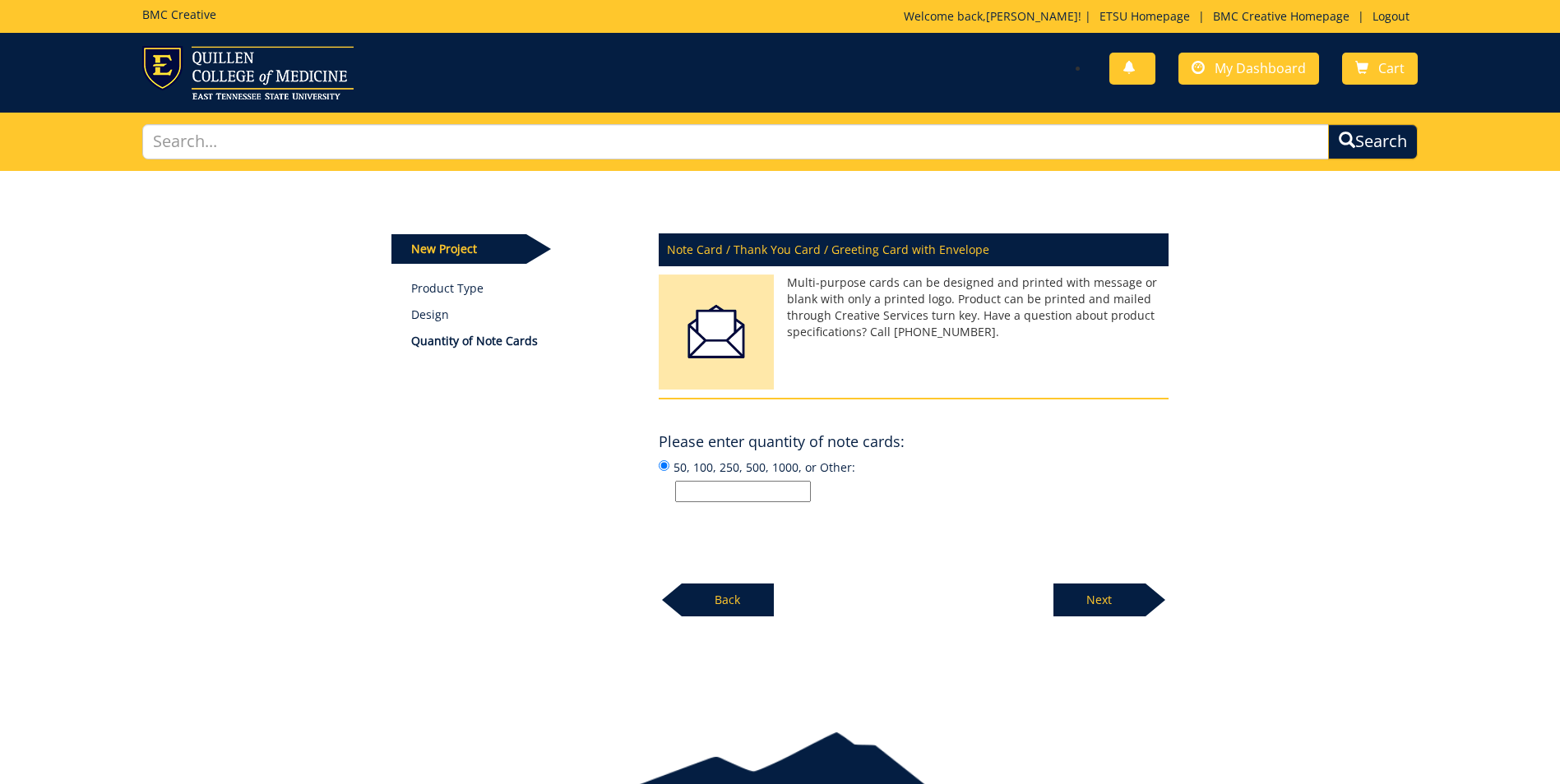
click at [731, 490] on input "50, 100, 250, 500, 1000, or Other:" at bounding box center [743, 491] width 136 height 22
type input "150"
click at [1088, 599] on p "Next" at bounding box center [1099, 600] width 92 height 33
click at [756, 497] on input "50, 100, 250, 500, 1000, or Other:" at bounding box center [743, 491] width 136 height 22
type input "150"
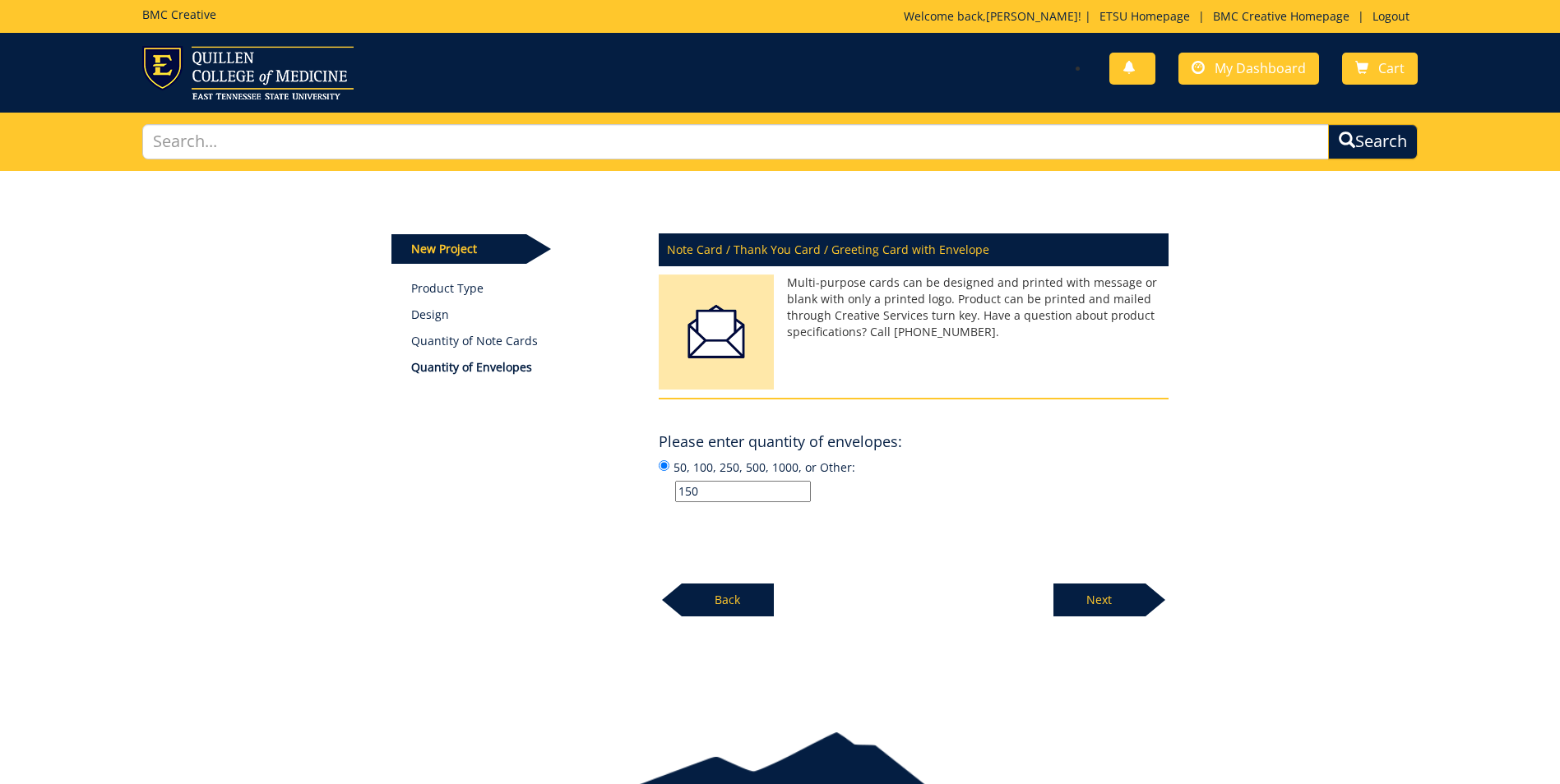
click at [1113, 573] on div "Next" at bounding box center [1111, 594] width 115 height 45
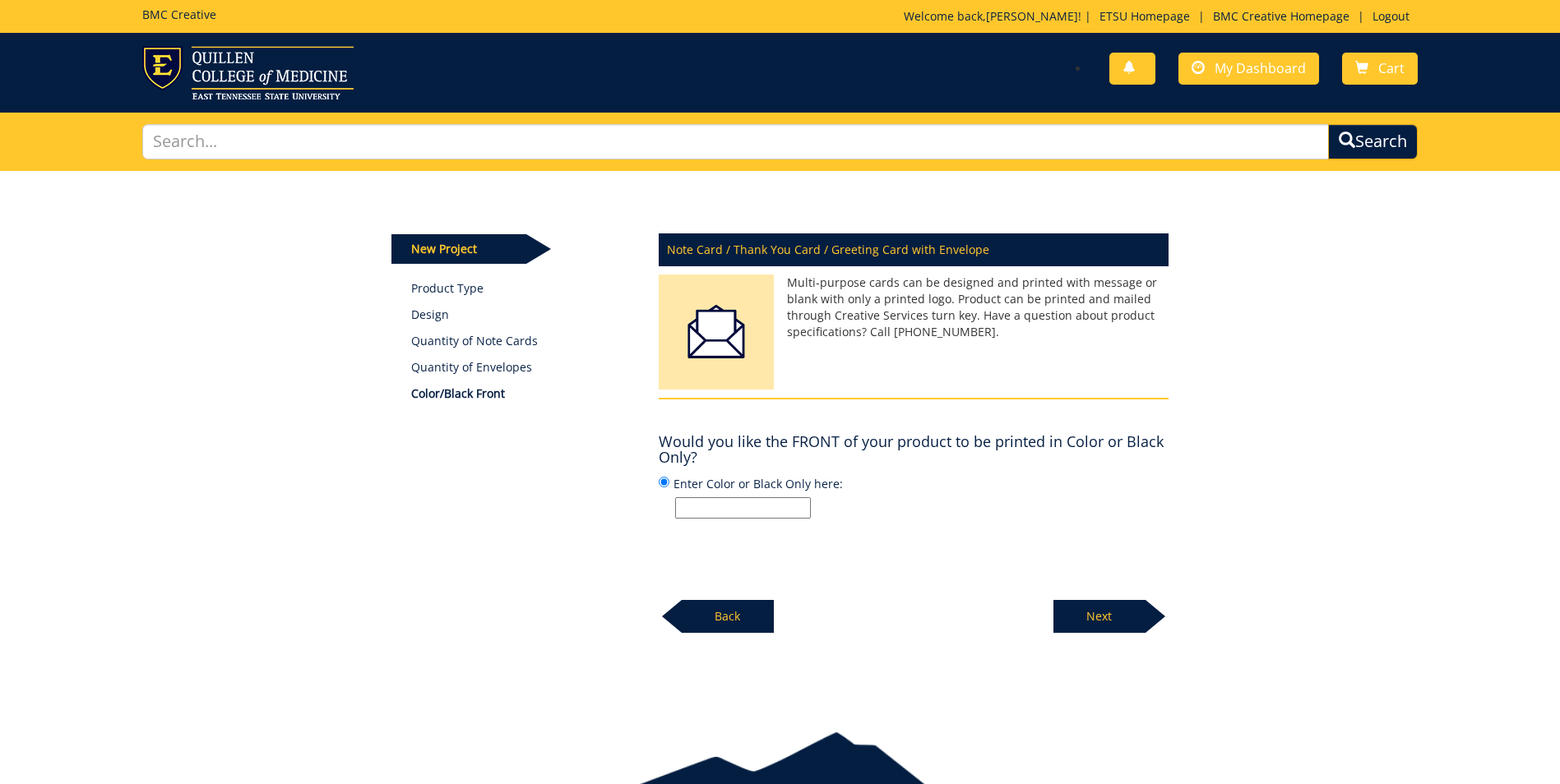
click at [745, 507] on input "Enter Color or Black Only here:" at bounding box center [743, 507] width 136 height 22
type input "Navy/ Gold"
click at [1080, 609] on p "Next" at bounding box center [1099, 616] width 92 height 33
click at [738, 505] on input "Enter Color or Black Only here:" at bounding box center [743, 507] width 136 height 22
type input "Navy / Gold"
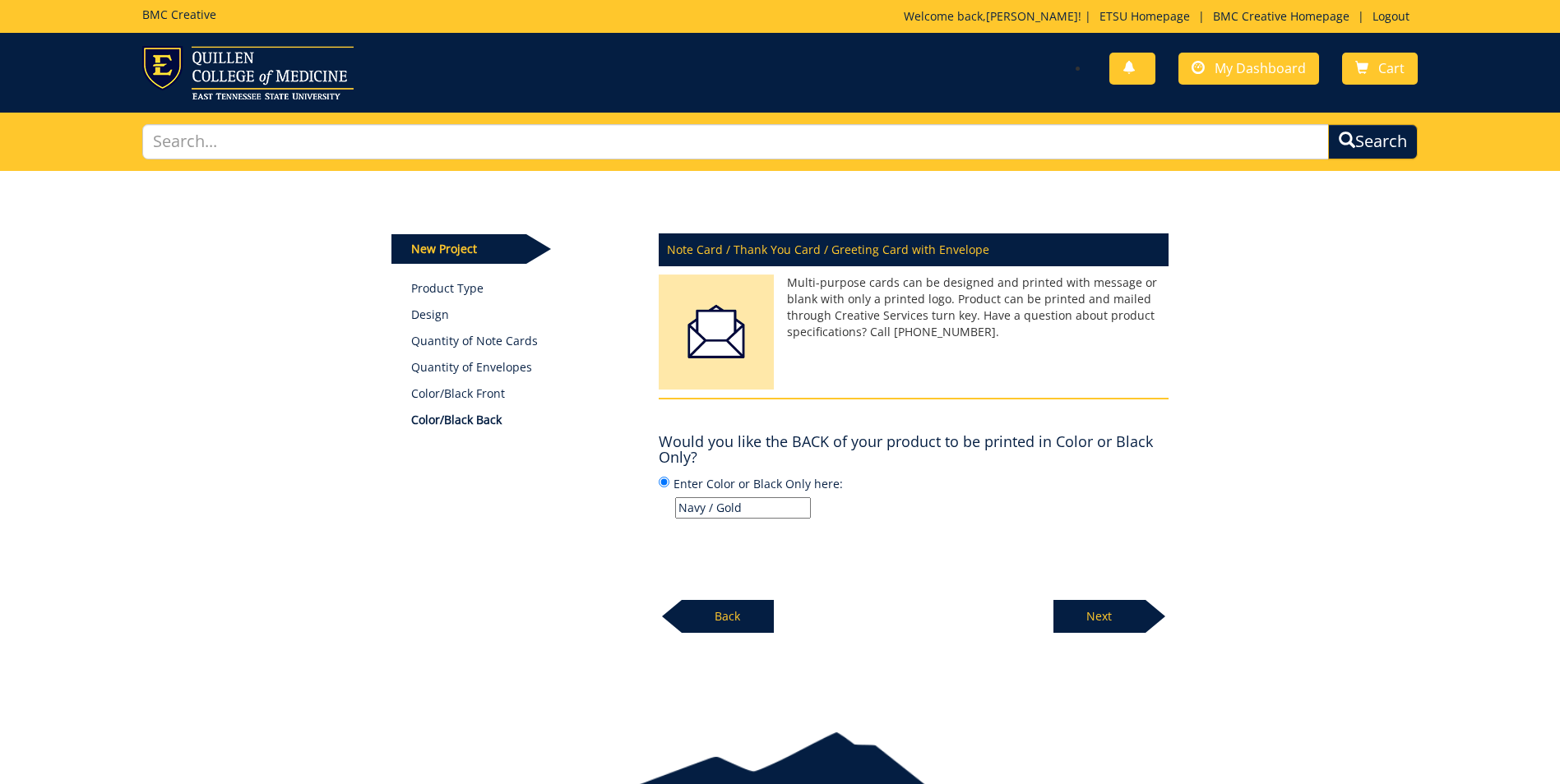
click at [1126, 616] on p "Next" at bounding box center [1099, 616] width 92 height 33
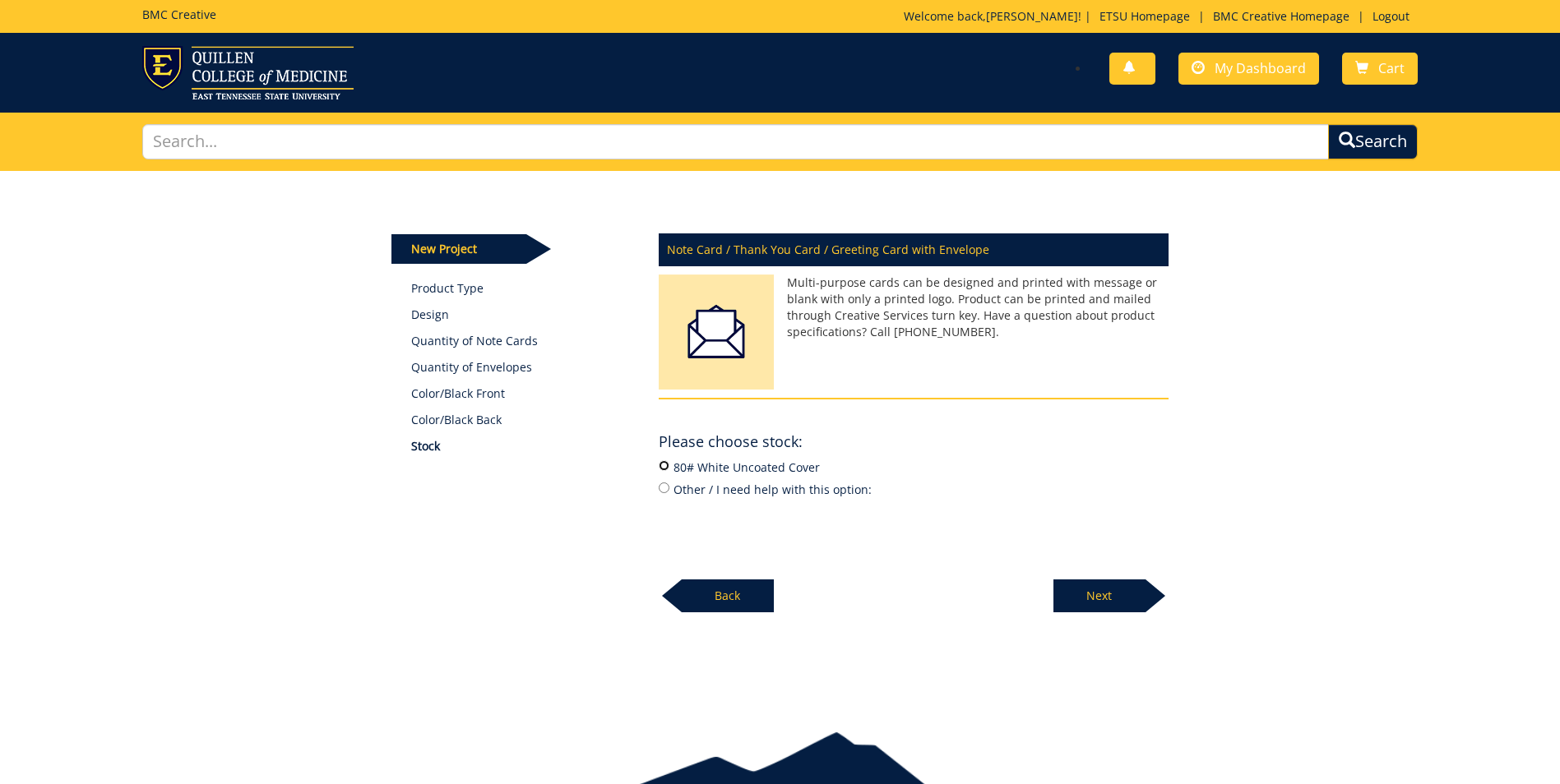
click at [665, 466] on input "80# White Uncoated Cover" at bounding box center [663, 465] width 10 height 10
radio input "true"
click at [1126, 594] on p "Next" at bounding box center [1099, 595] width 92 height 33
click at [662, 468] on input "24# White Wove" at bounding box center [663, 465] width 10 height 10
radio input "true"
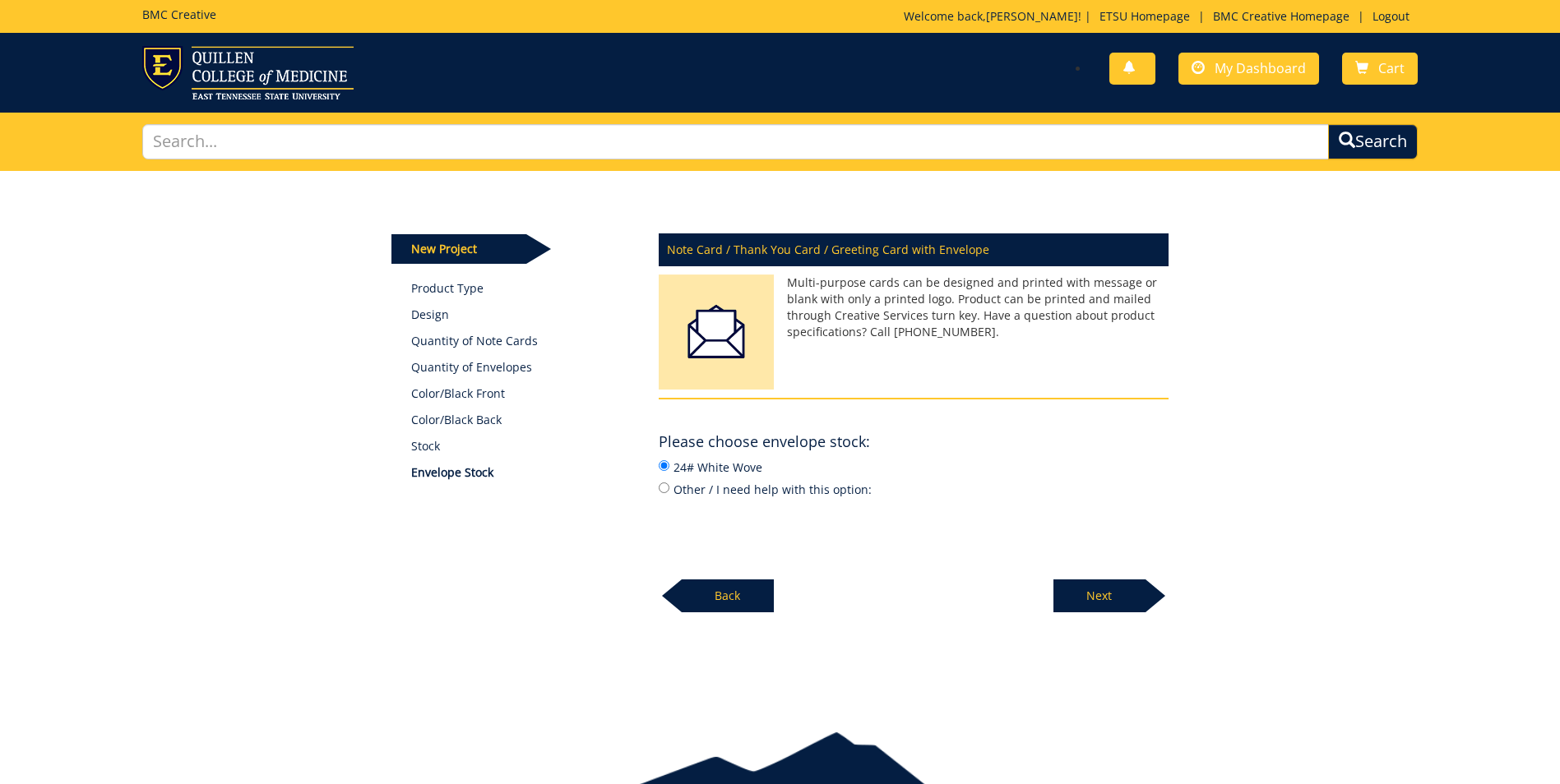
click at [1120, 593] on p "Next" at bounding box center [1099, 595] width 92 height 33
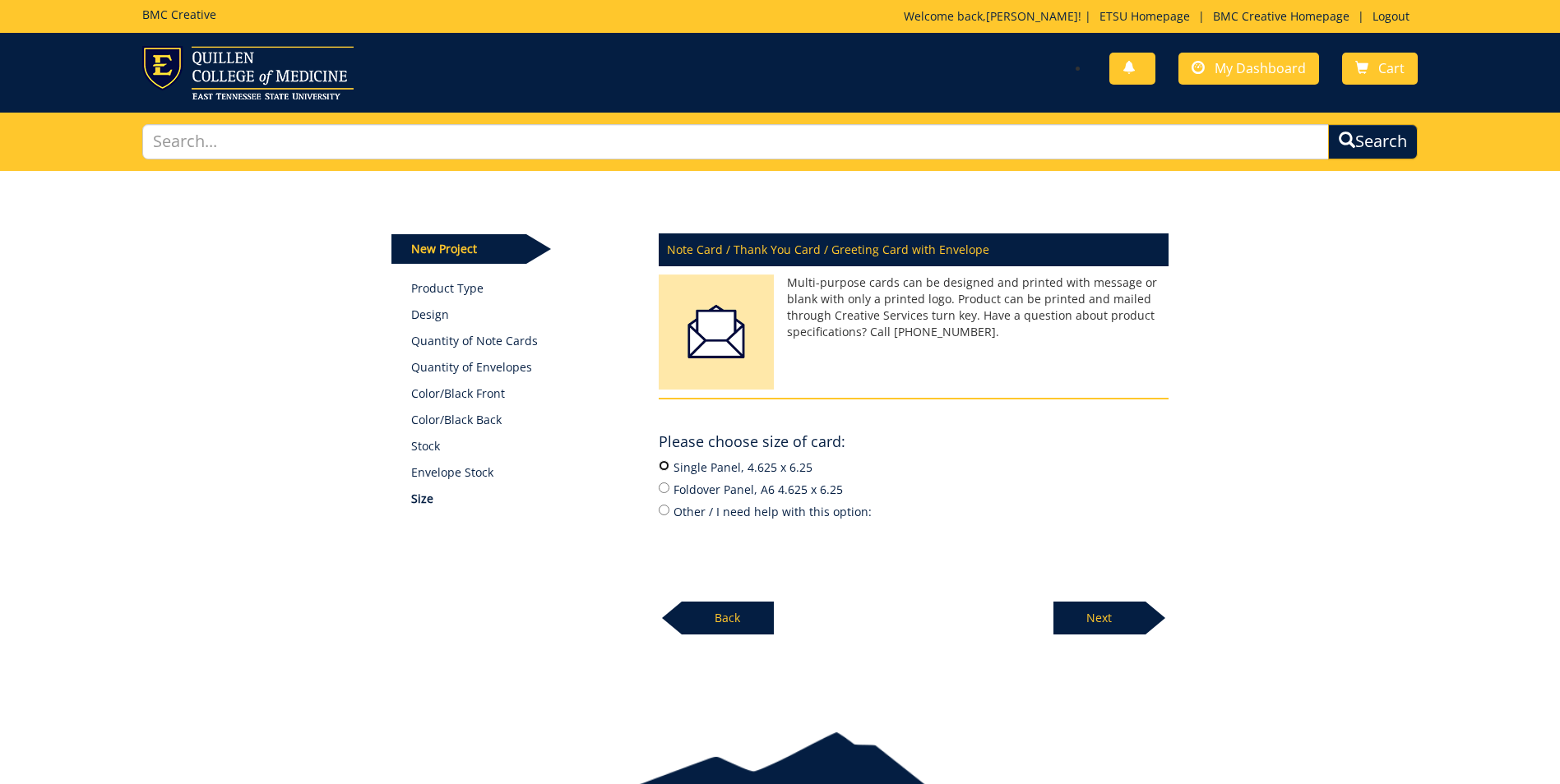
click at [665, 468] on input "Single Panel, 4.625 x 6.25" at bounding box center [663, 465] width 10 height 10
radio input "true"
click at [1117, 619] on p "Next" at bounding box center [1099, 618] width 92 height 33
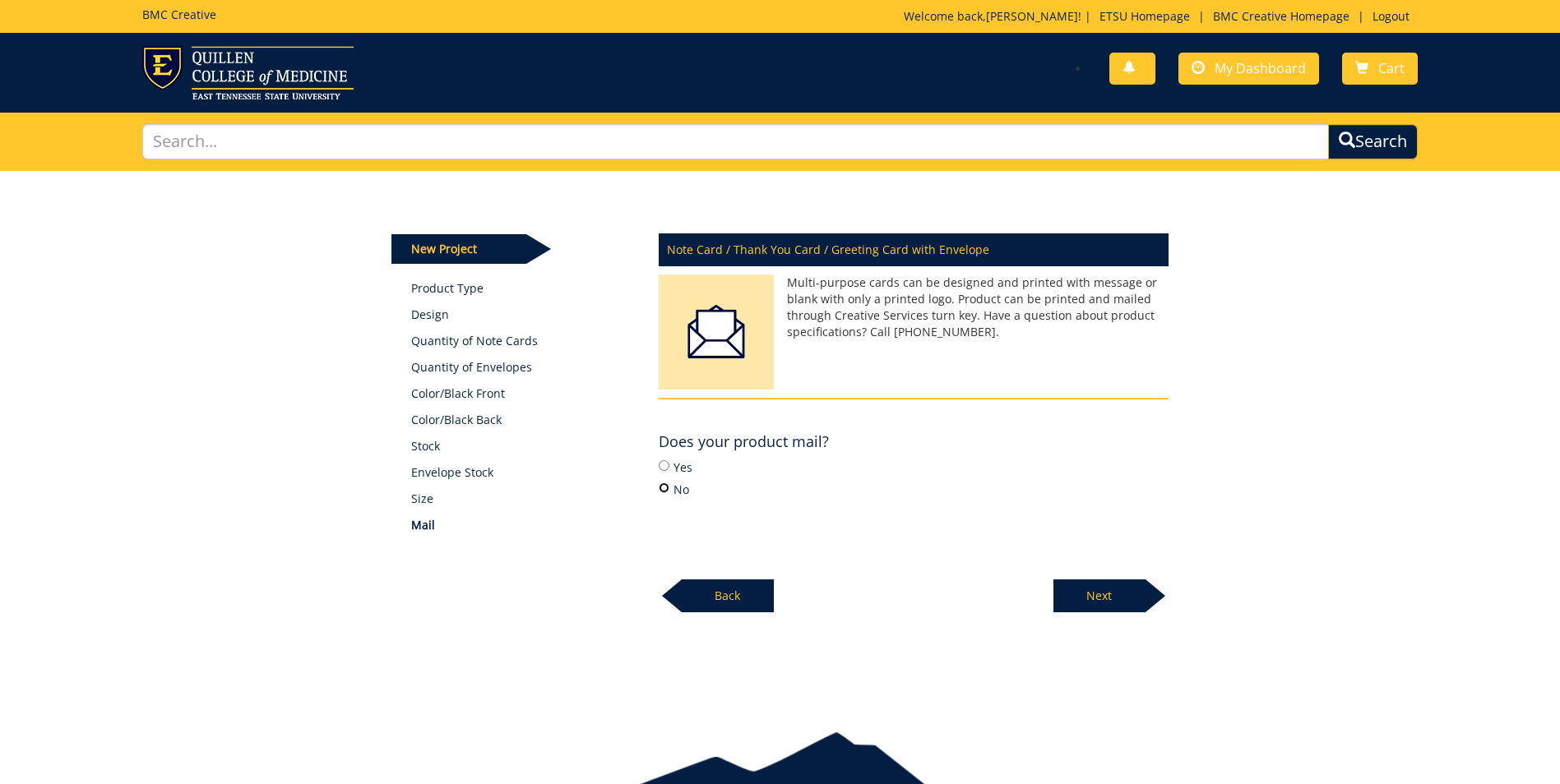
click at [662, 487] on input "No" at bounding box center [663, 487] width 10 height 10
radio input "true"
click at [1122, 601] on p "Next" at bounding box center [1099, 595] width 92 height 33
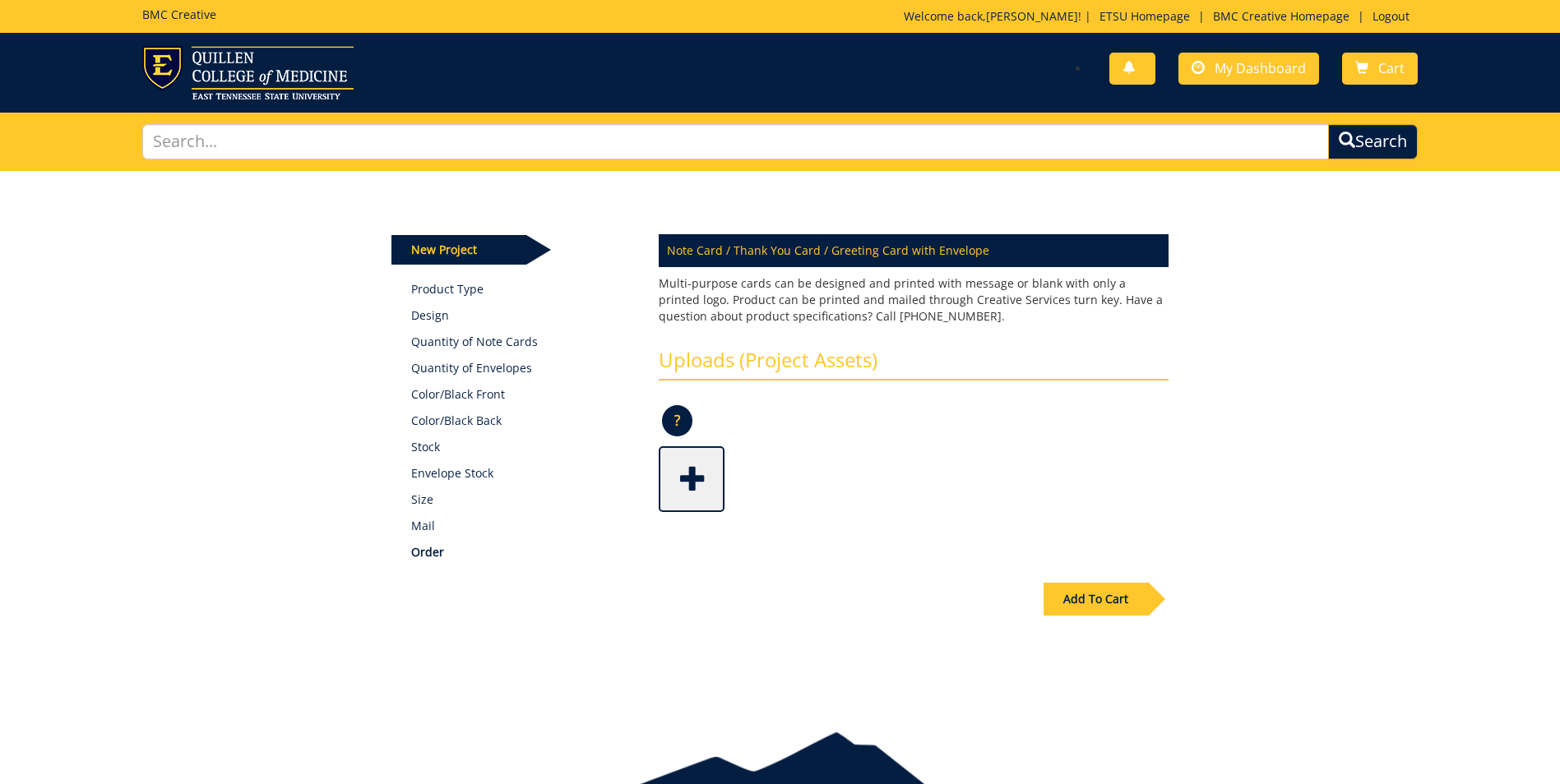
click at [706, 482] on span at bounding box center [694, 477] width 66 height 58
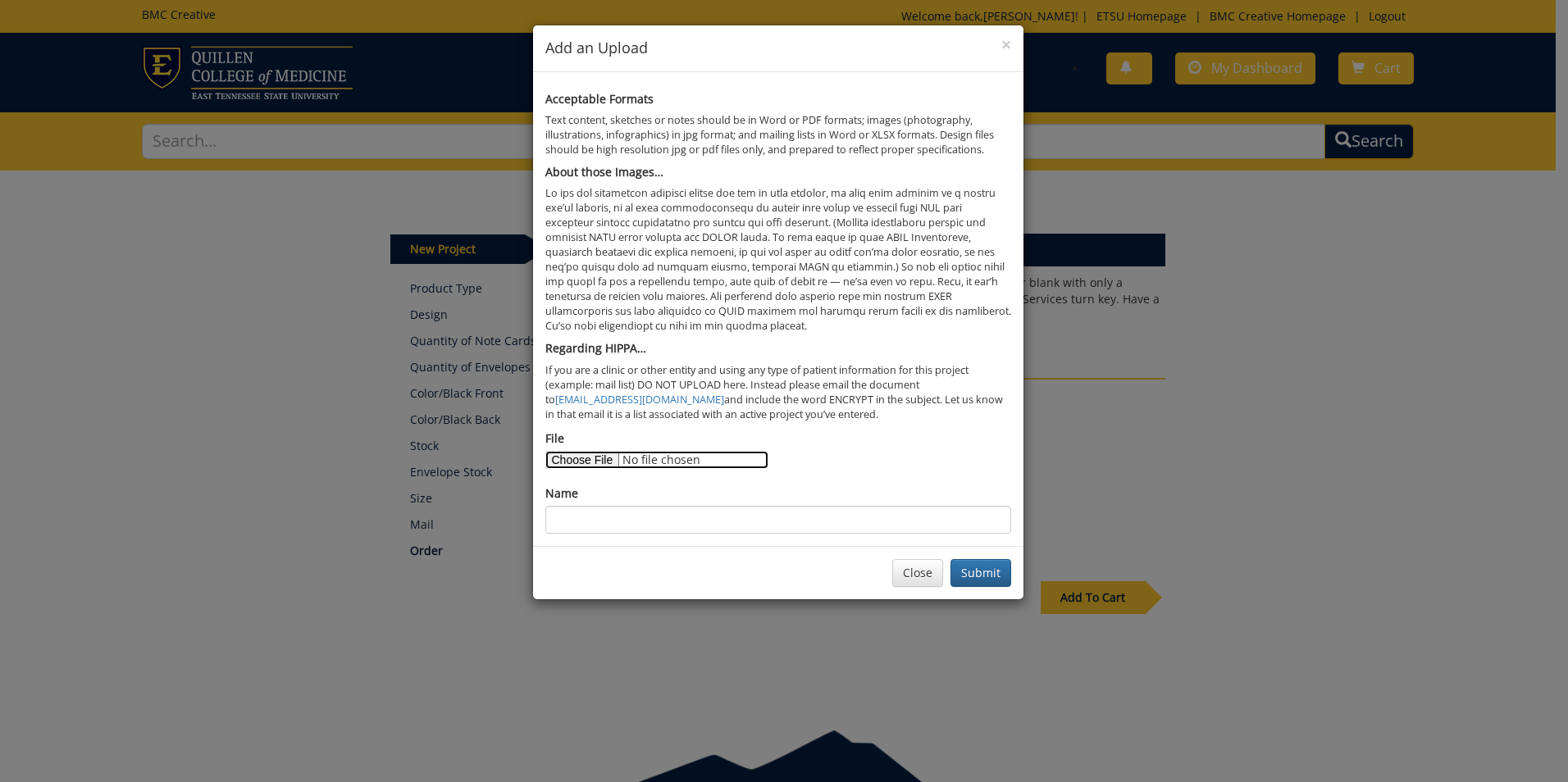
click at [602, 464] on input "File" at bounding box center [657, 460] width 223 height 18
type input "C:\fakepath\Thank you Cards 2025.docx"
click at [621, 518] on input "Name" at bounding box center [778, 520] width 466 height 28
type input "T"
type input "Service Anniversary Cards"
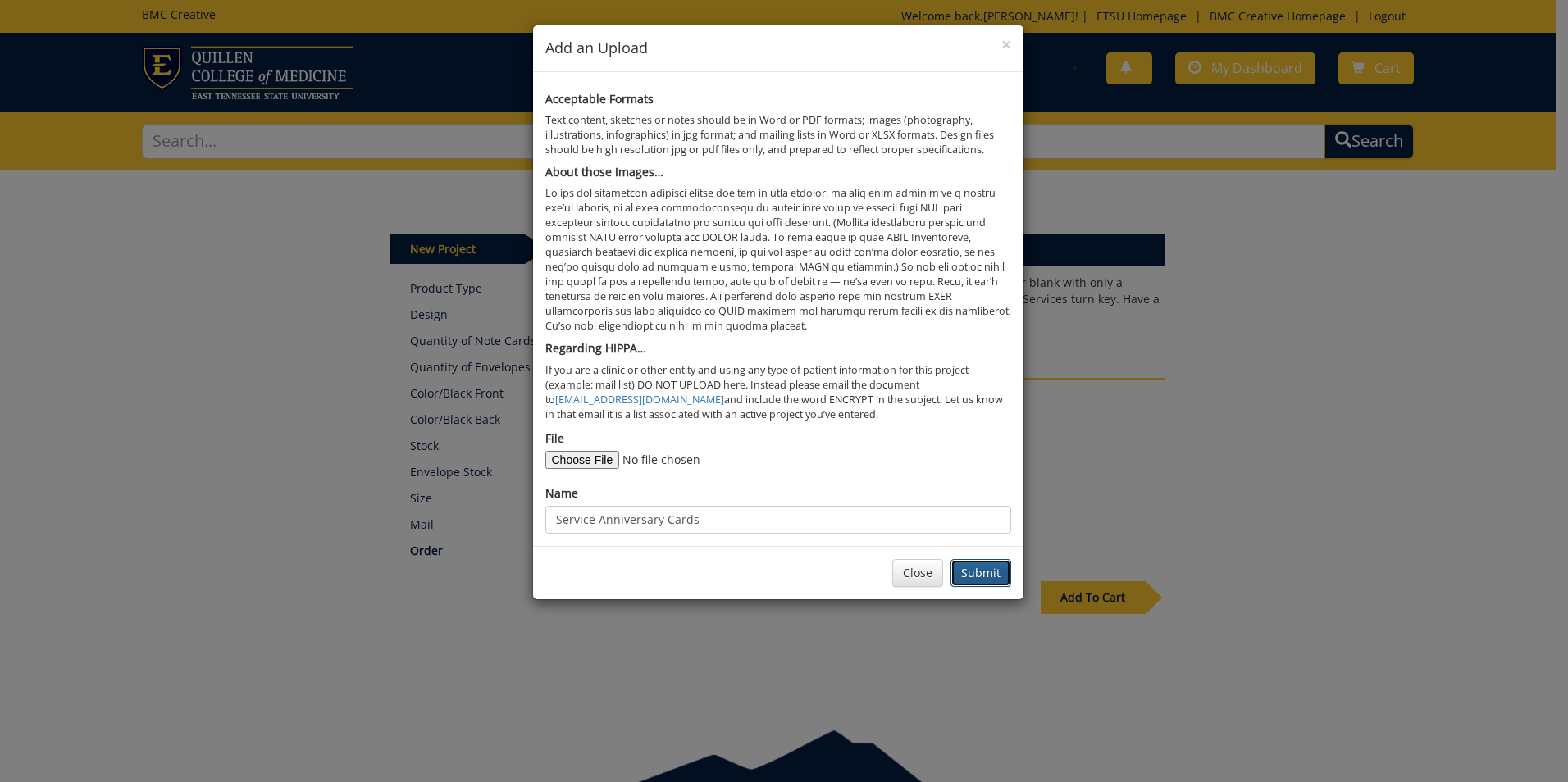
click at [971, 574] on button "Submit" at bounding box center [980, 573] width 60 height 28
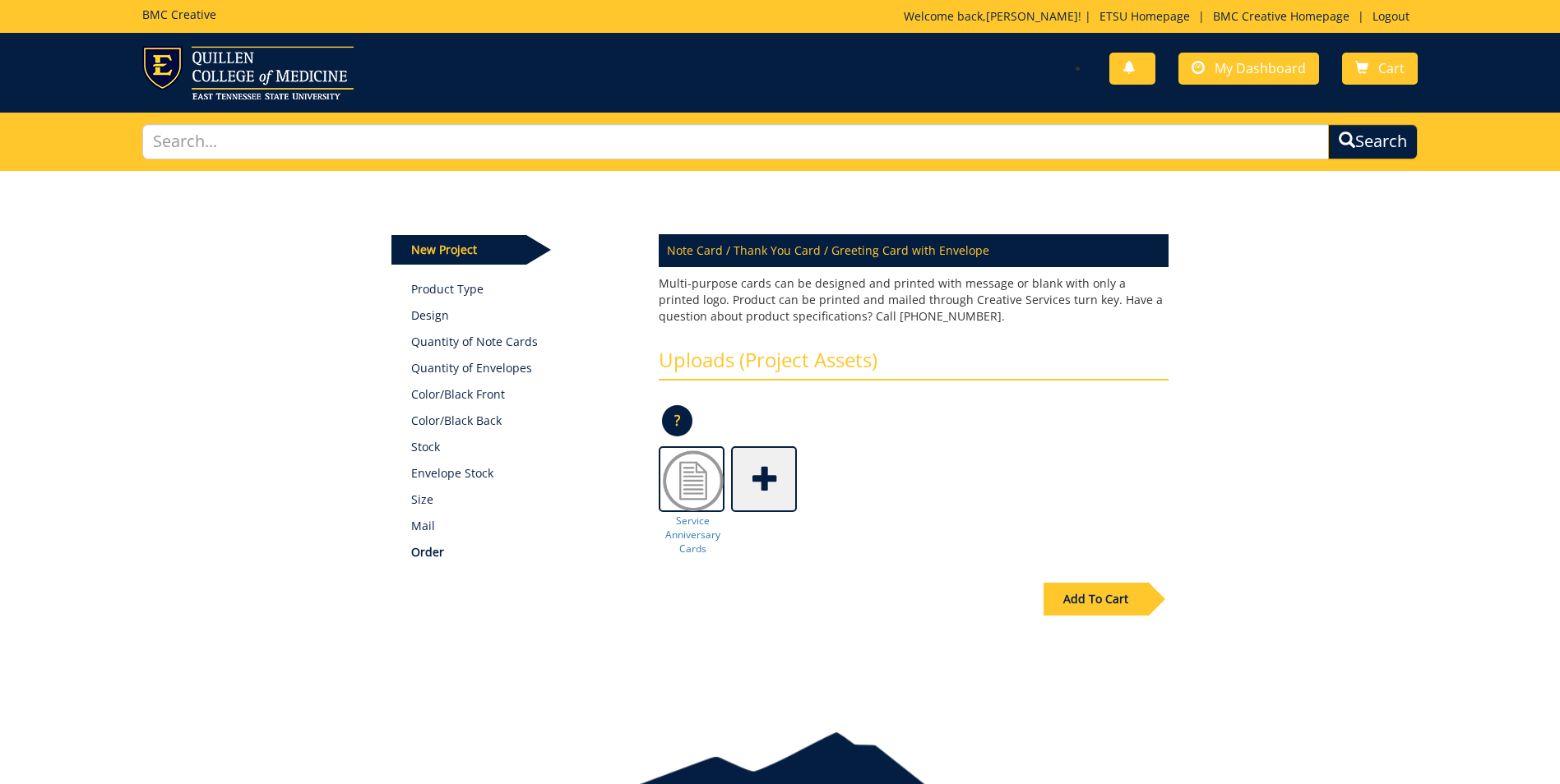
click at [1108, 603] on div "Add To Cart" at bounding box center [1095, 599] width 105 height 33
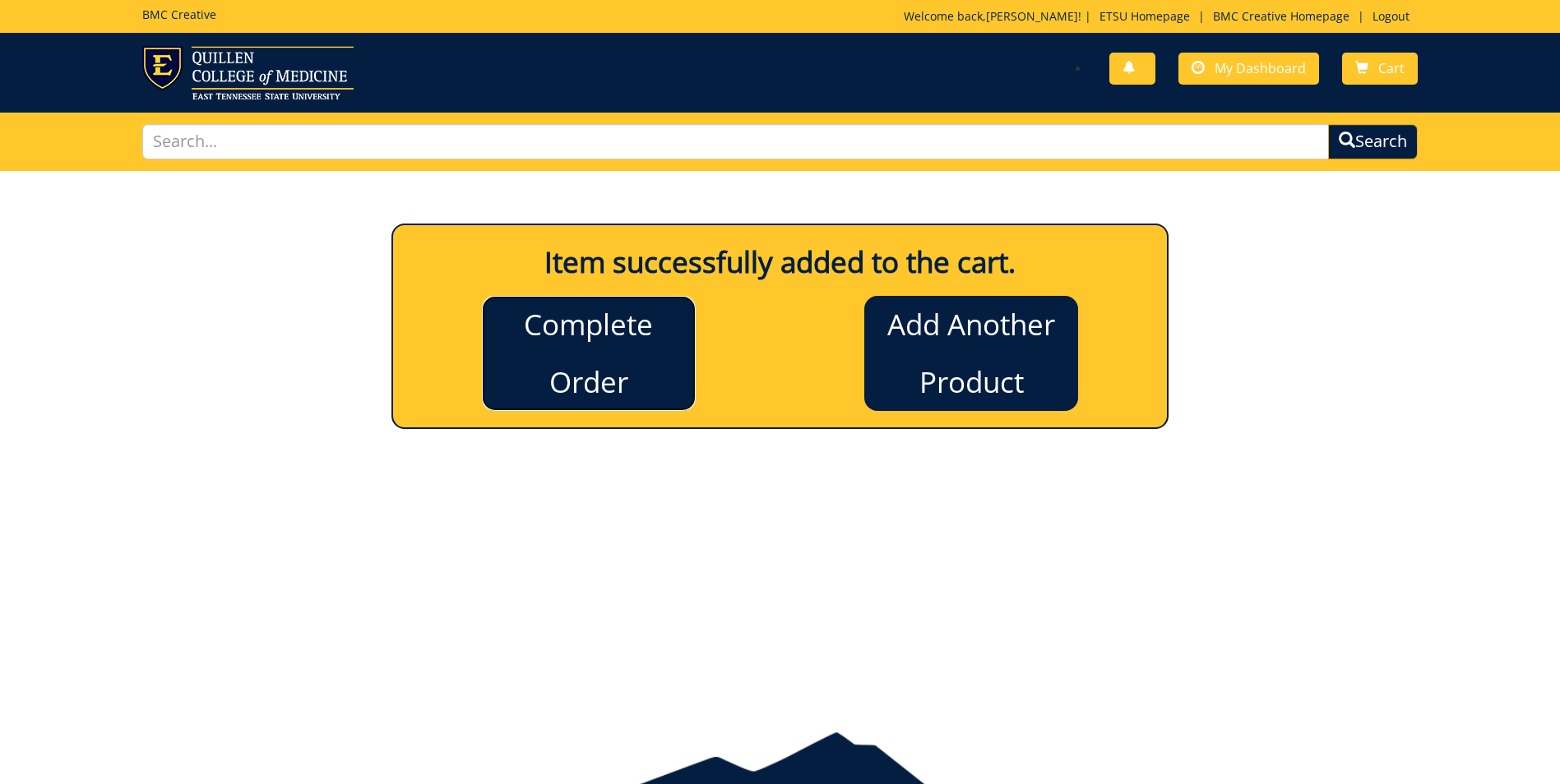
click at [570, 369] on link "Complete Order" at bounding box center [589, 353] width 214 height 115
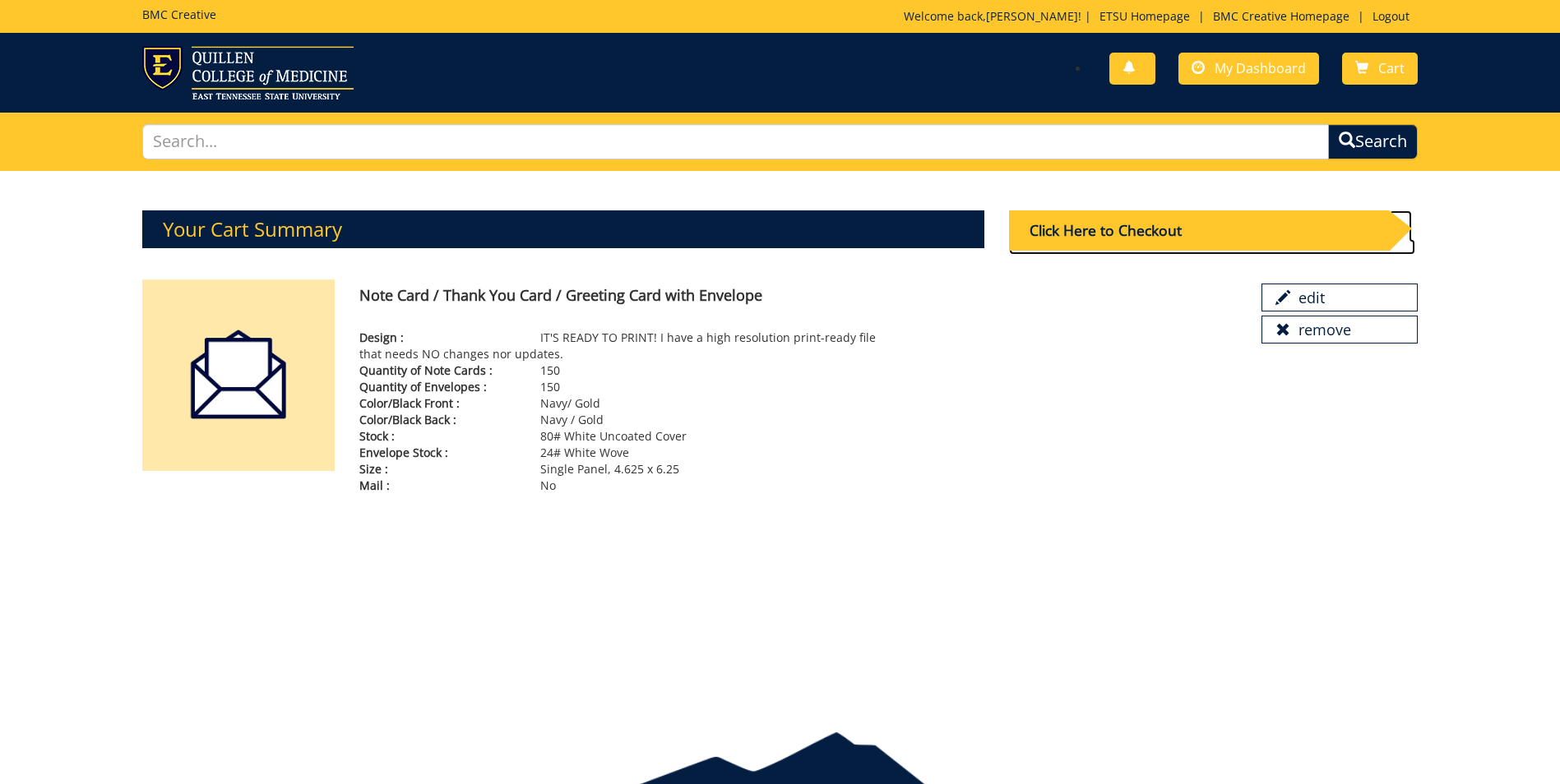
click at [1075, 235] on div "Click Here to Checkout" at bounding box center [1199, 230] width 380 height 41
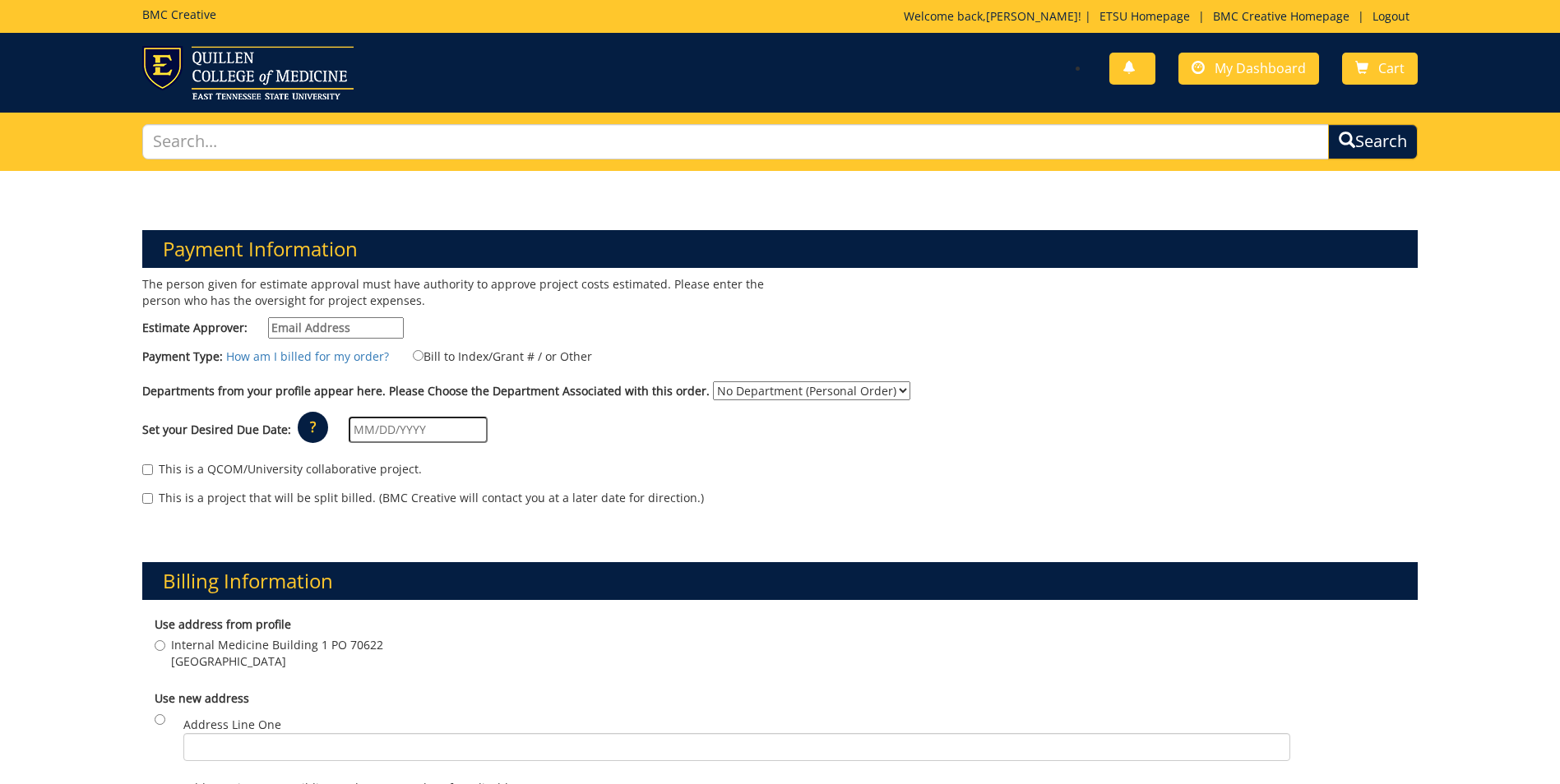
click at [338, 324] on input "Estimate Approver:" at bounding box center [336, 328] width 136 height 22
type input "METCALF@etsu.edu"
type input "[DATE]"
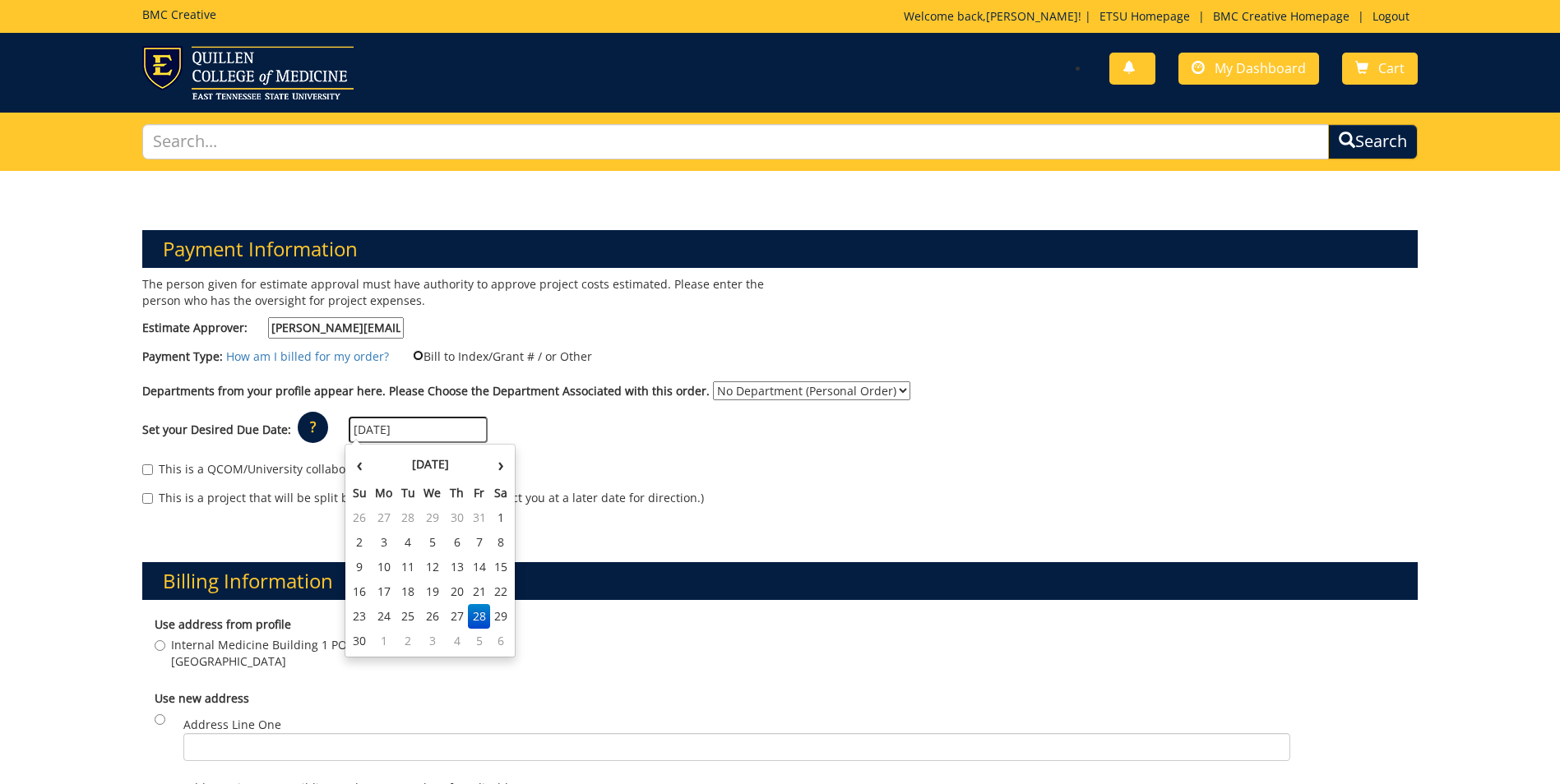
click at [414, 354] on input "Bill to Index/Grant # / or Other" at bounding box center [418, 355] width 10 height 10
radio input "true"
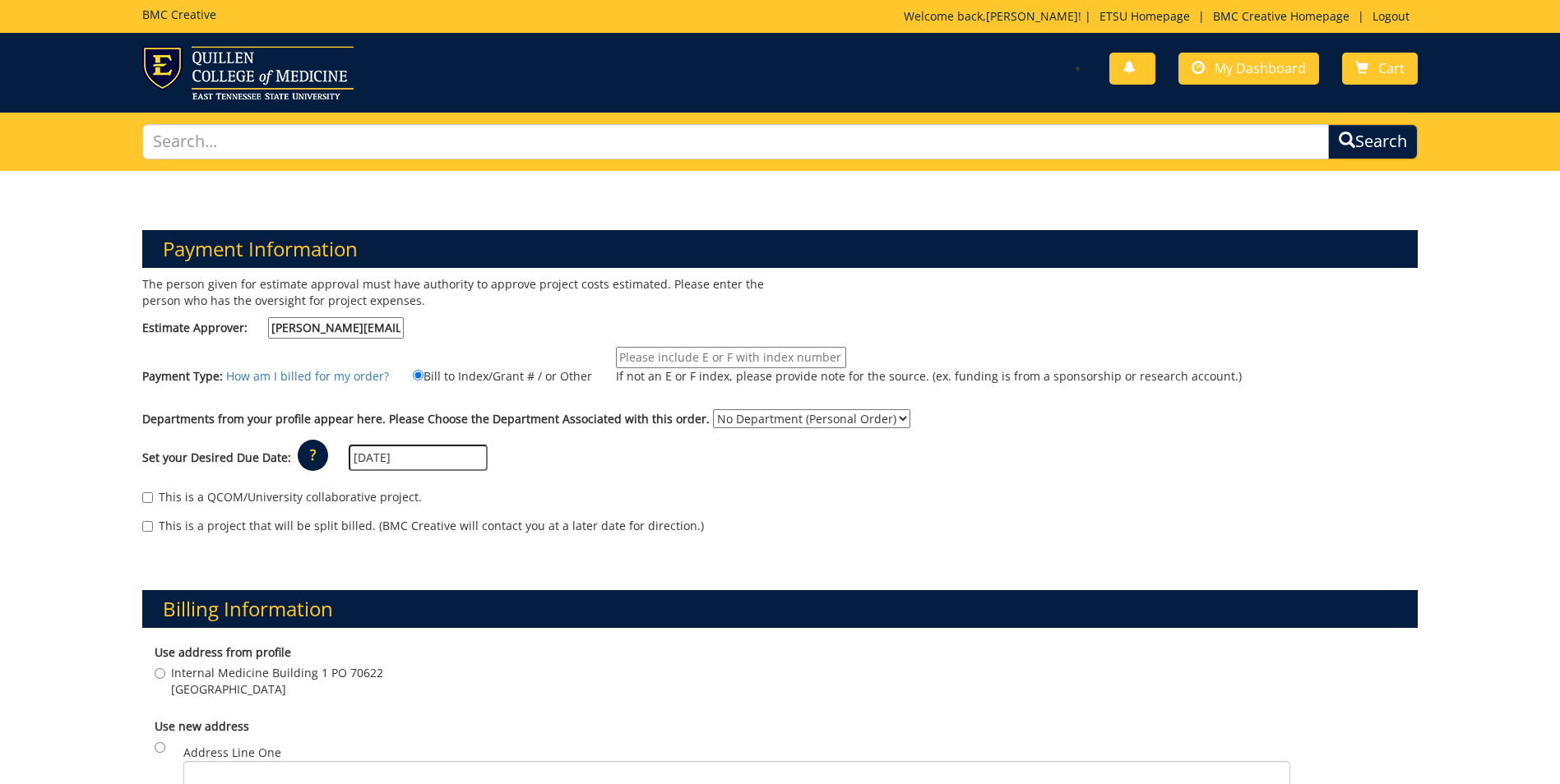
click at [627, 347] on input "If not an E or F index, please provide note for the source. (ex. funding is fro…" at bounding box center [731, 357] width 231 height 22
type input "TBD - Angie Metcalf"
click at [754, 421] on select "No Department (Personal Order) Internal Medicine" at bounding box center [811, 418] width 197 height 19
select select "247"
click at [712, 409] on select "No Department (Personal Order) Internal Medicine" at bounding box center [811, 418] width 197 height 19
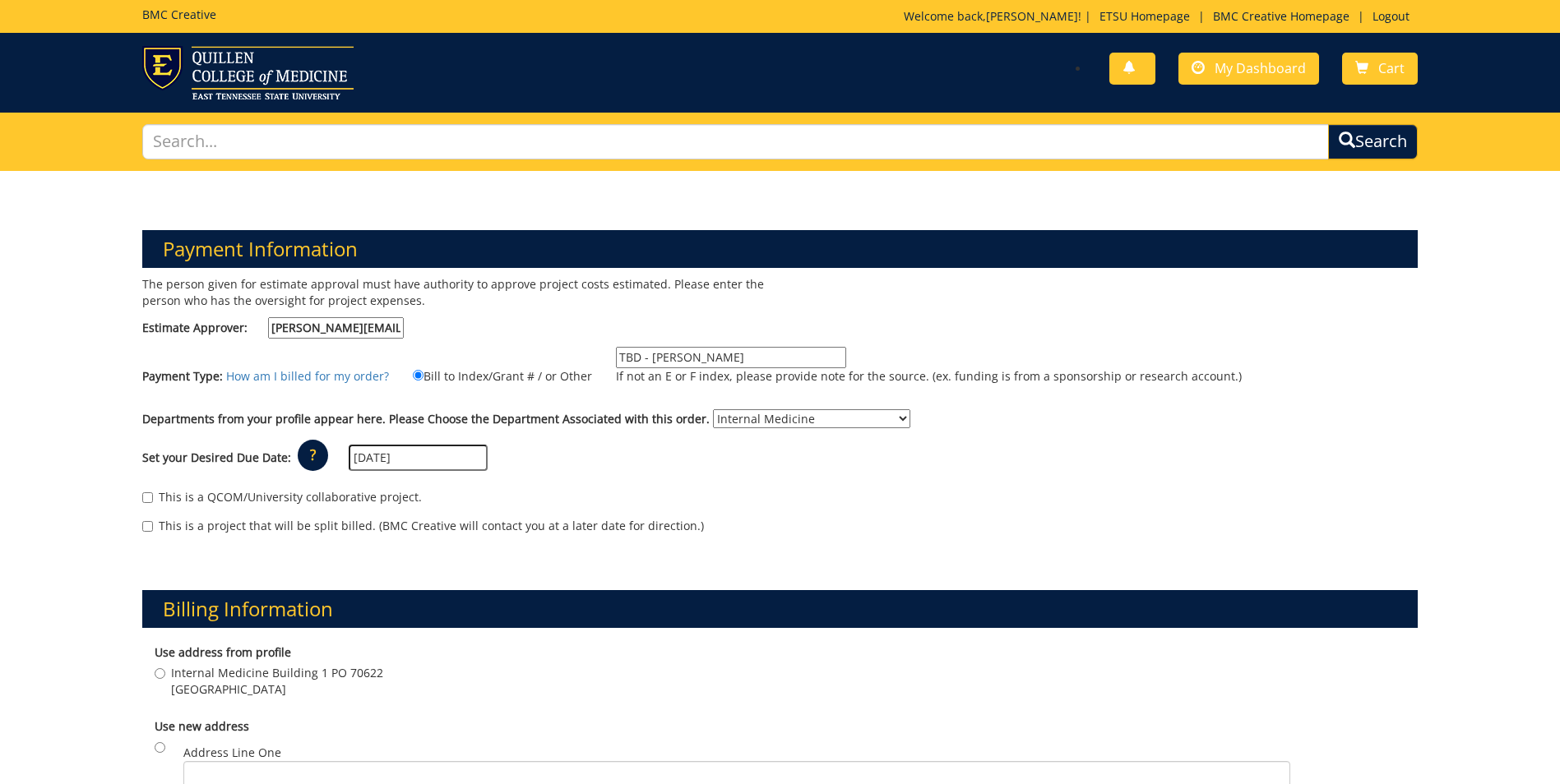
click at [729, 354] on input "TBD - Angie Metcalf" at bounding box center [731, 357] width 231 height 22
type input "TBD - Angie Metcalf"
click at [437, 463] on input "[DATE]" at bounding box center [418, 458] width 139 height 26
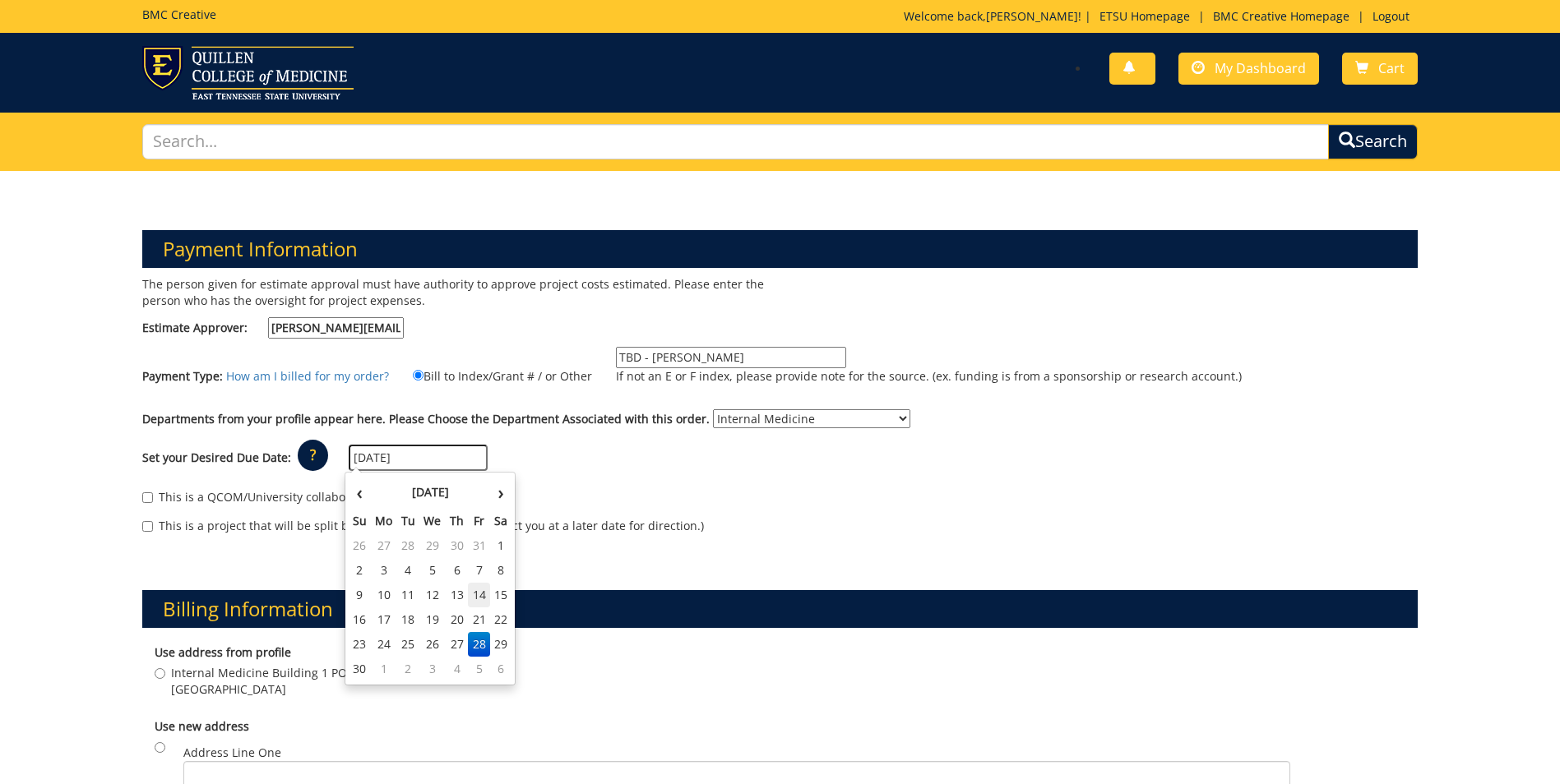
click at [478, 602] on td "14" at bounding box center [478, 595] width 22 height 25
type input "[DATE]"
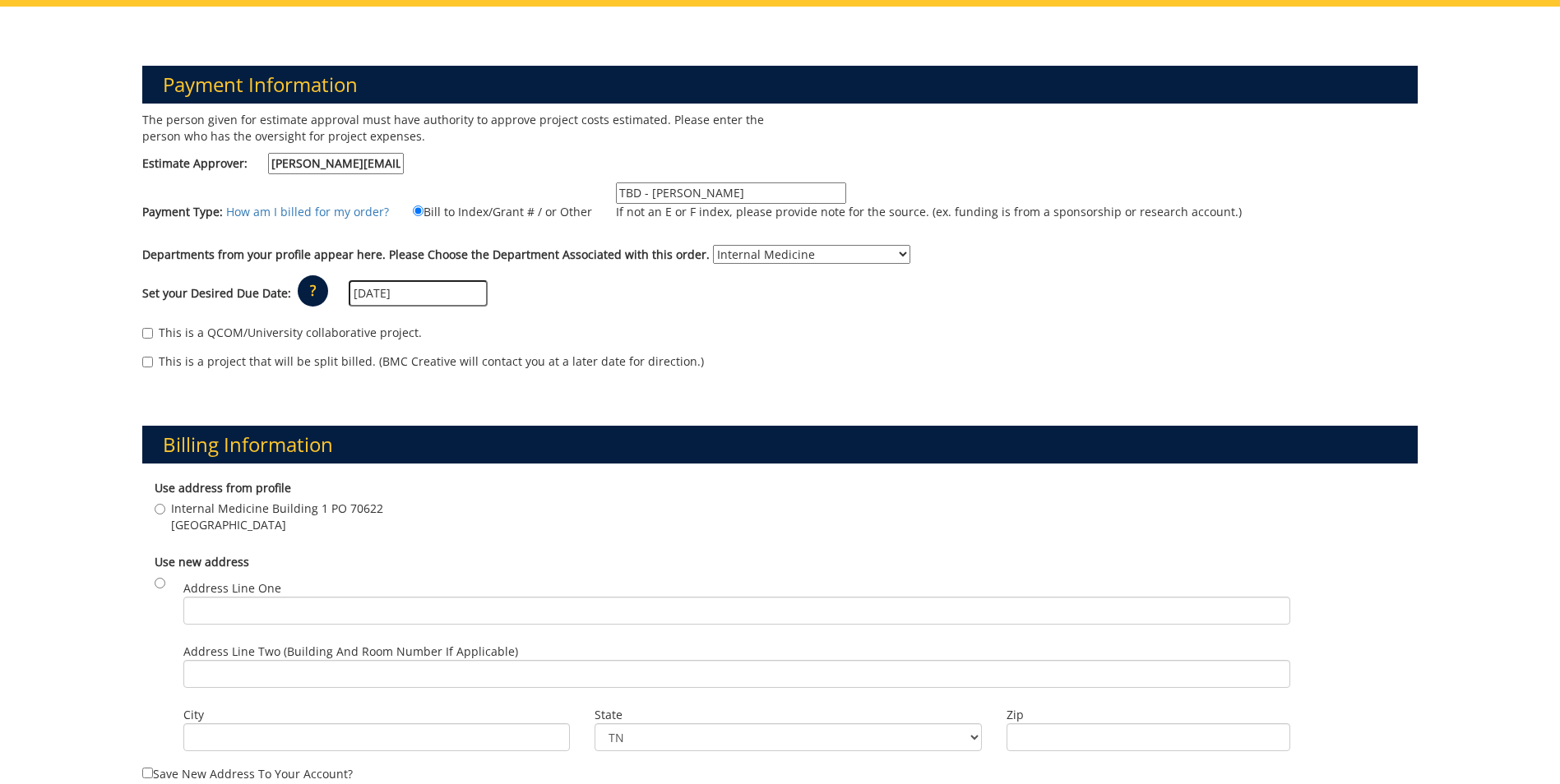
scroll to position [247, 0]
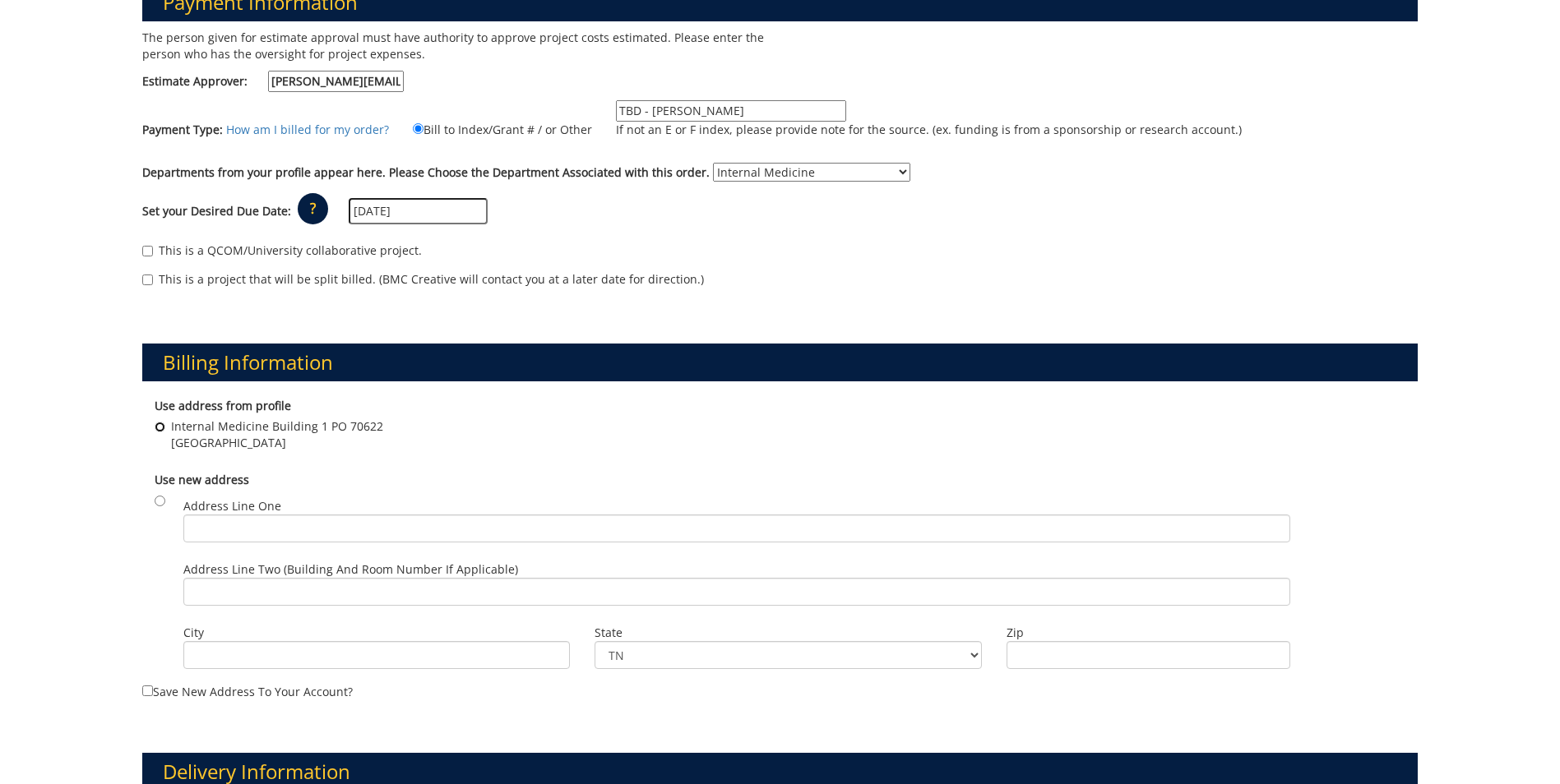
click at [160, 427] on input "Internal Medicine Building 1 PO 70622 Johnson City , TN 37604" at bounding box center [160, 426] width 10 height 10
radio input "true"
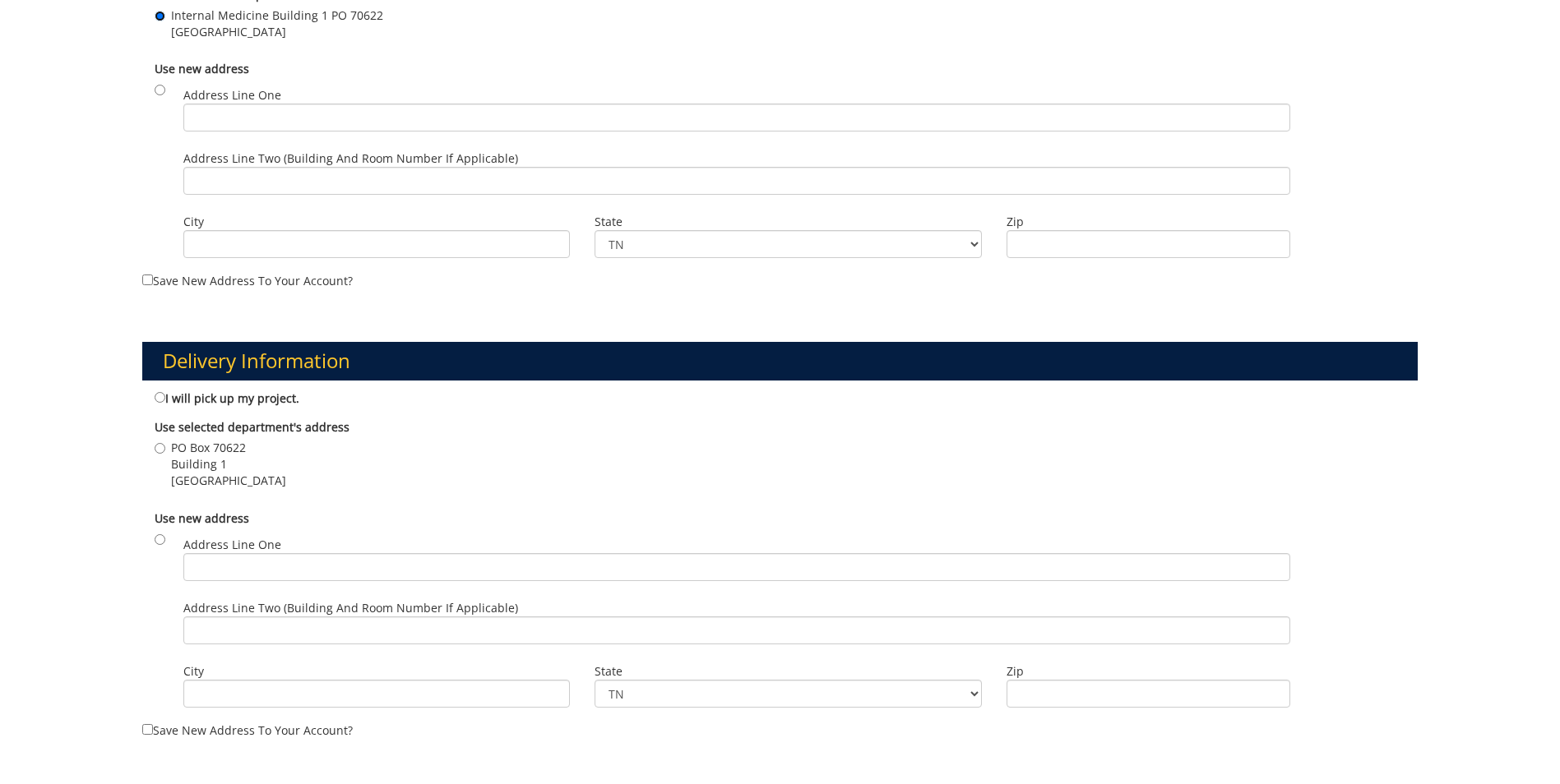
scroll to position [740, 0]
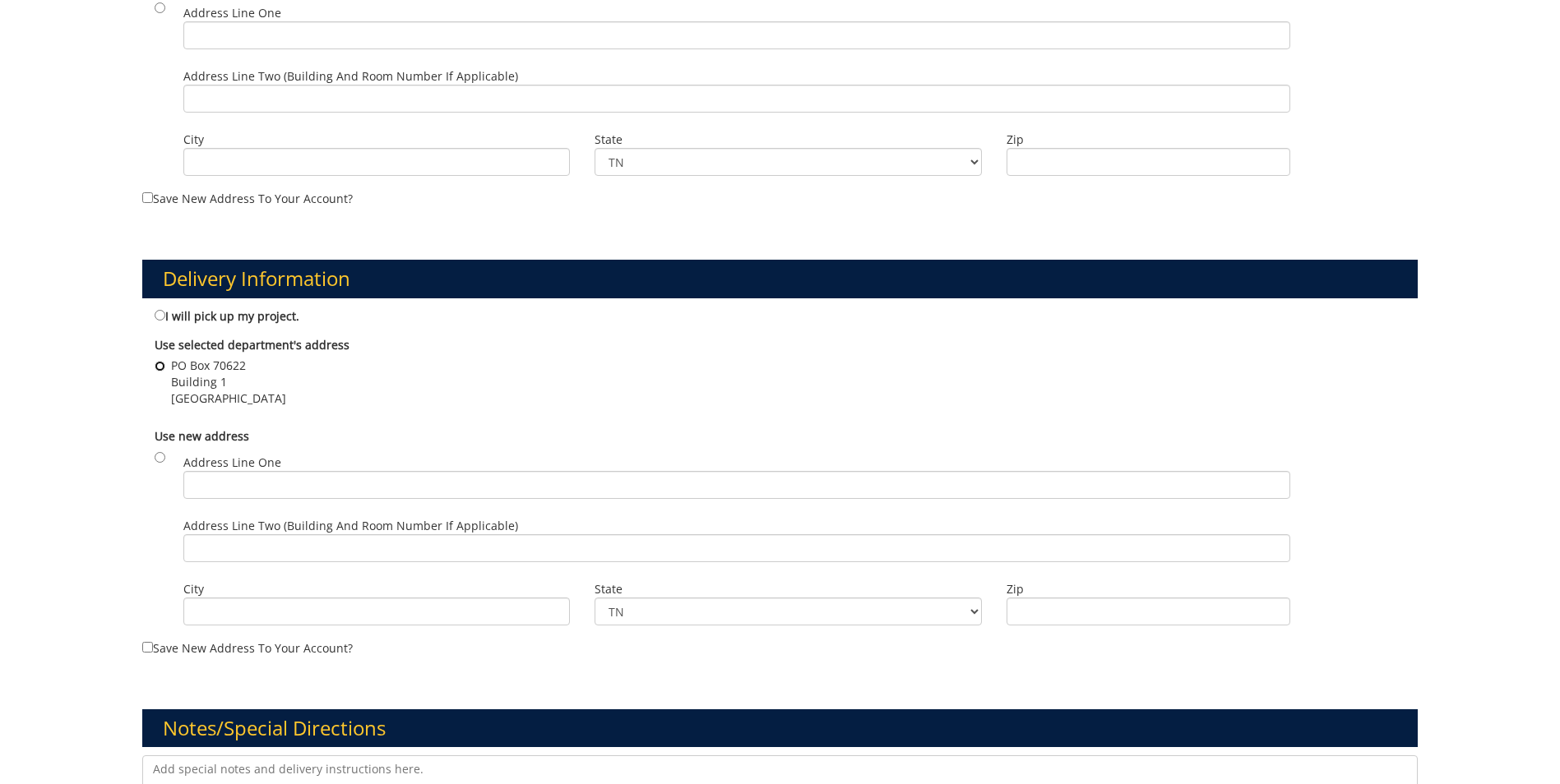
click at [162, 361] on input "PO Box 70622 Building 1 Johnson City , TN 37614" at bounding box center [160, 366] width 10 height 10
radio input "true"
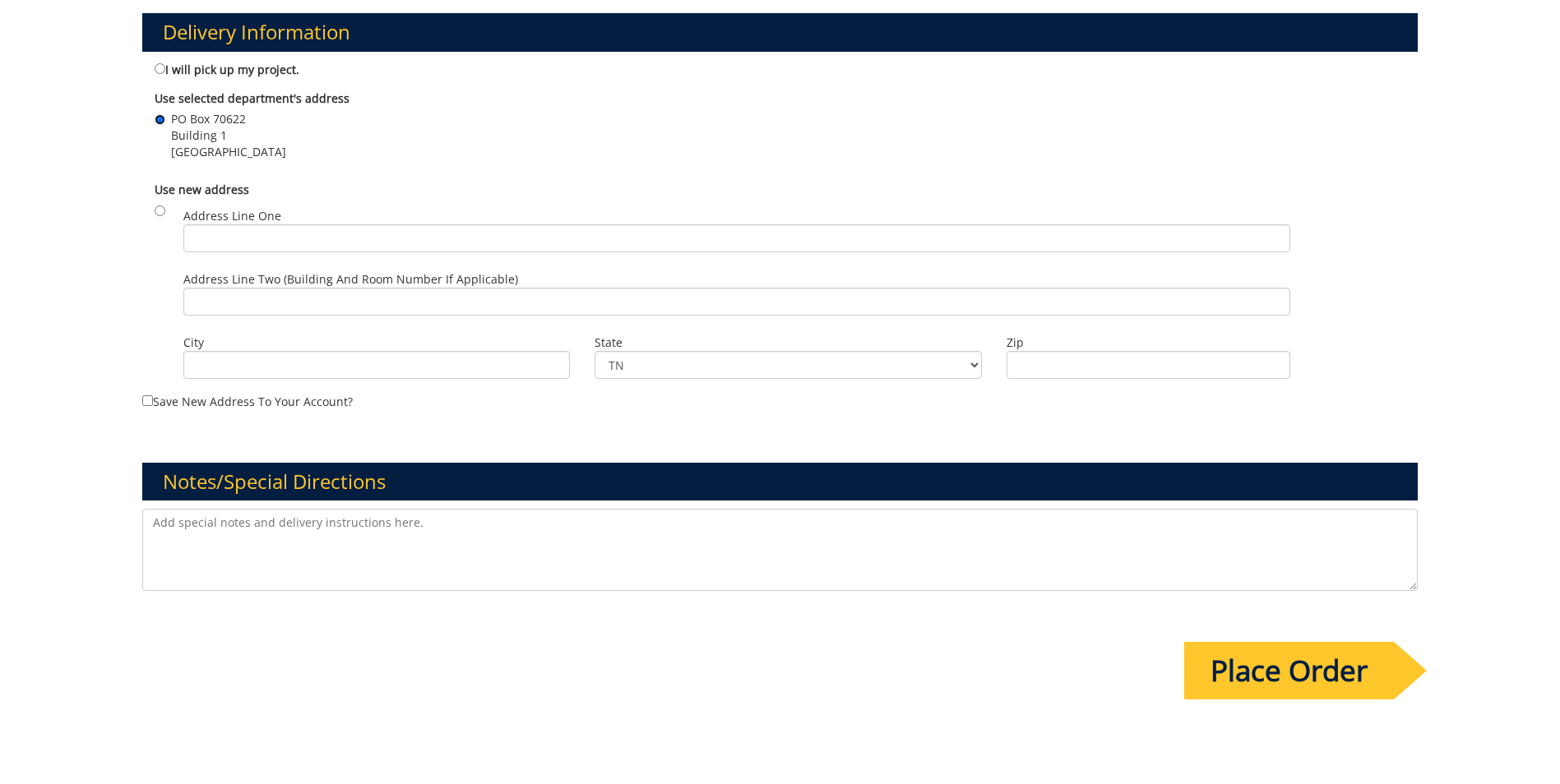
scroll to position [1068, 0]
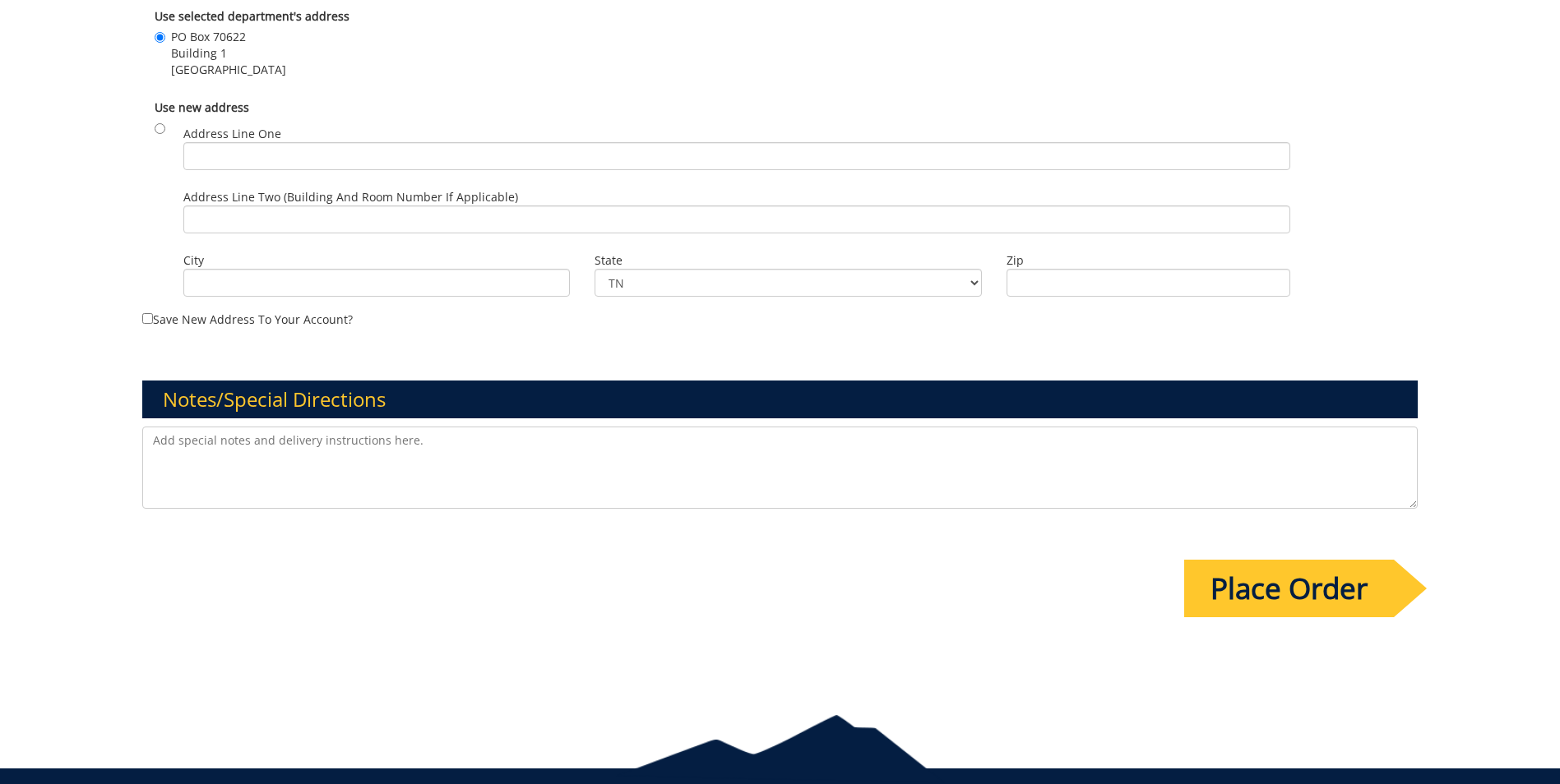
click at [244, 447] on textarea at bounding box center [780, 468] width 1276 height 82
type textarea "R"
click at [651, 452] on textarea "Re- order for Internal Medicine. Reference order number 231260 - A. Reach" at bounding box center [780, 468] width 1276 height 82
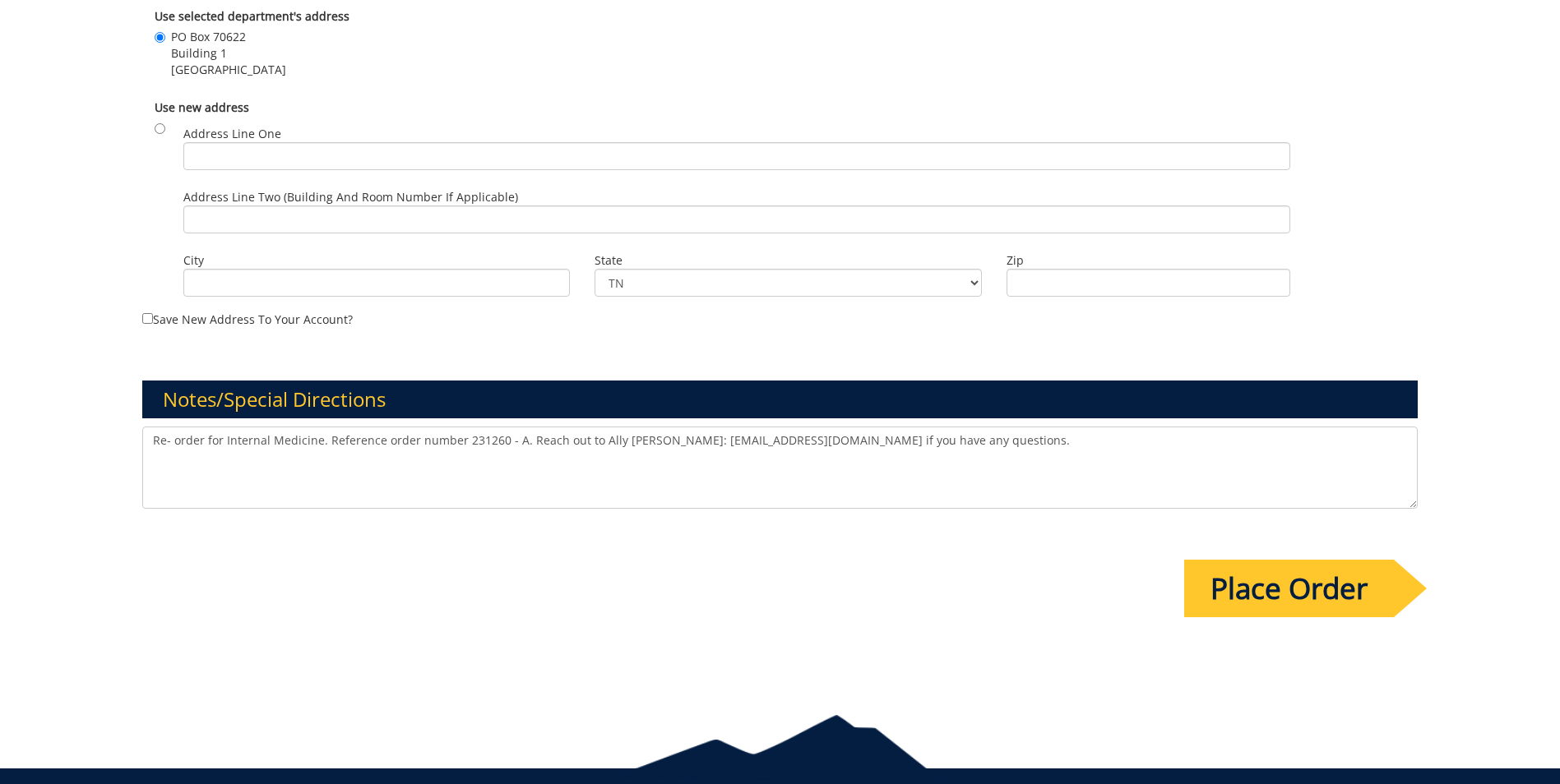
type textarea "Re- order for Internal Medicine. Reference order number 231260 - A. Reach out t…"
click at [1332, 576] on input "Place Order" at bounding box center [1289, 588] width 210 height 58
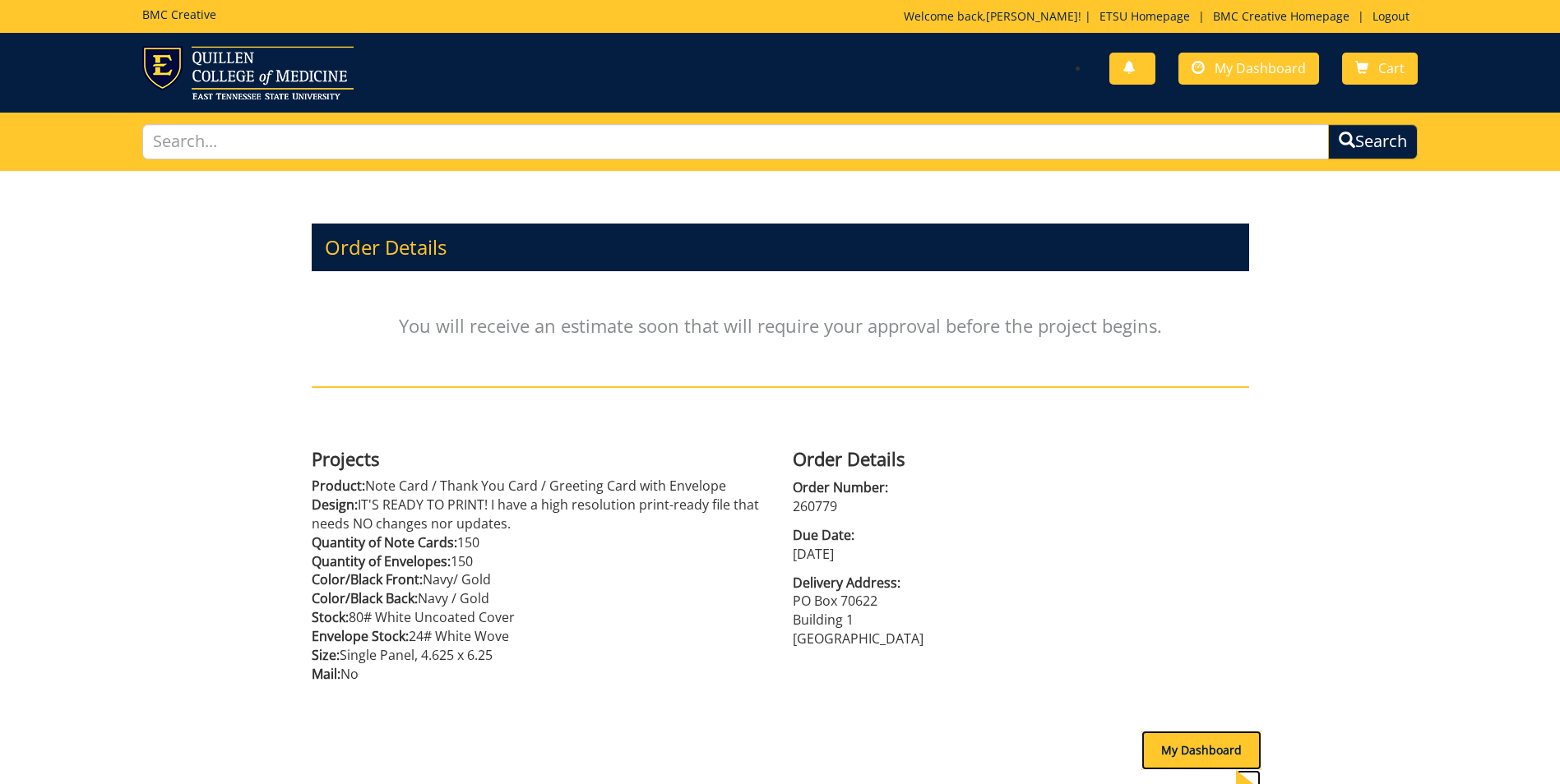
click at [1168, 753] on div "My Dashboard" at bounding box center [1201, 751] width 120 height 40
